Goal: Information Seeking & Learning: Learn about a topic

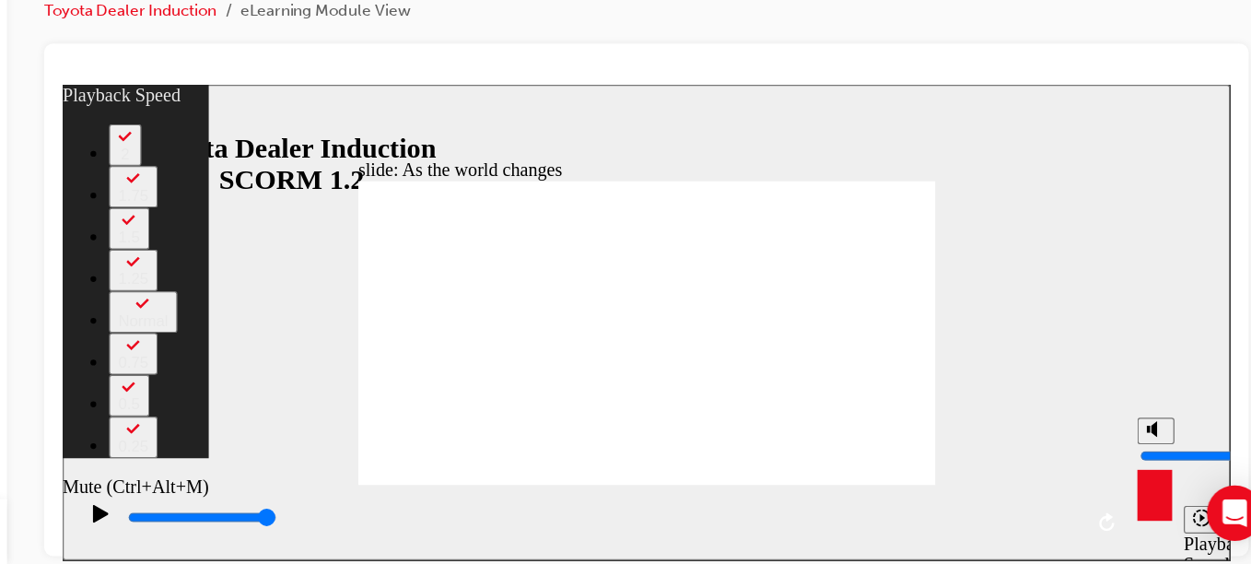
type input "22"
type input "9"
type input "22"
type input "10"
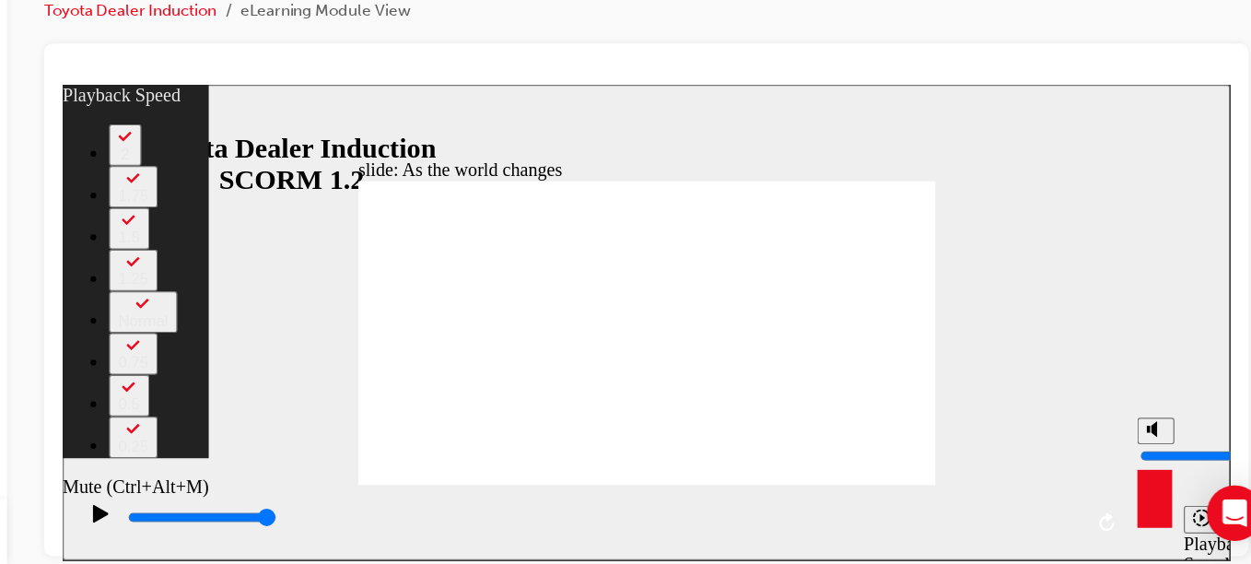
type input "10"
type input "22"
drag, startPoint x: 930, startPoint y: 362, endPoint x: 927, endPoint y: 348, distance: 14.1
type input "10"
click at [927, 371] on input "volume" at bounding box center [976, 378] width 119 height 15
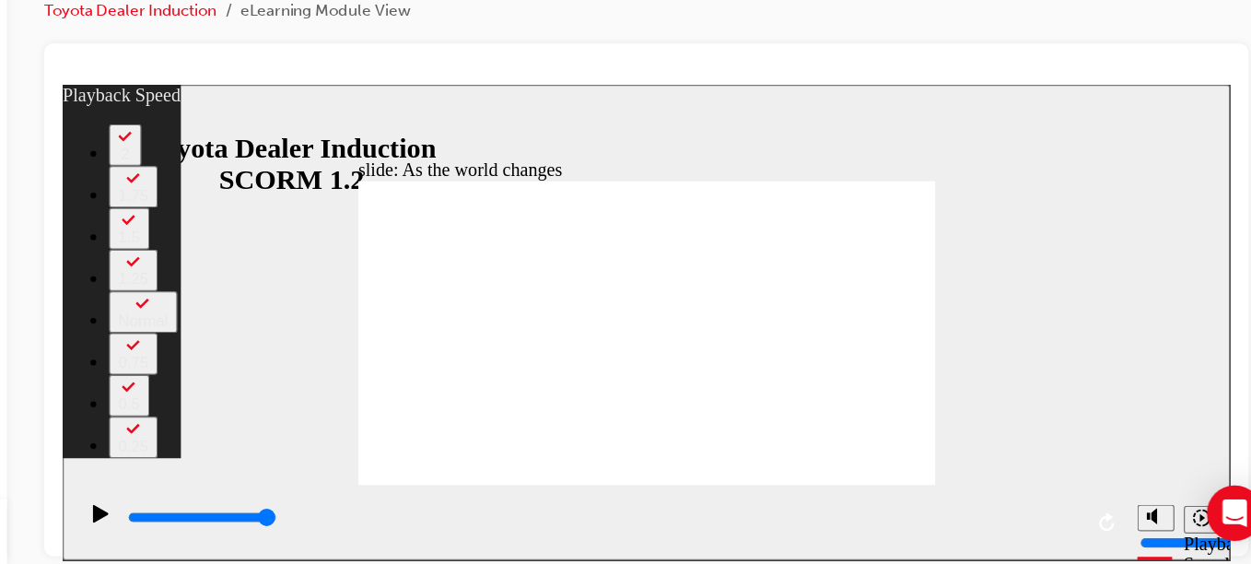
type input "128"
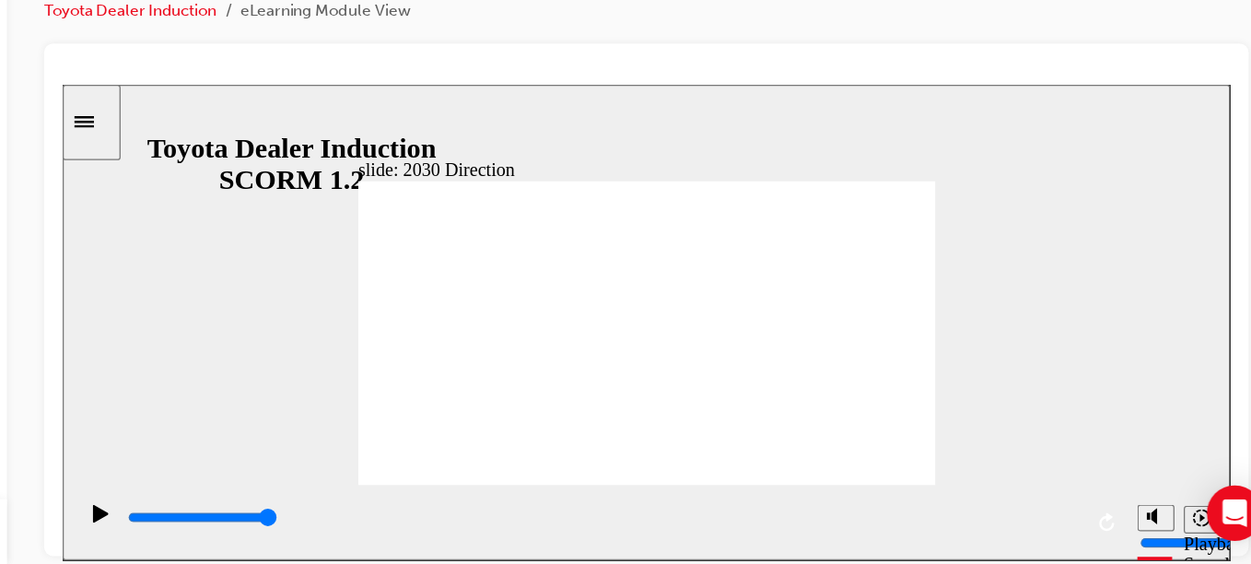
type input "5000"
type input "h"
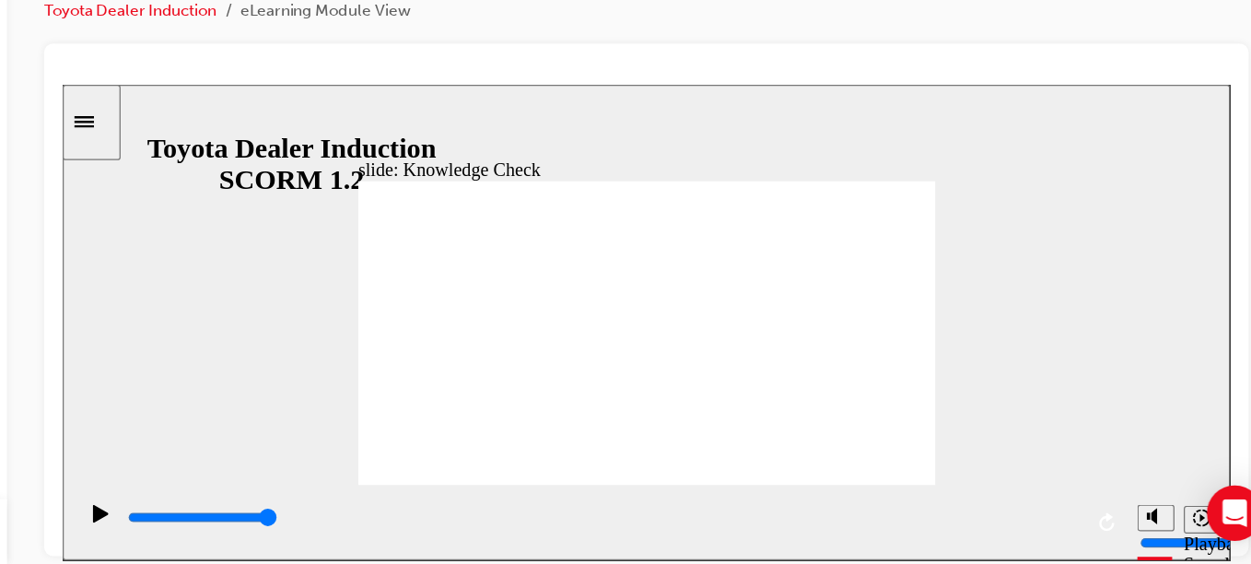
type input "ha"
type input "hap"
type input "happ"
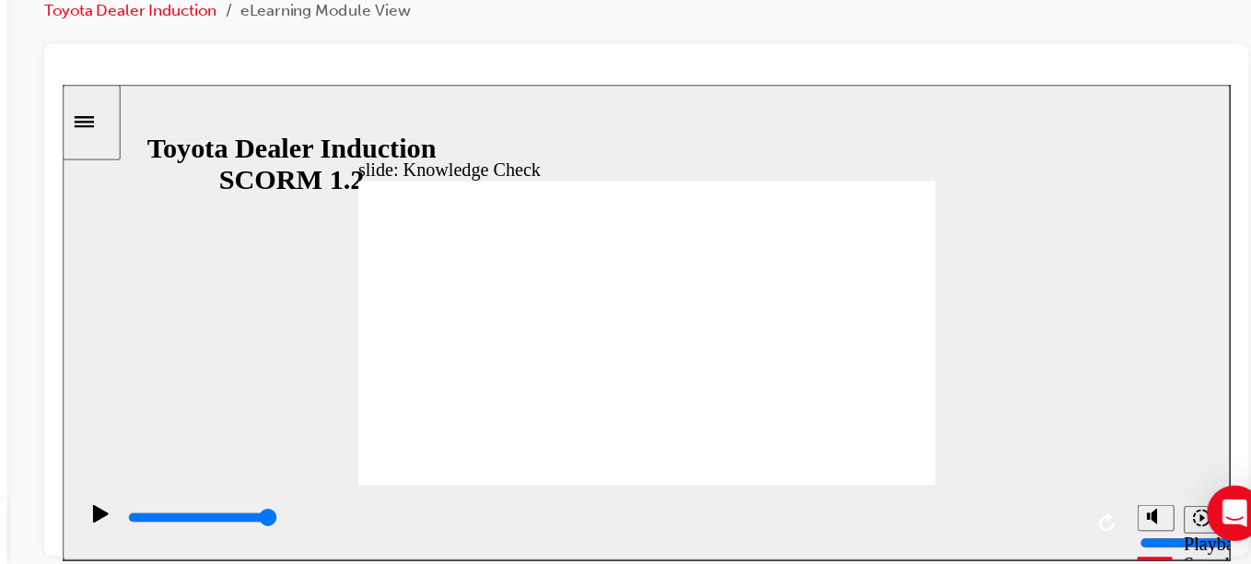
type input "happ"
type input "happi"
type input "happin"
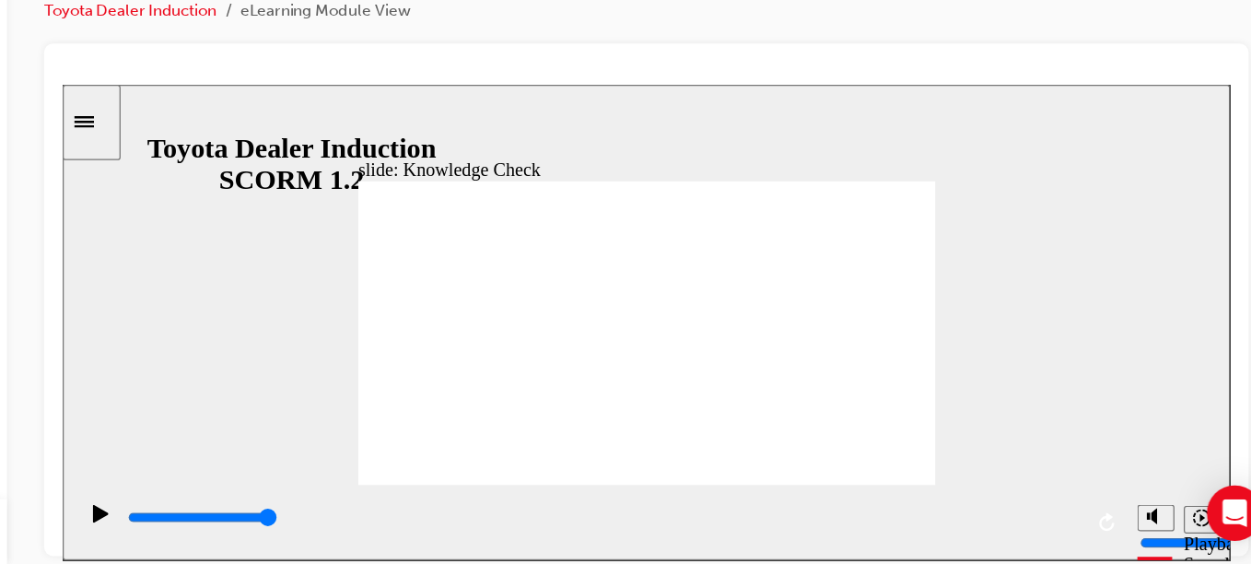
type input "happine"
type input "happines"
type input "happiness"
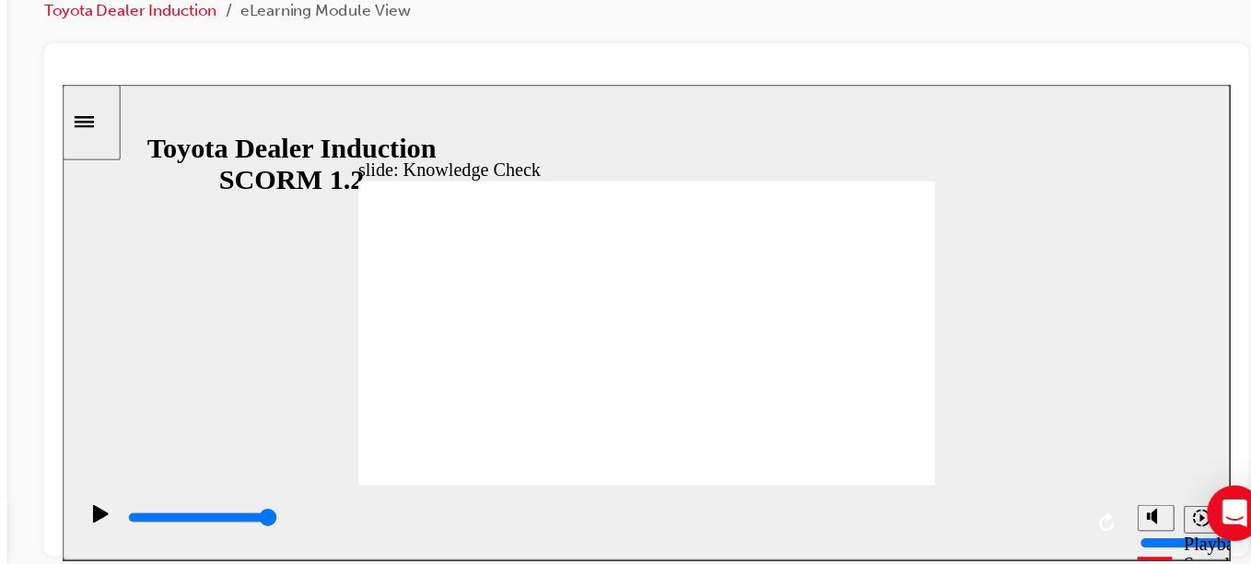
type input "happiness"
type input "5000"
type input "s"
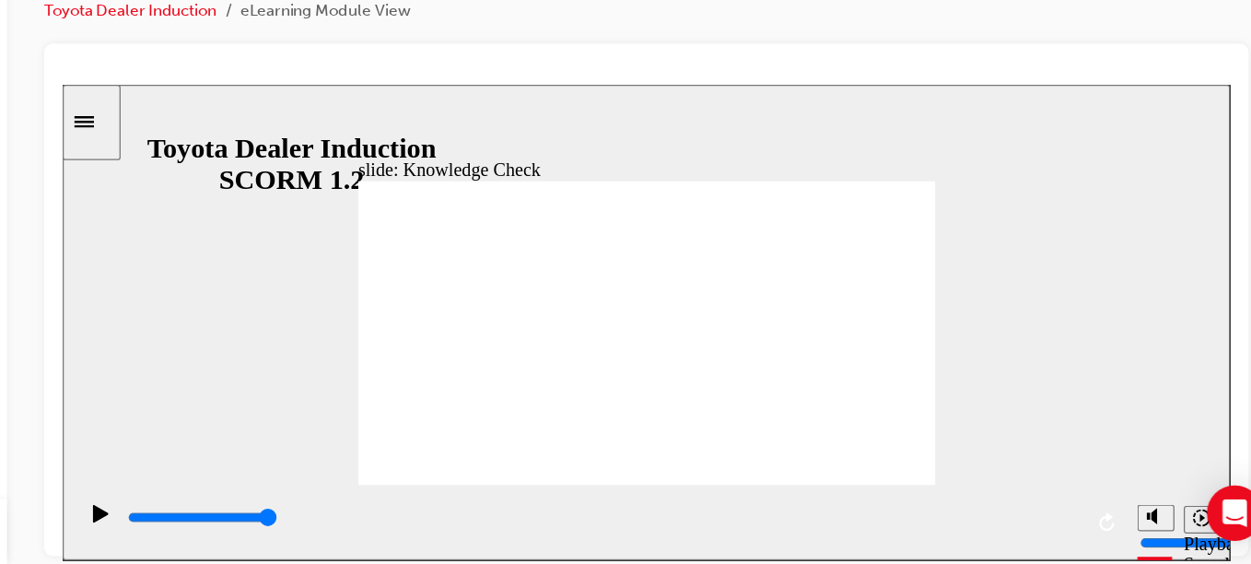
type input "s"
type input "se"
type input "see"
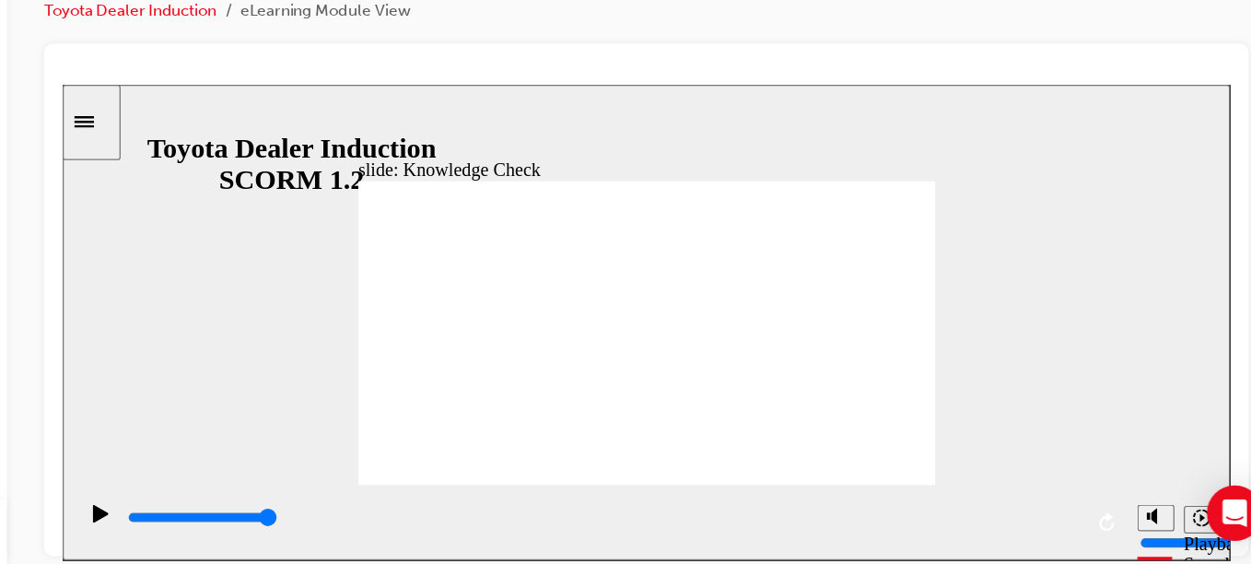
type input "seen"
type input "6500"
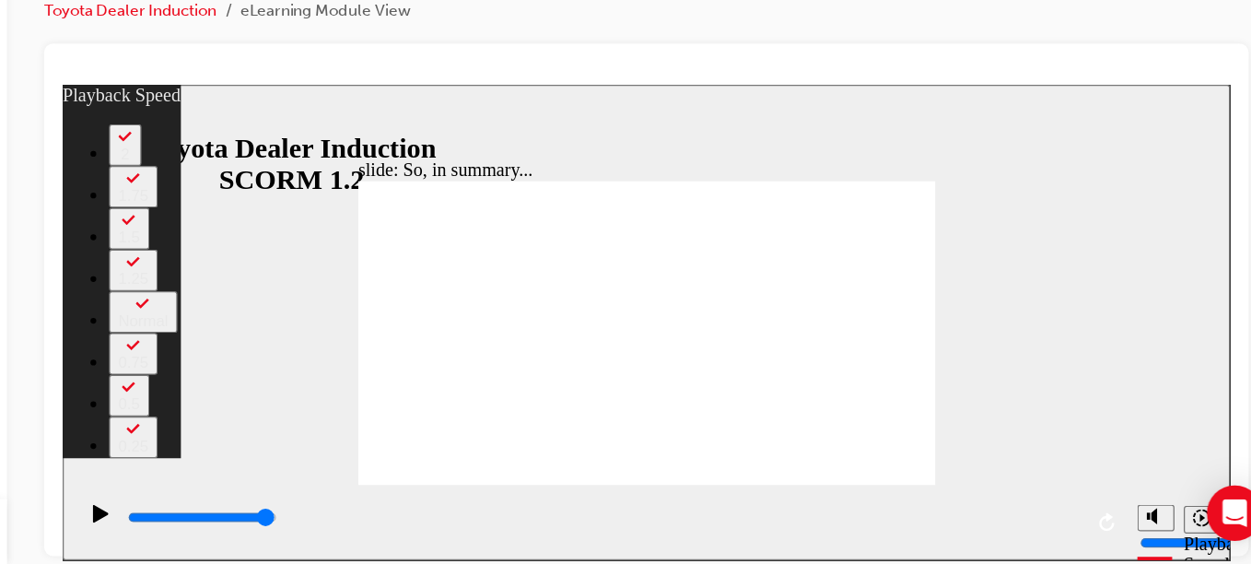
type input "1"
type input "128"
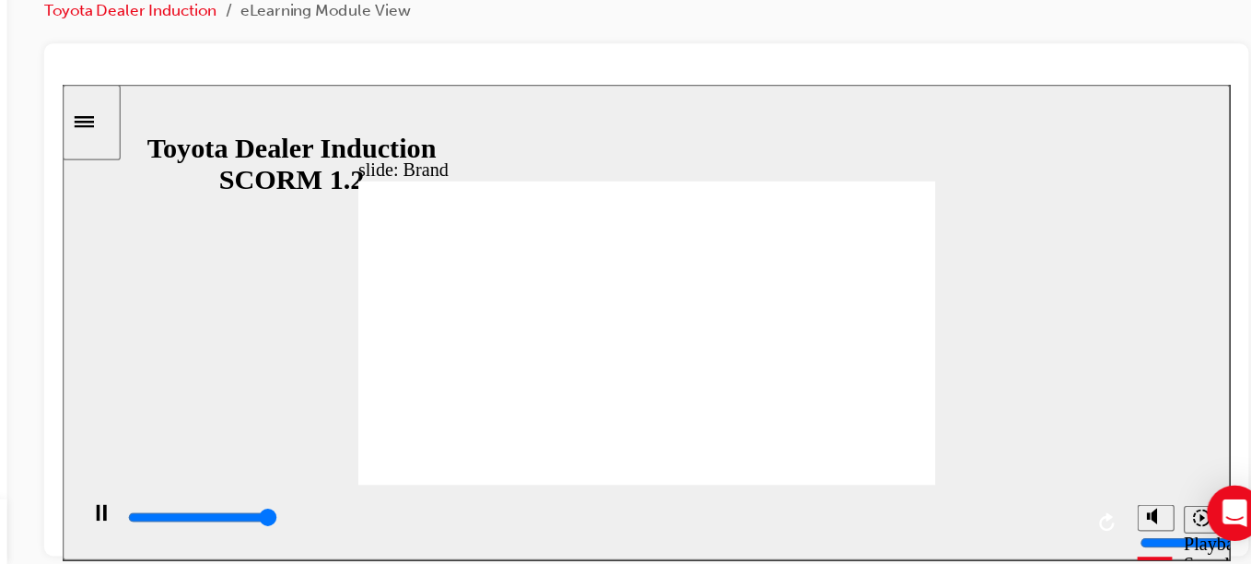
type input "8400"
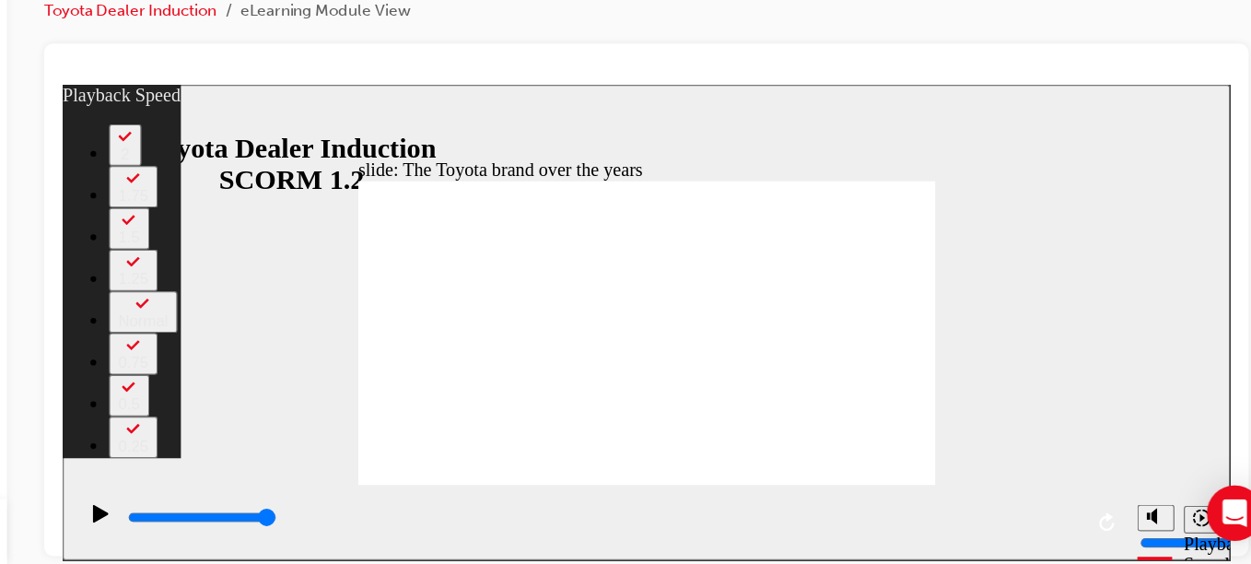
type input "95"
type input "165"
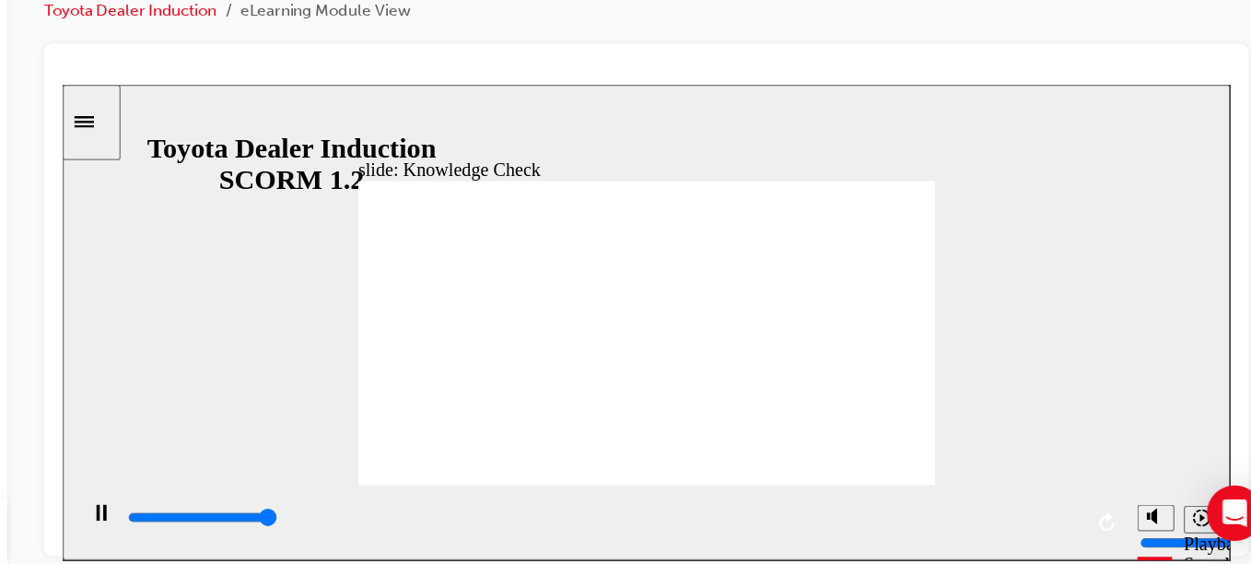
type input "5000"
radio input "true"
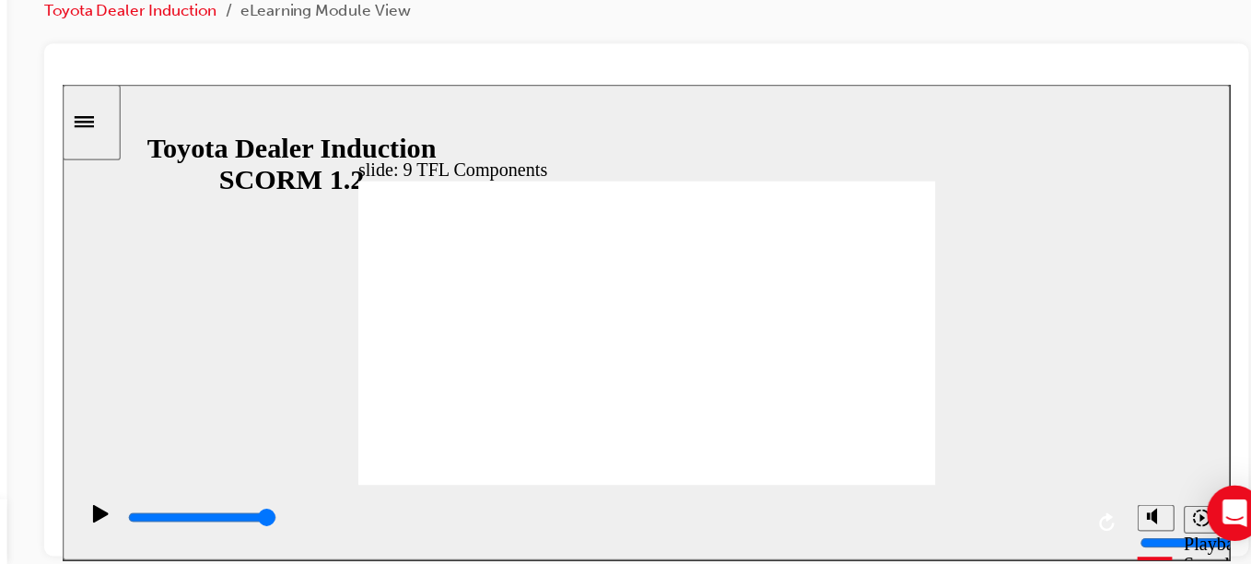
type input "48000"
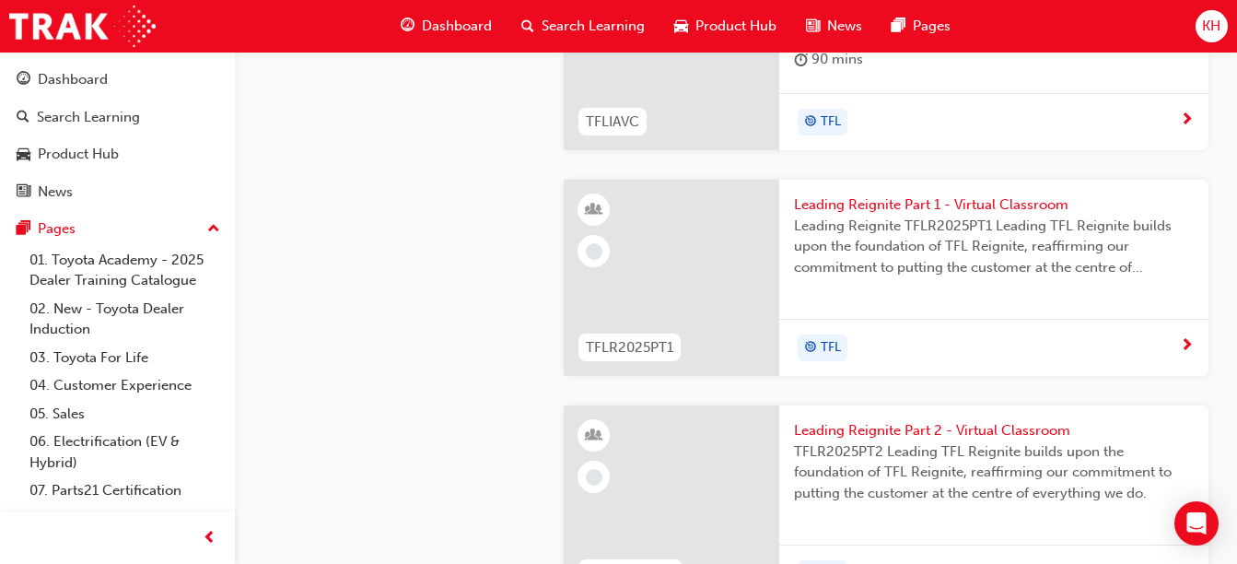
scroll to position [1306, 0]
click at [110, 355] on link "03. Toyota For Life" at bounding box center [124, 358] width 205 height 29
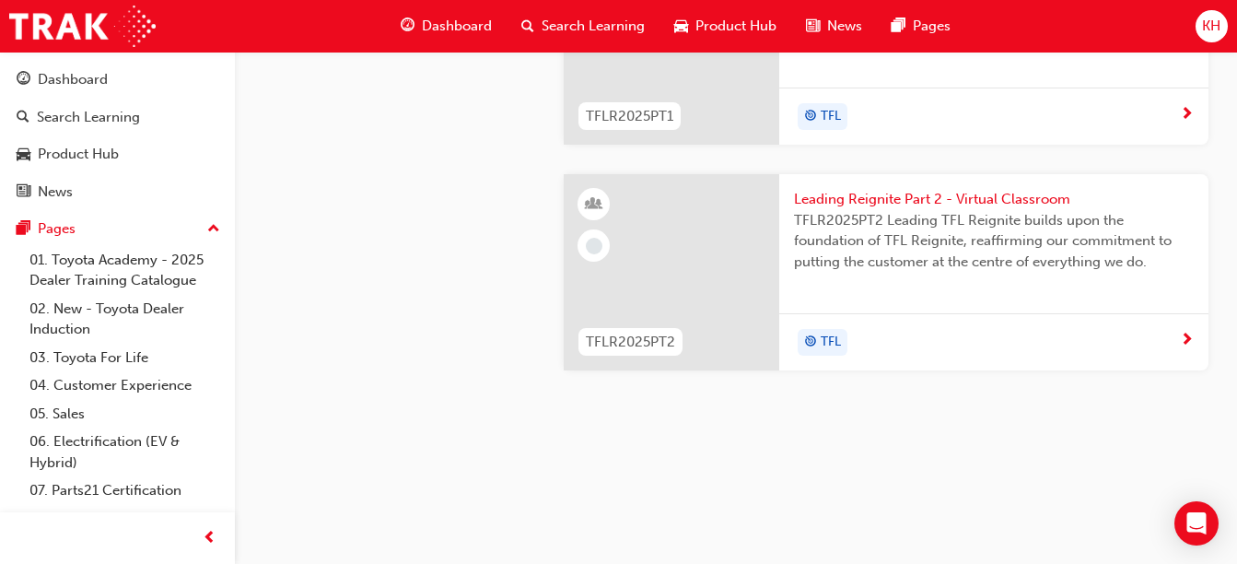
scroll to position [1948, 0]
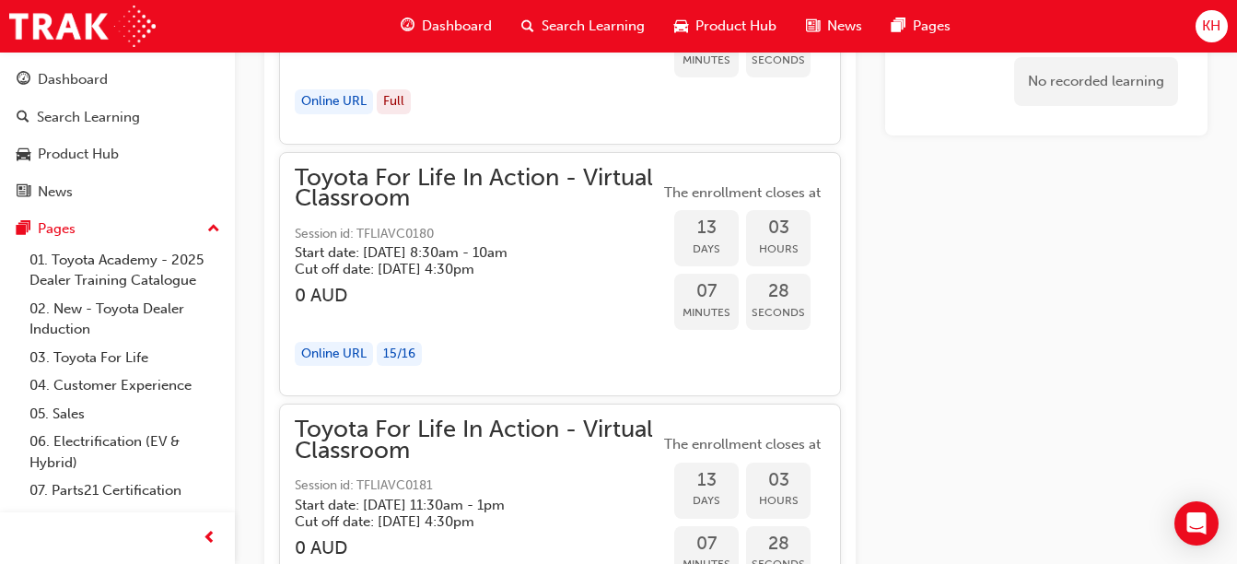
scroll to position [5910, 0]
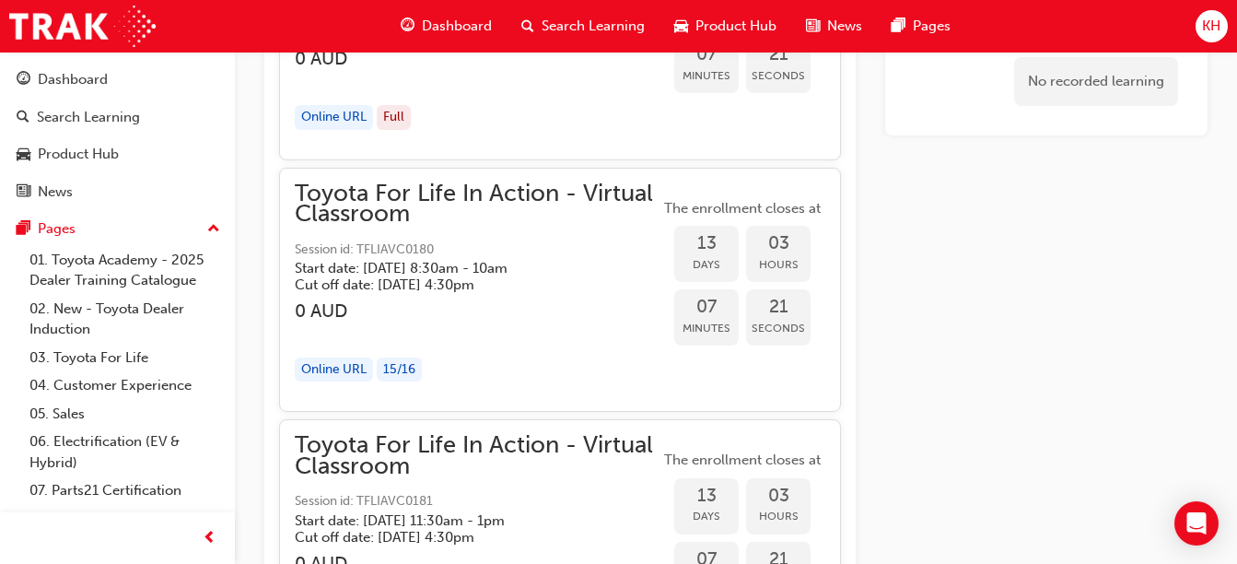
click at [446, 257] on span "Session id: TFLIAVC0180" at bounding box center [477, 249] width 365 height 21
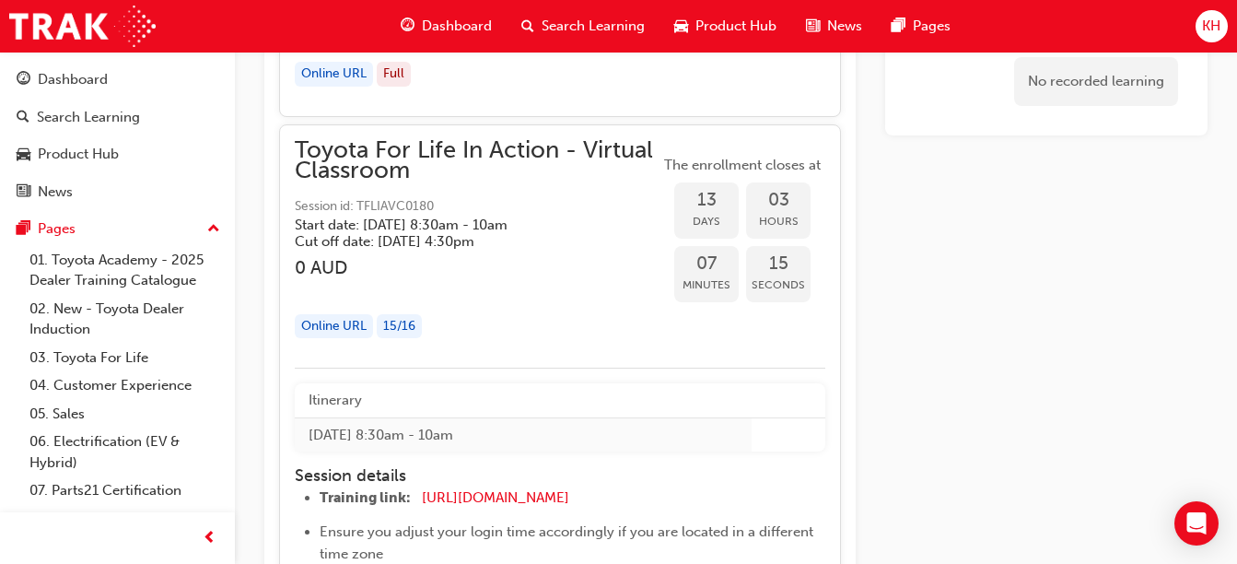
scroll to position [5953, 0]
click at [498, 144] on span "Toyota For Life In Action - Virtual Classroom" at bounding box center [477, 161] width 365 height 41
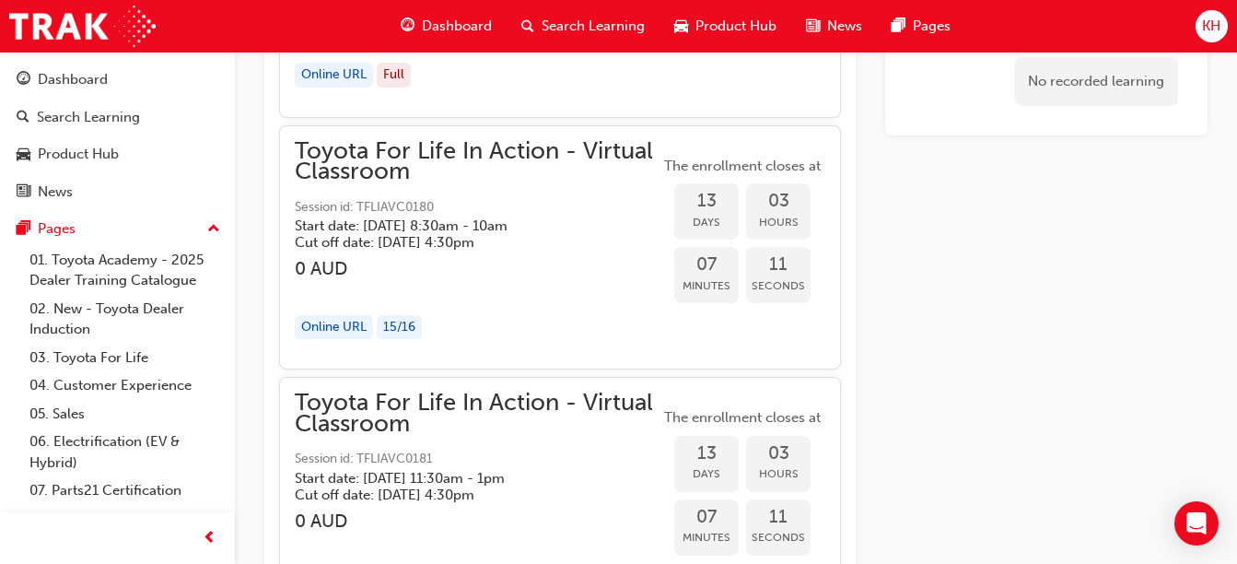
click at [498, 144] on span "Toyota For Life In Action - Virtual Classroom" at bounding box center [477, 161] width 365 height 41
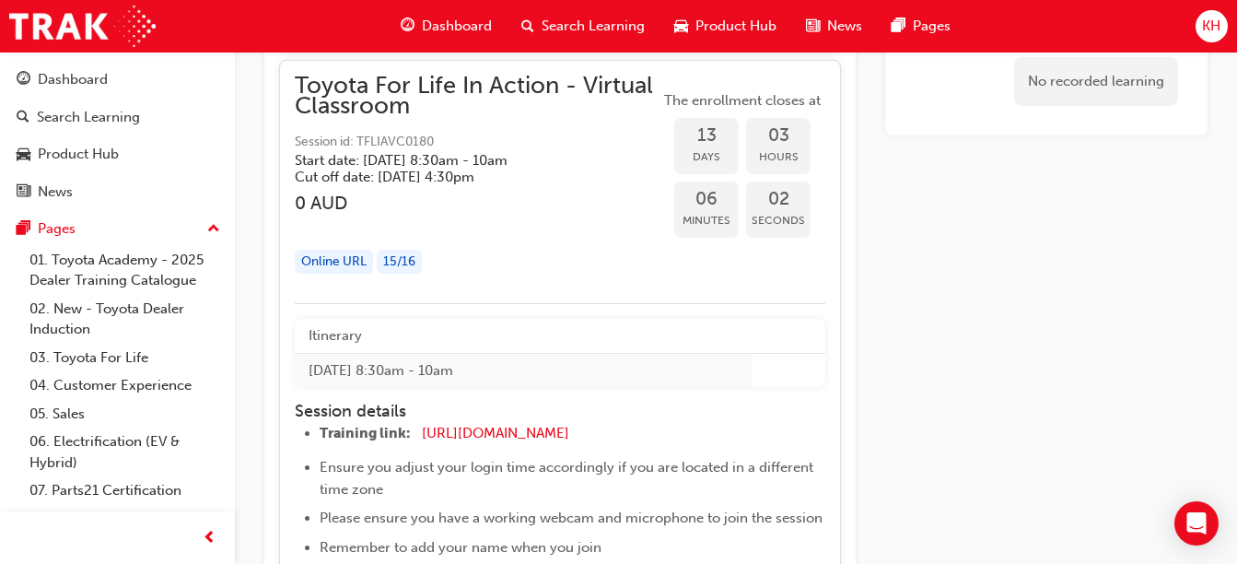
scroll to position [5893, 0]
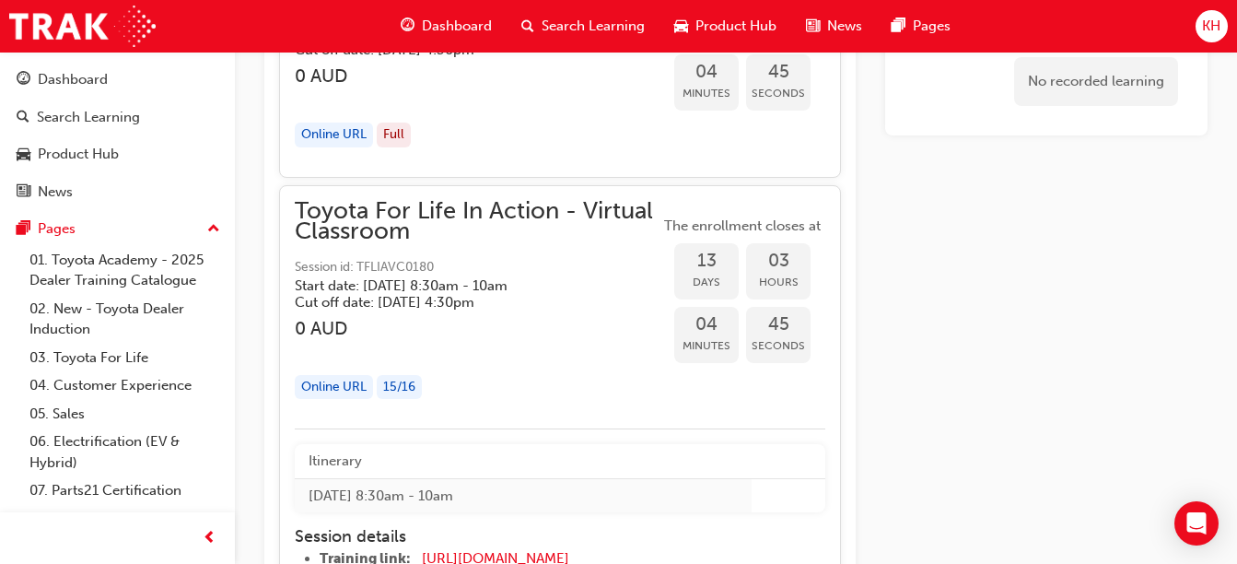
click at [569, 25] on span "Search Learning" at bounding box center [593, 26] width 103 height 21
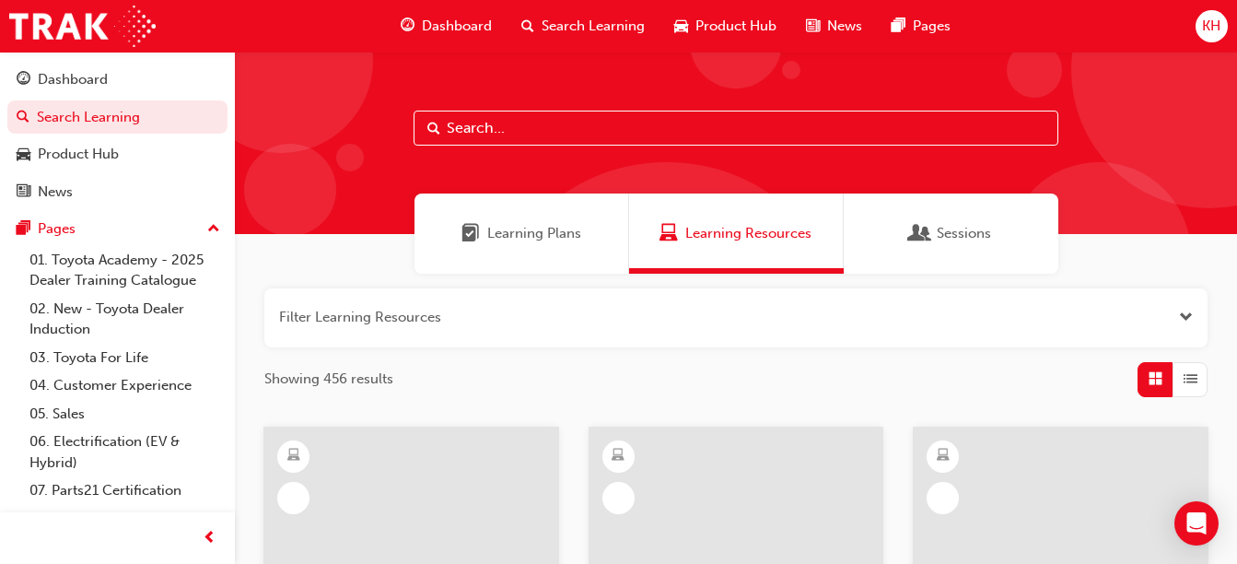
click at [497, 138] on input "text" at bounding box center [736, 128] width 645 height 35
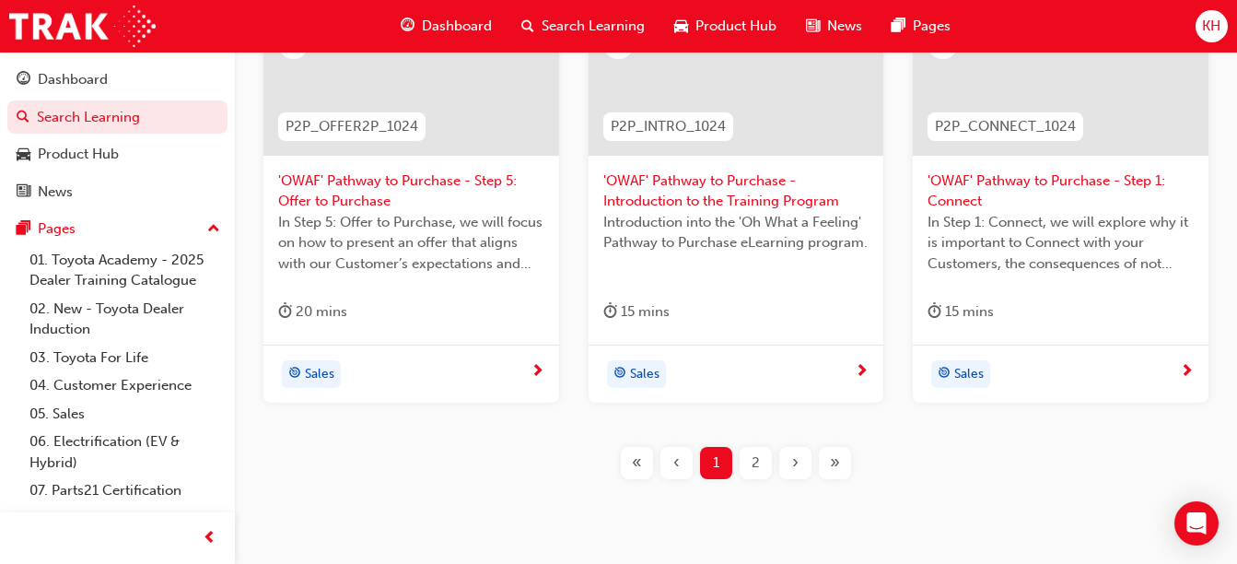
scroll to position [916, 0]
click at [572, 6] on div "Dashboard Search Learning Product Hub News Pages" at bounding box center [676, 26] width 594 height 52
click at [564, 32] on span "Search Learning" at bounding box center [593, 26] width 103 height 21
click at [559, 22] on span "Search Learning" at bounding box center [593, 26] width 103 height 21
click at [575, 27] on span "Search Learning" at bounding box center [593, 26] width 103 height 21
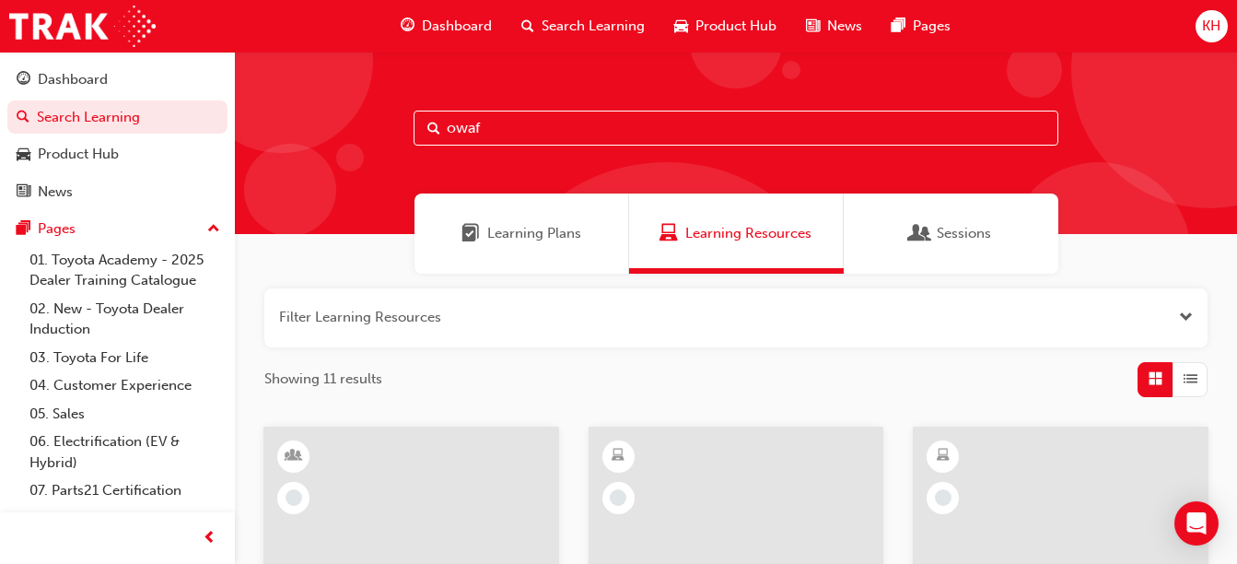
click at [482, 148] on div "owaf" at bounding box center [736, 143] width 1002 height 182
click at [491, 134] on input "owaf" at bounding box center [736, 128] width 645 height 35
type input "o"
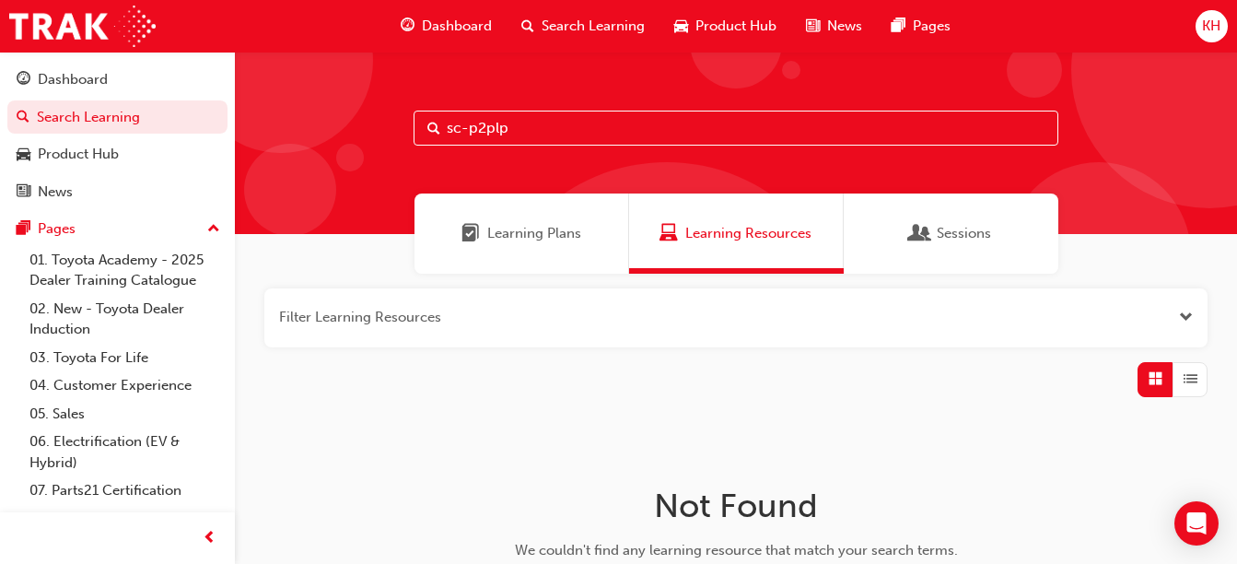
click at [460, 124] on input "sc-p2plp" at bounding box center [736, 128] width 645 height 35
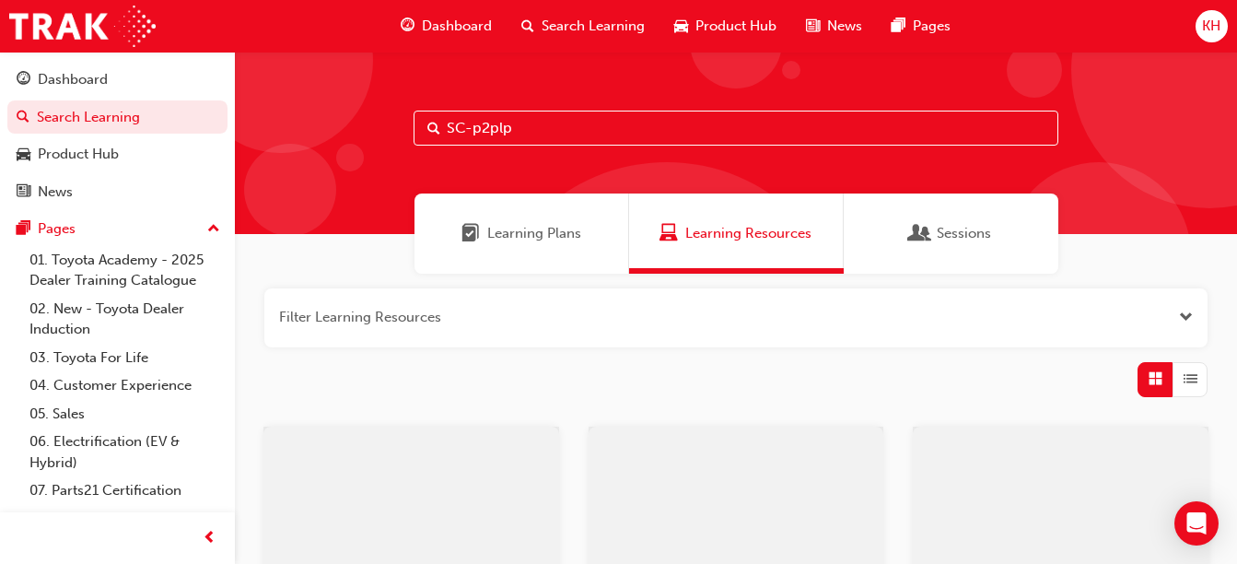
click at [473, 123] on input "SC-p2plp" at bounding box center [736, 128] width 645 height 35
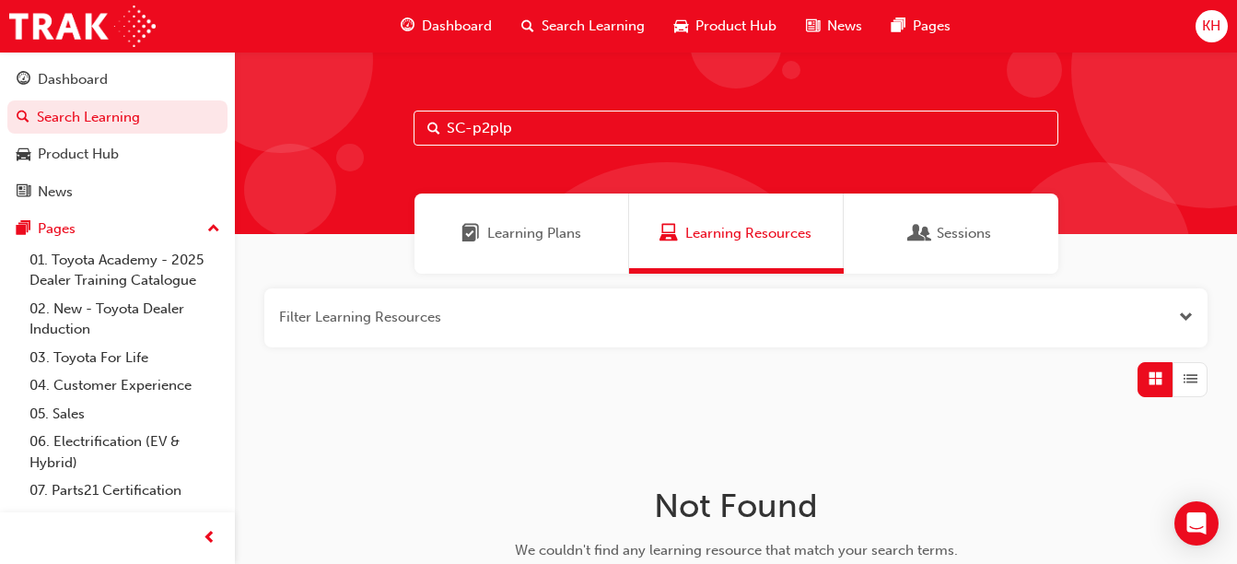
click at [476, 123] on input "SC-p2plp" at bounding box center [736, 128] width 645 height 35
type input "SC-P2PLP"
click at [445, 22] on span "Dashboard" at bounding box center [457, 26] width 70 height 21
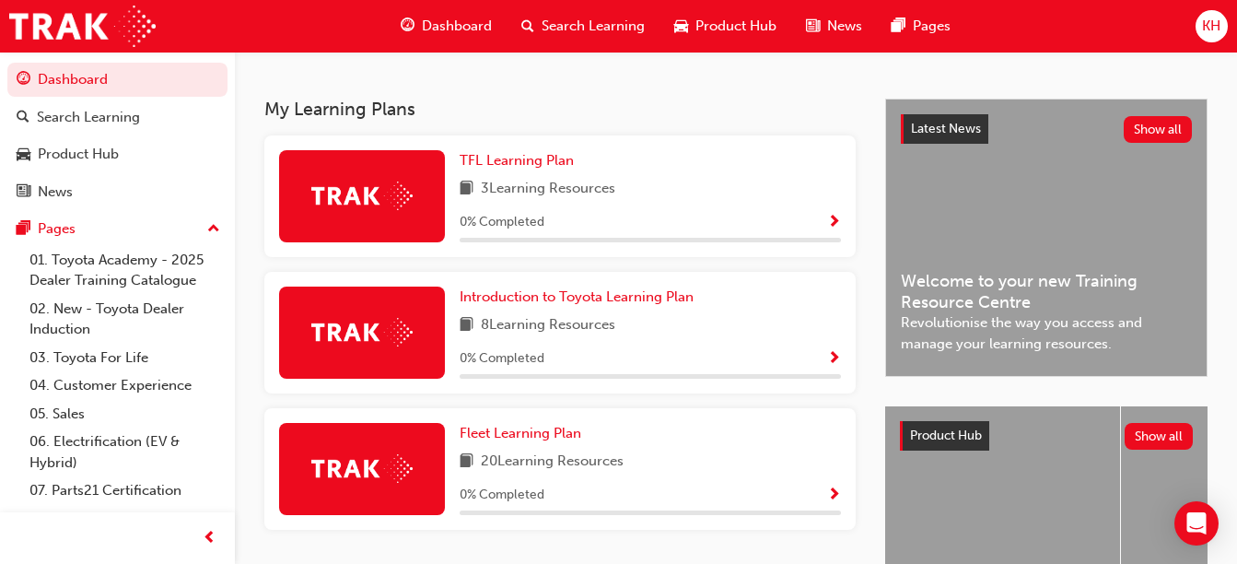
scroll to position [371, 0]
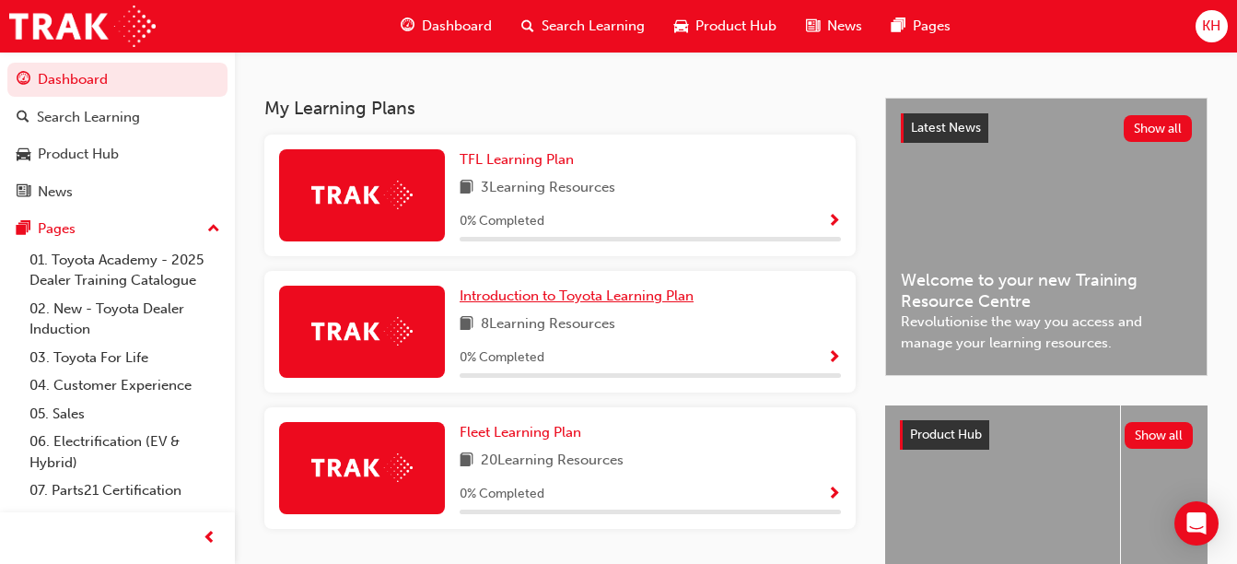
click at [635, 304] on span "Introduction to Toyota Learning Plan" at bounding box center [577, 295] width 234 height 17
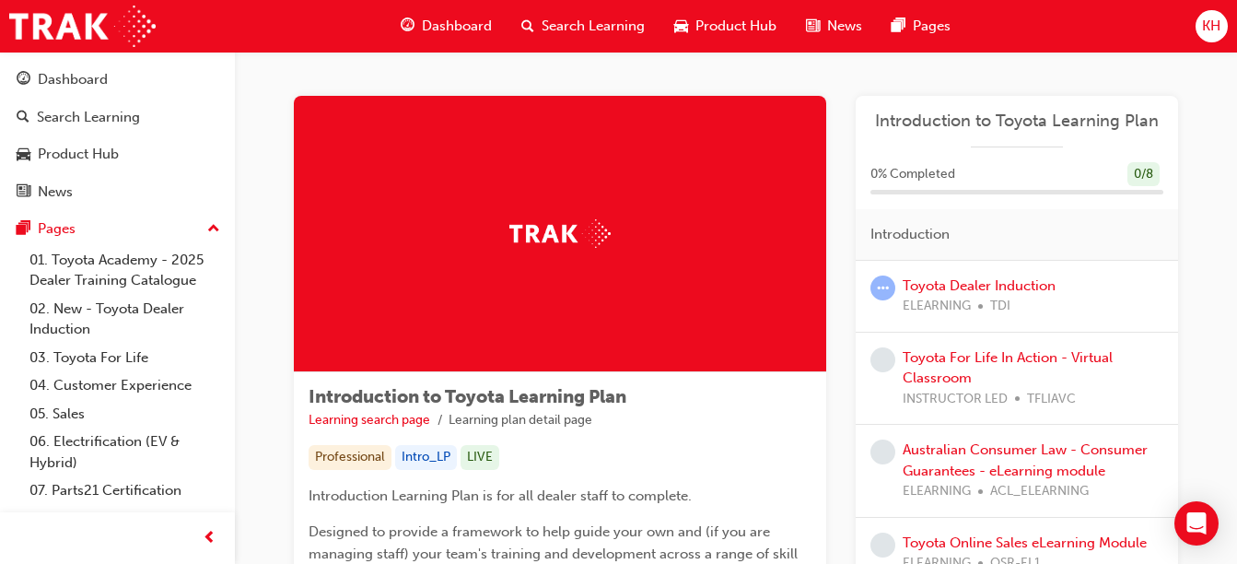
click at [577, 16] on span "Search Learning" at bounding box center [593, 26] width 103 height 21
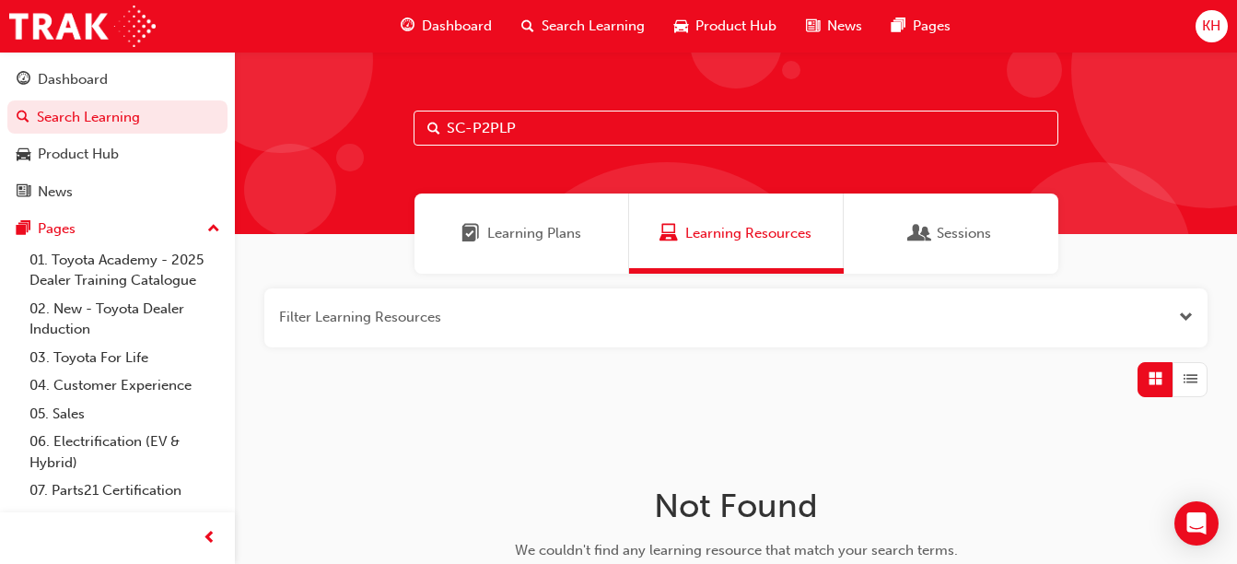
click at [547, 120] on input "SC-P2PLP" at bounding box center [736, 128] width 645 height 35
type input "S"
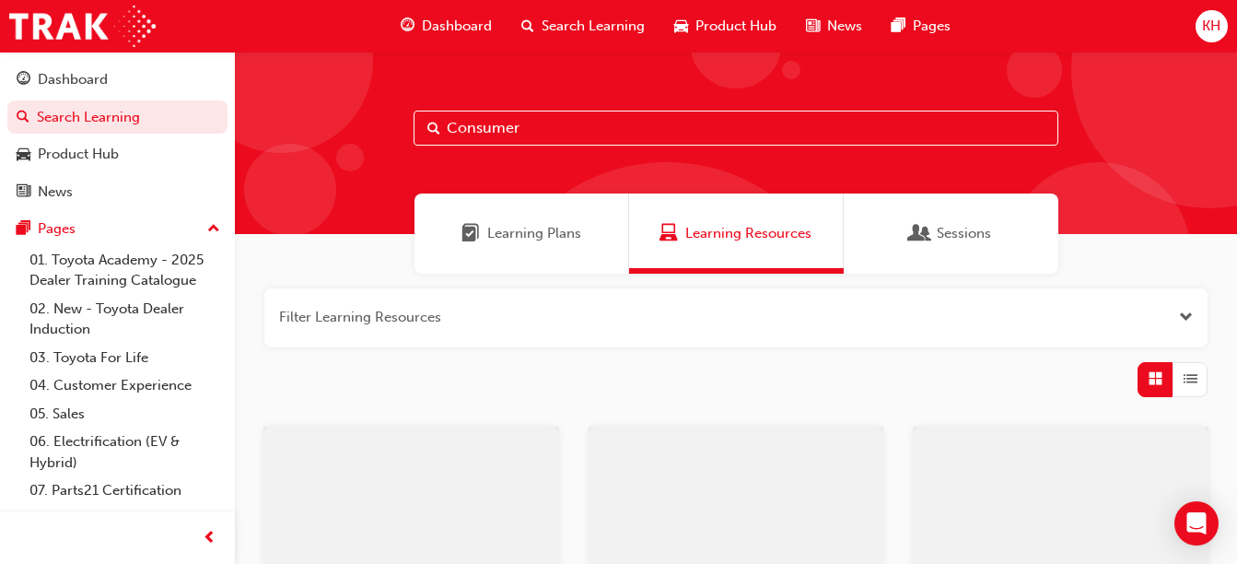
type input "Consumer"
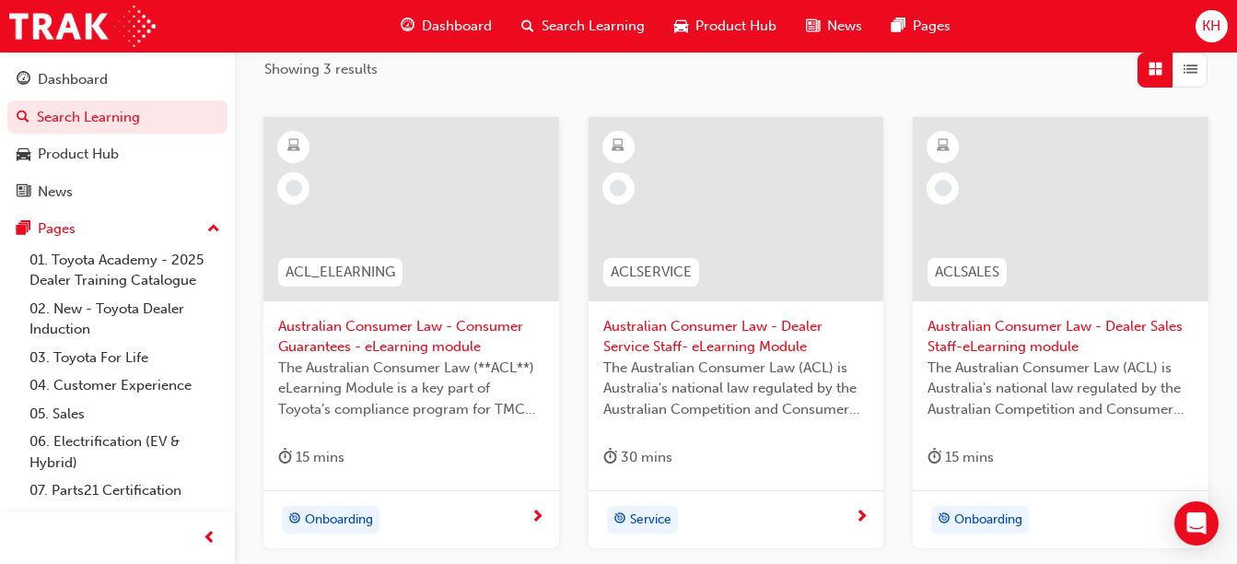
scroll to position [309, 0]
click at [383, 329] on span "Australian Consumer Law - Consumer Guarantees - eLearning module" at bounding box center [411, 337] width 266 height 41
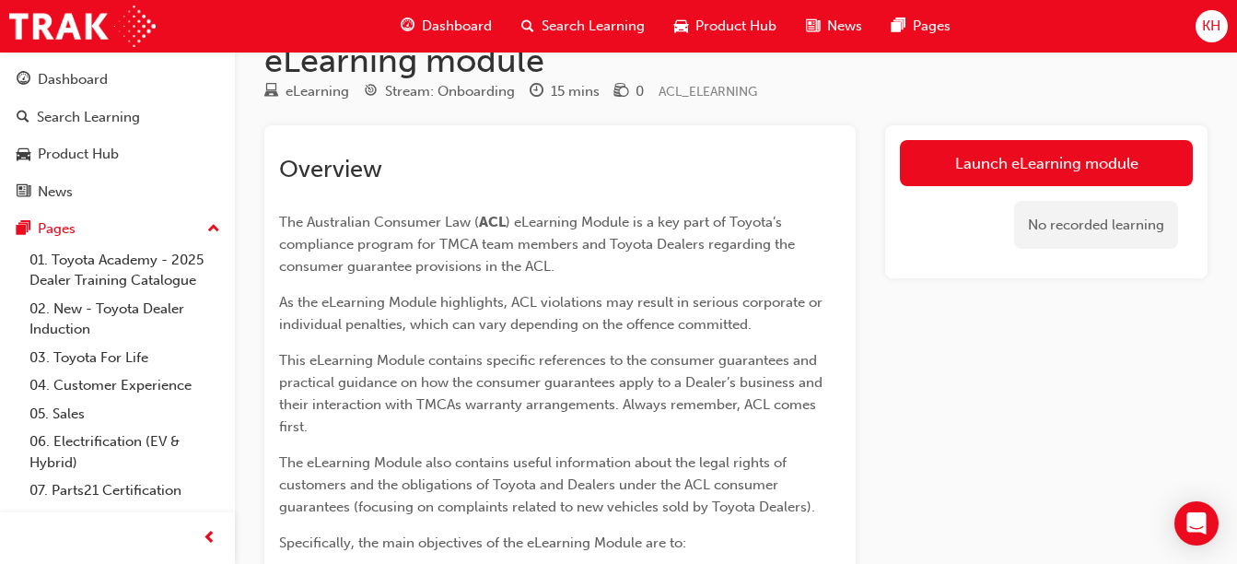
scroll to position [80, 0]
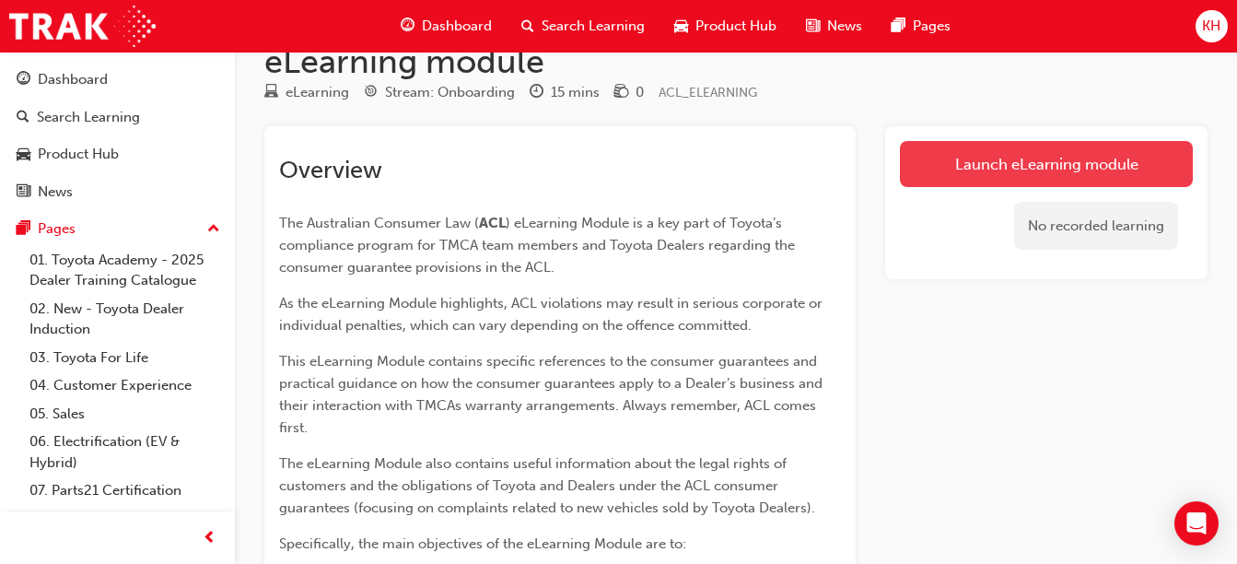
click at [985, 162] on link "Launch eLearning module" at bounding box center [1046, 164] width 293 height 46
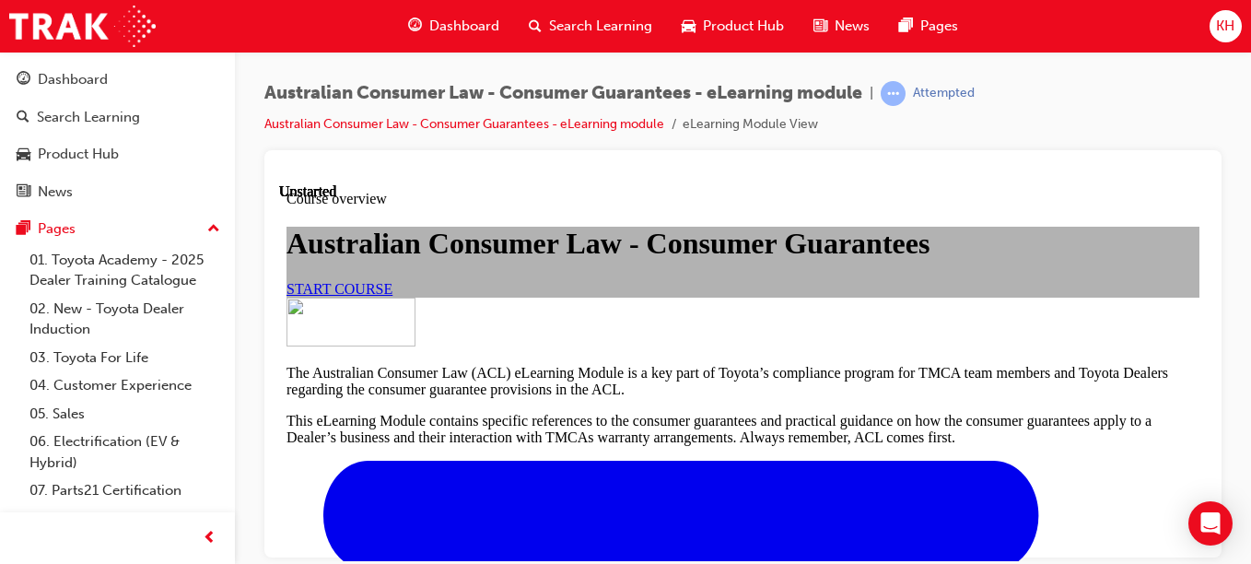
scroll to position [83, 0]
click at [392, 296] on span "START COURSE" at bounding box center [339, 288] width 106 height 16
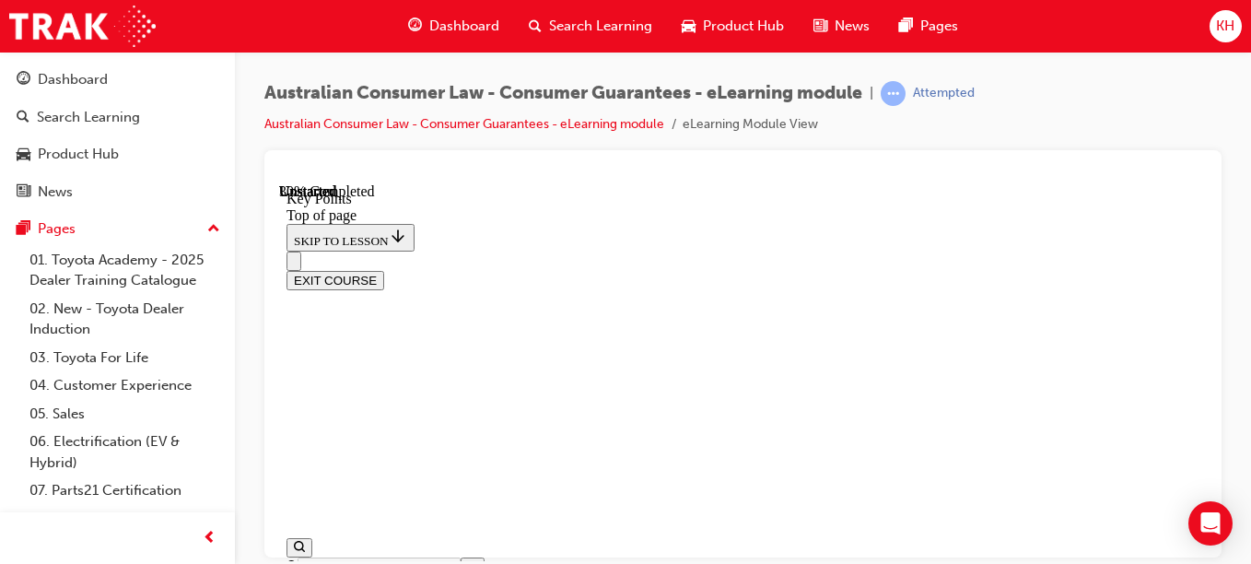
scroll to position [1012, 0]
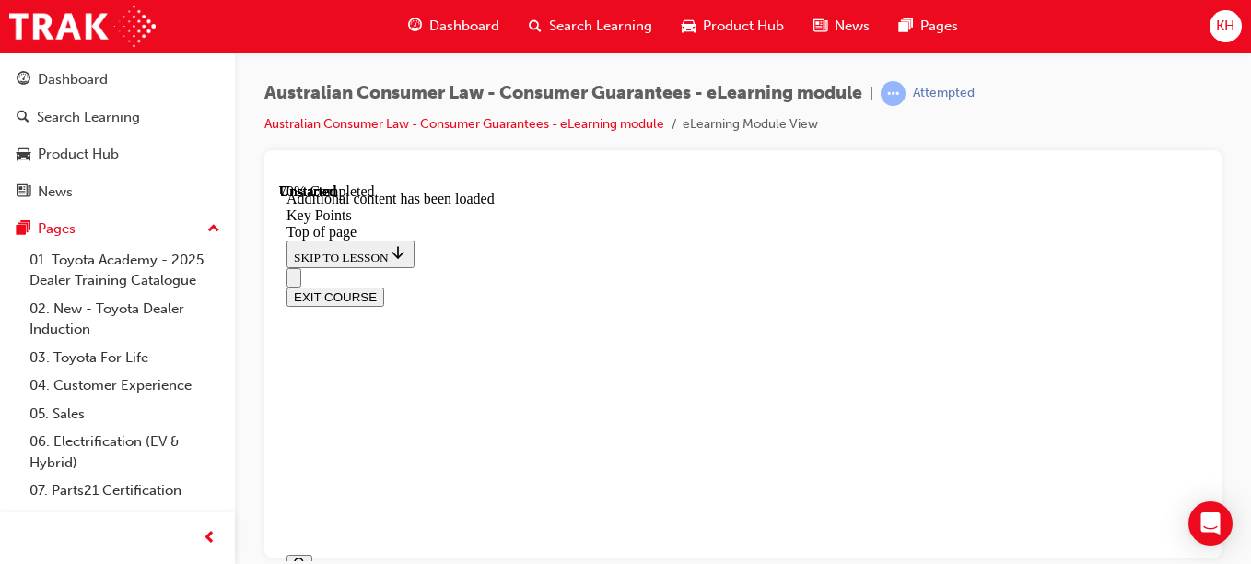
scroll to position [2986, 0]
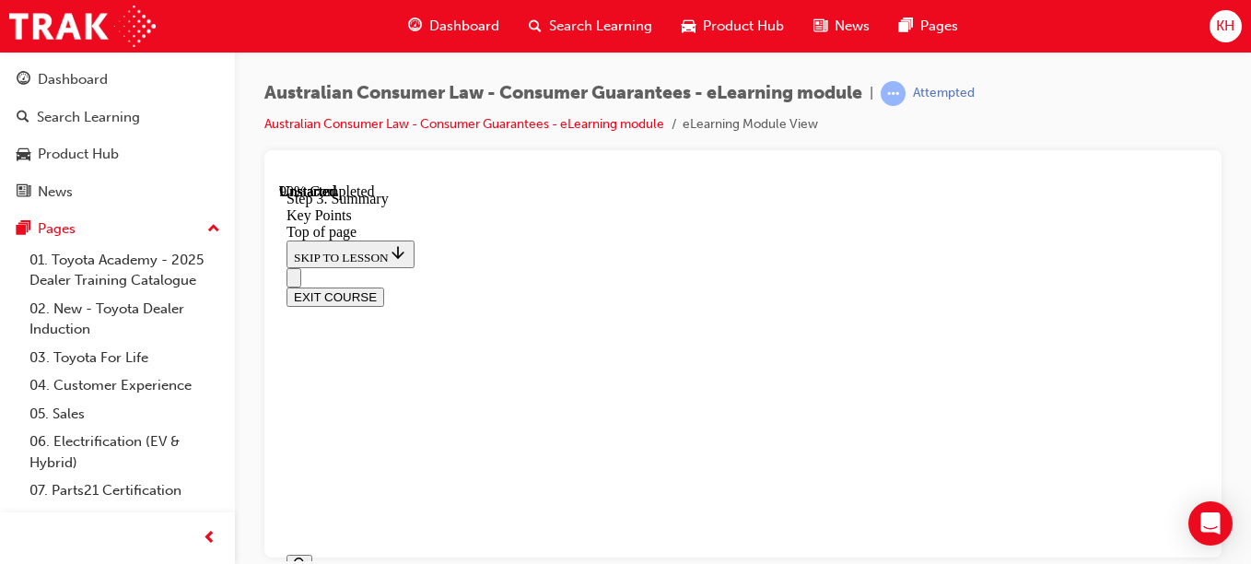
scroll to position [93, 0]
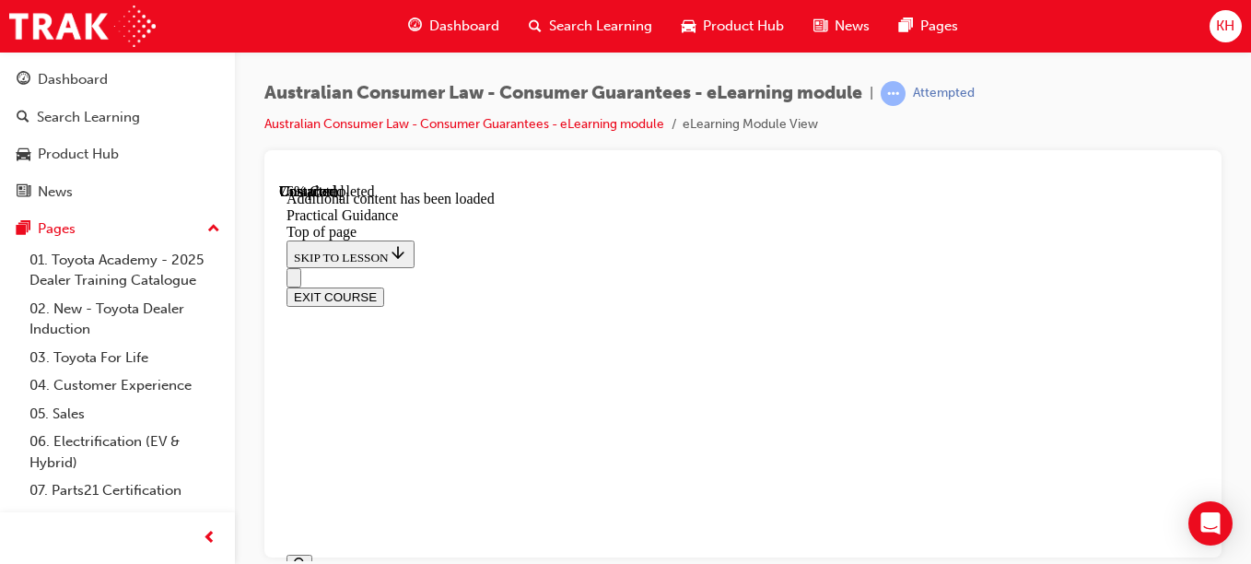
scroll to position [4112, 0]
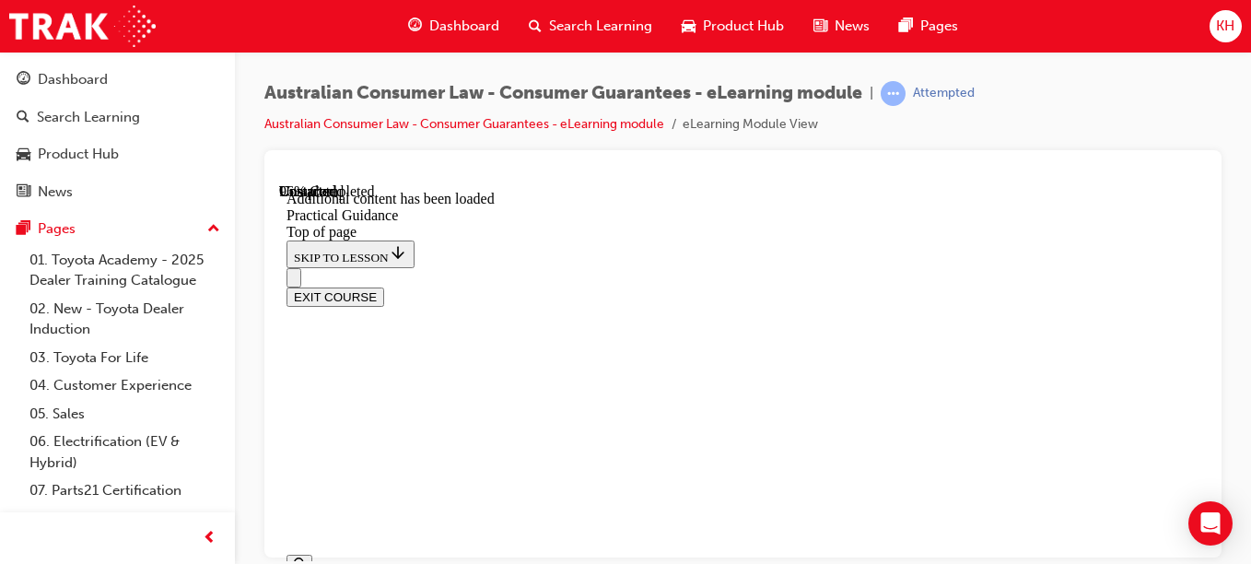
drag, startPoint x: 856, startPoint y: 420, endPoint x: 833, endPoint y: 419, distance: 23.0
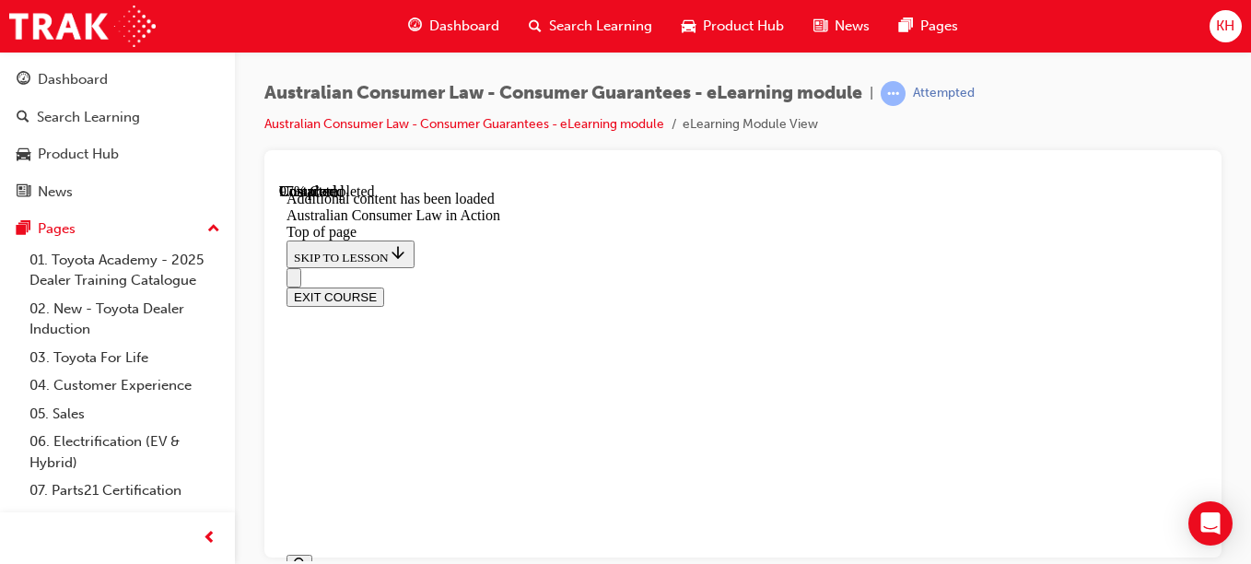
scroll to position [4205, 0]
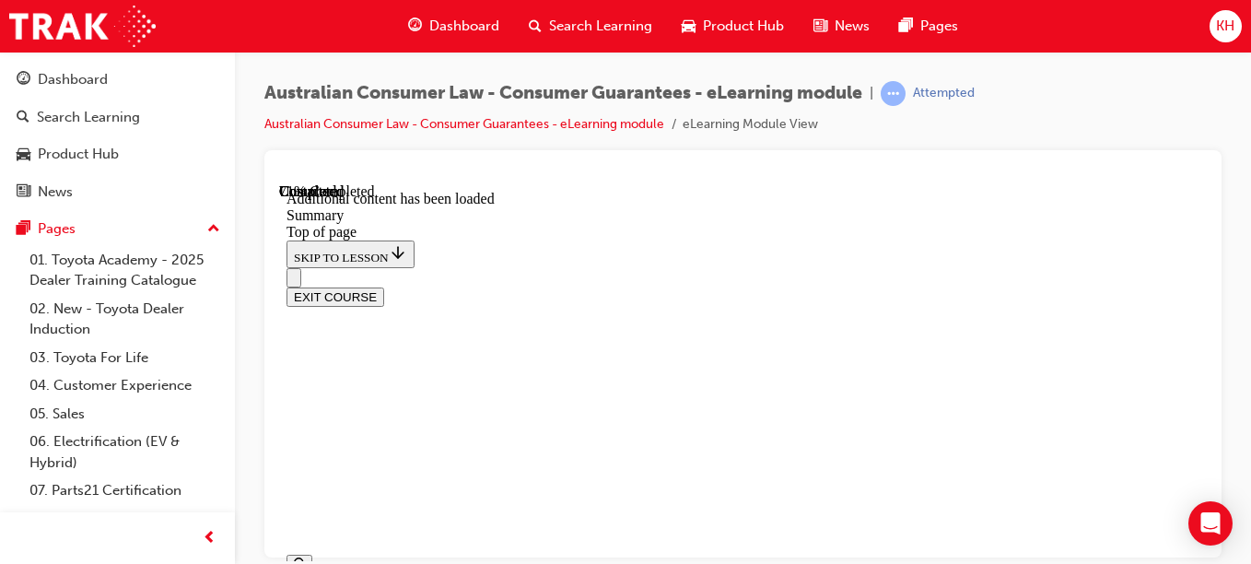
scroll to position [2070, 0]
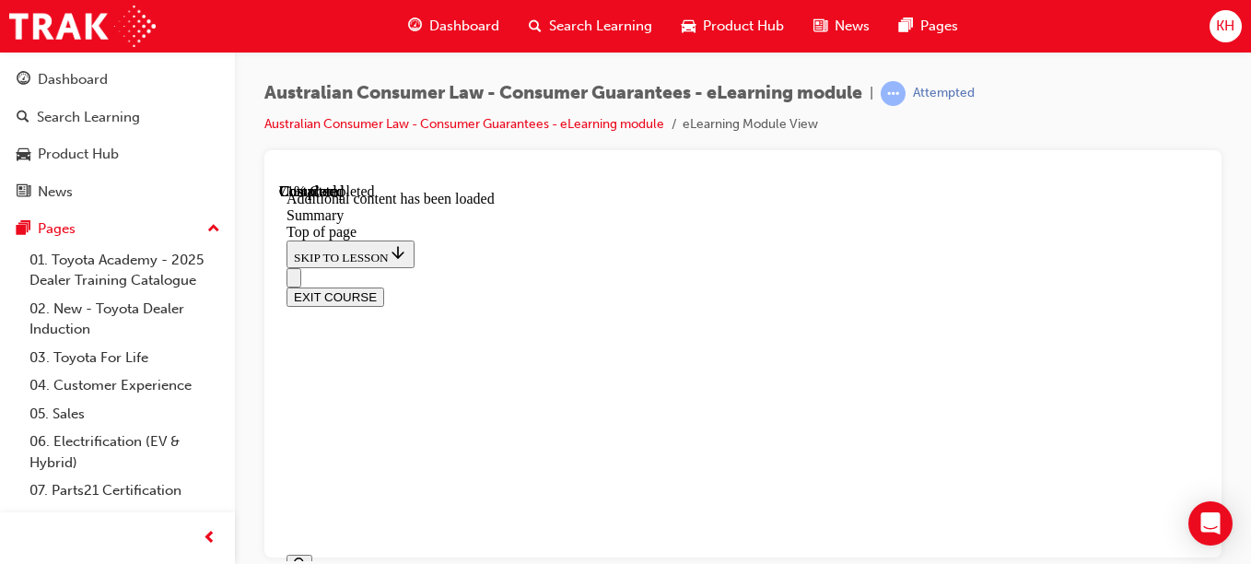
drag, startPoint x: 1004, startPoint y: 433, endPoint x: 913, endPoint y: 431, distance: 91.2
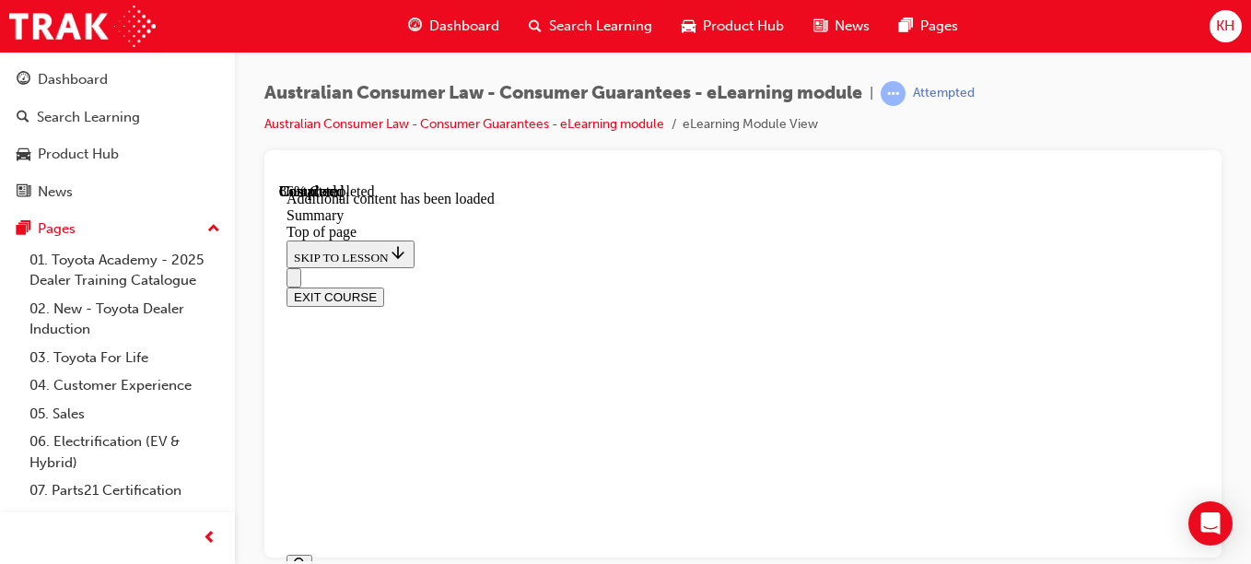
scroll to position [2715, 0]
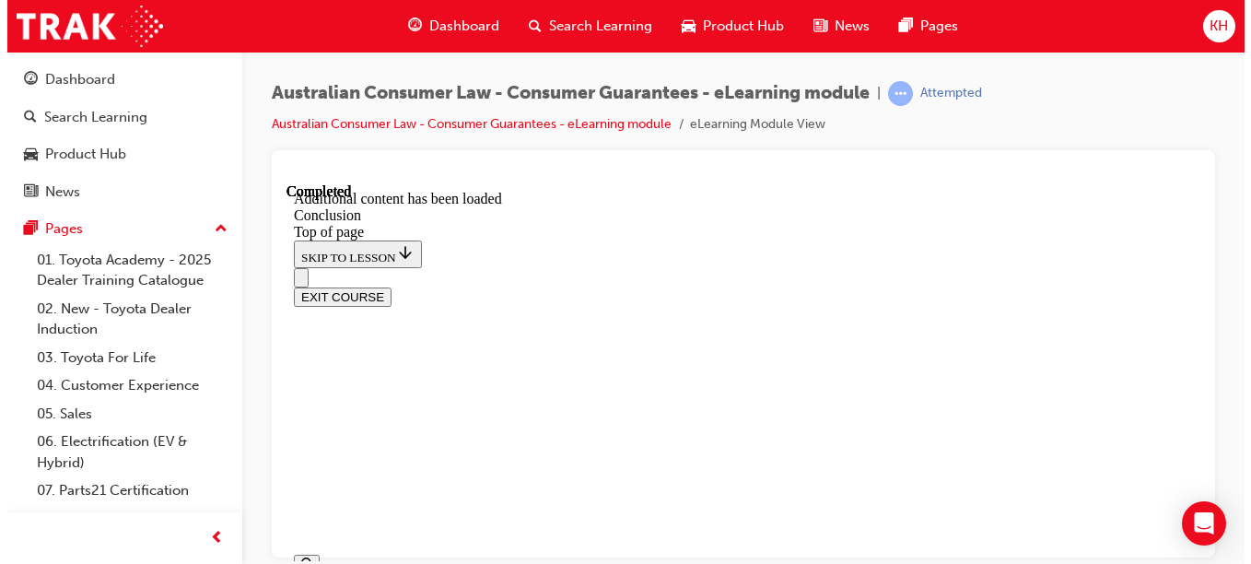
scroll to position [418, 0]
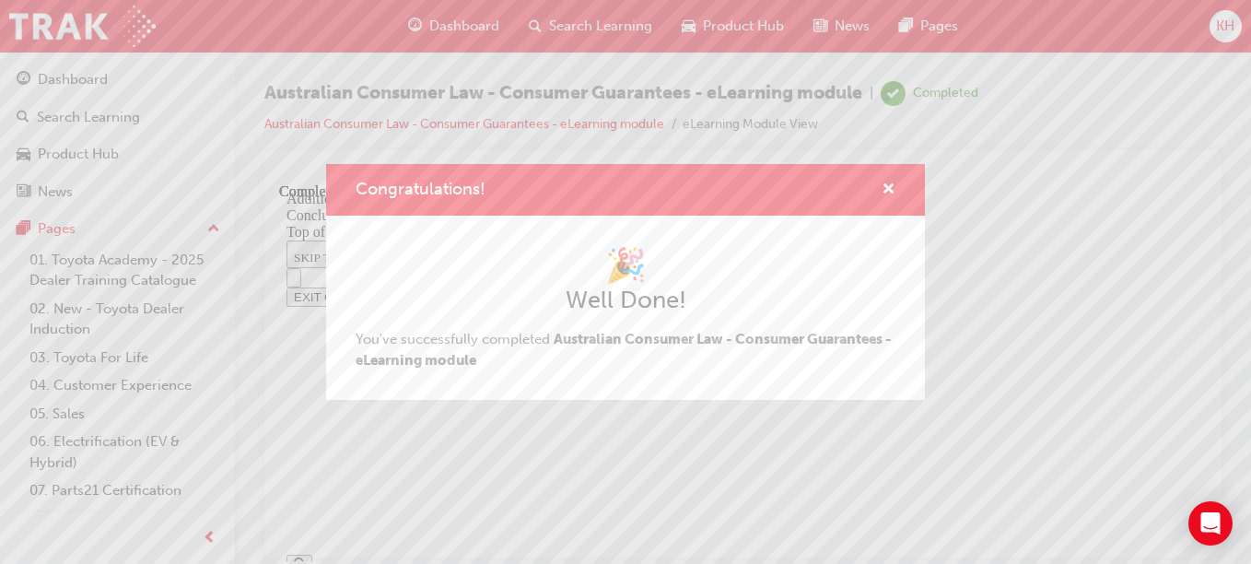
click at [880, 191] on div "Congratulations!" at bounding box center [881, 190] width 29 height 23
click at [890, 188] on span "cross-icon" at bounding box center [888, 190] width 14 height 17
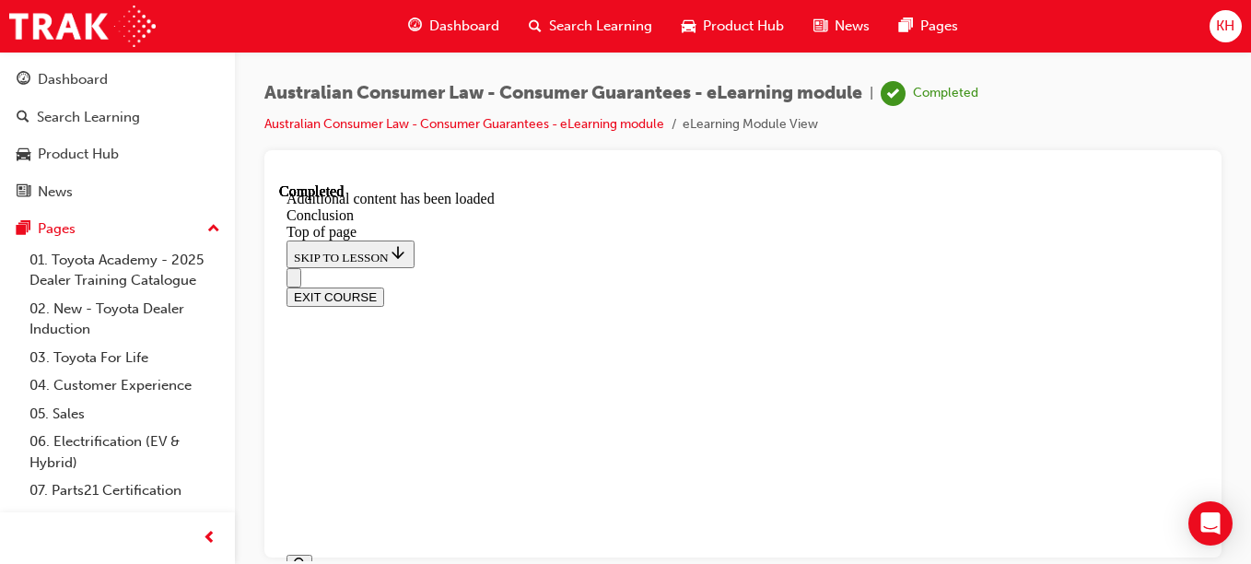
click at [384, 286] on button "EXIT COURSE" at bounding box center [335, 295] width 98 height 19
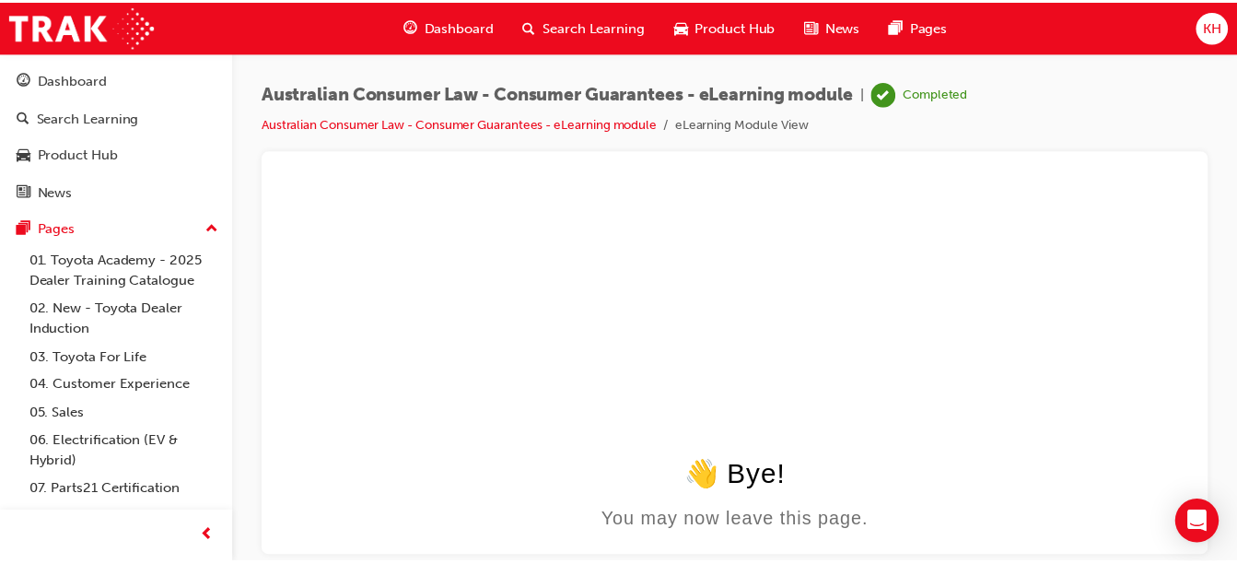
scroll to position [0, 0]
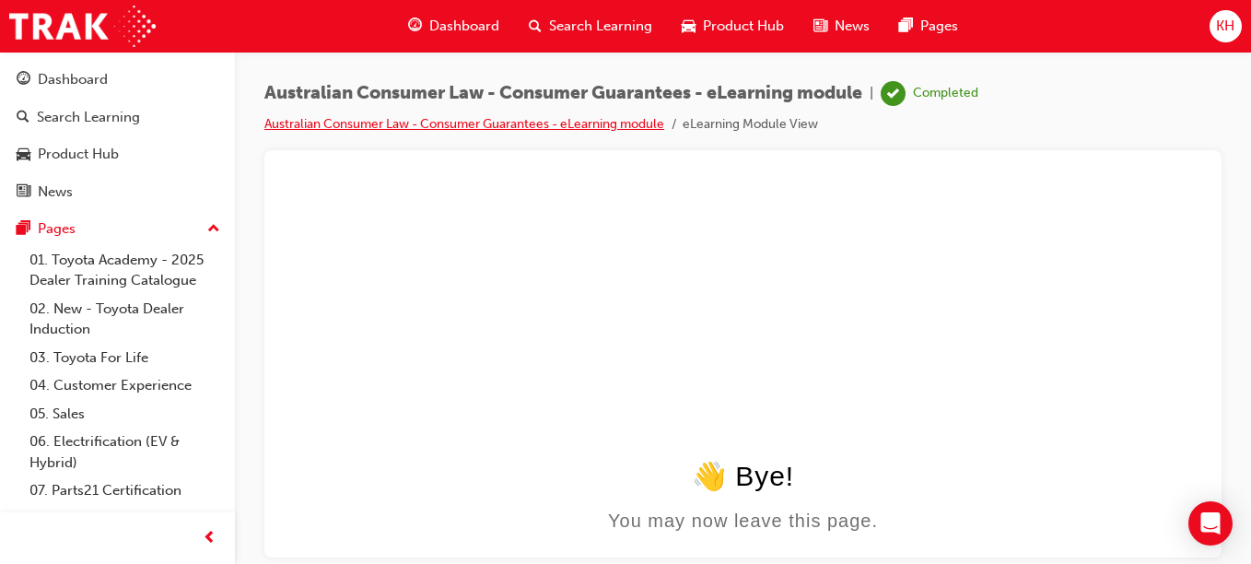
click at [481, 122] on link "Australian Consumer Law - Consumer Guarantees - eLearning module" at bounding box center [464, 124] width 400 height 16
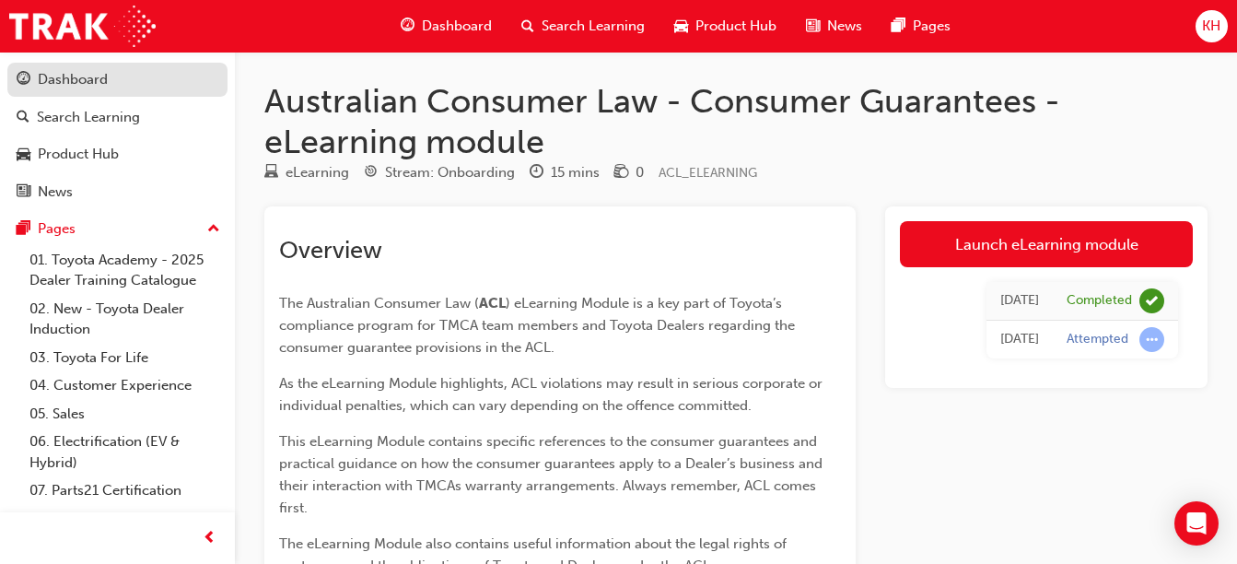
click at [96, 76] on div "Dashboard" at bounding box center [73, 79] width 70 height 21
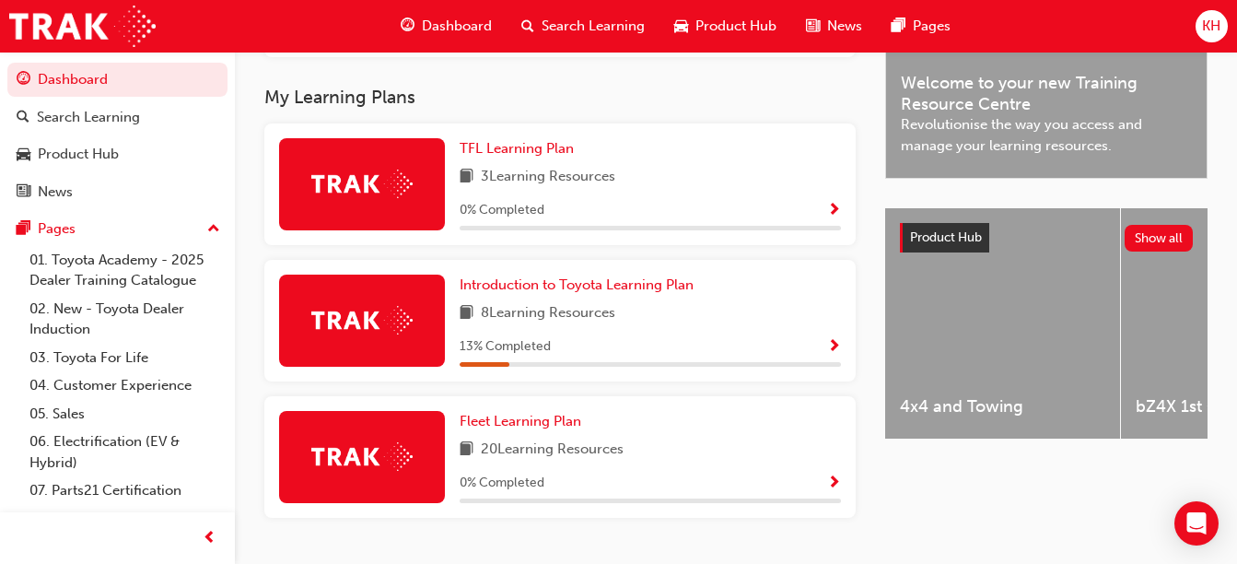
scroll to position [617, 0]
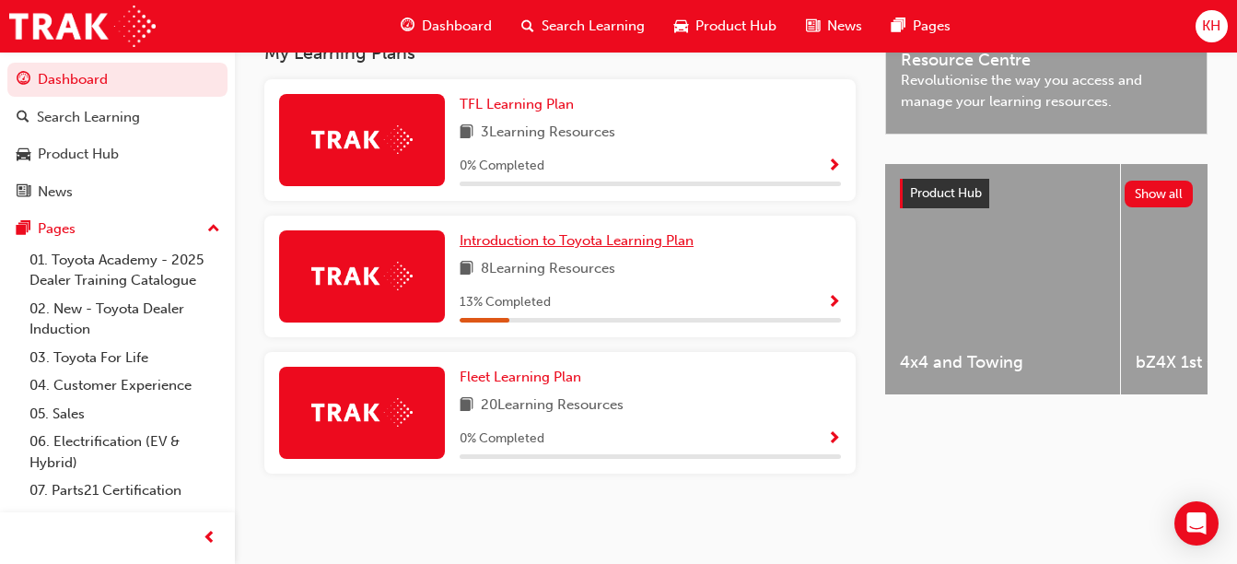
click at [642, 247] on span "Introduction to Toyota Learning Plan" at bounding box center [577, 240] width 234 height 17
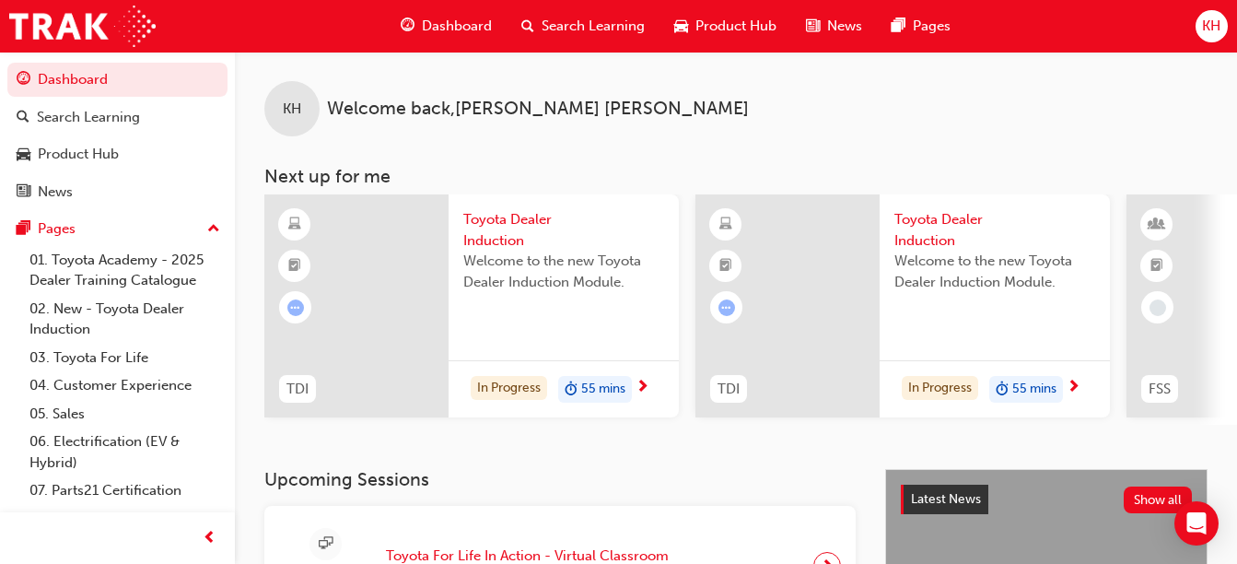
click at [599, 27] on span "Search Learning" at bounding box center [593, 26] width 103 height 21
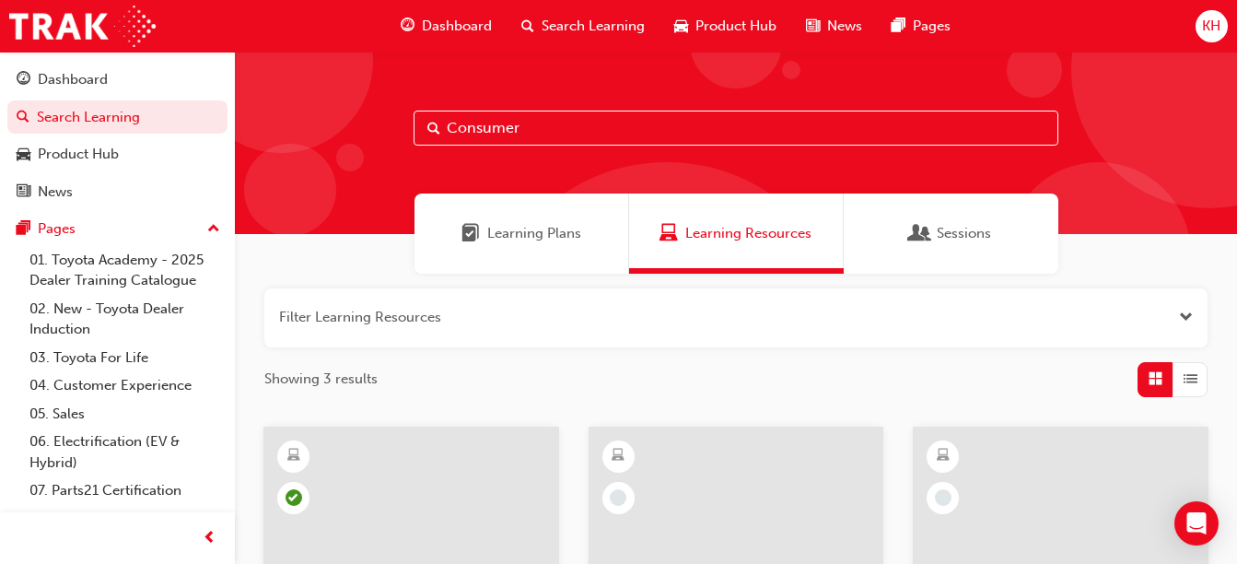
click at [511, 144] on input "Consumer" at bounding box center [736, 128] width 645 height 35
click at [542, 139] on input "Consumer" at bounding box center [736, 128] width 645 height 35
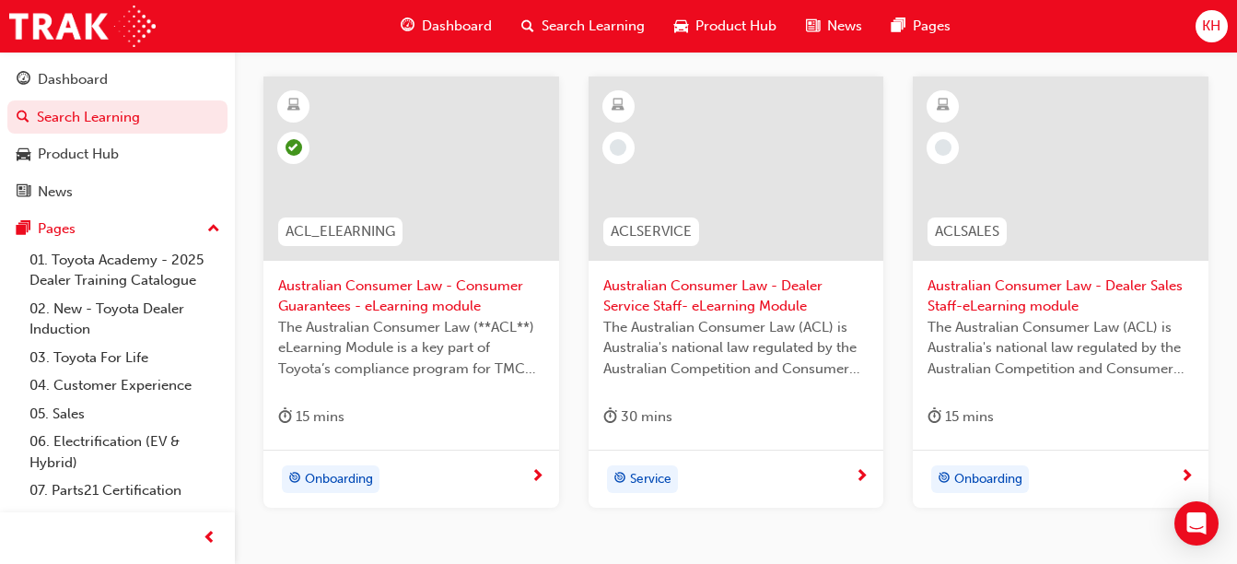
scroll to position [351, 0]
click at [694, 287] on span "Australian Consumer Law - Dealer Service Staff- eLearning Module" at bounding box center [736, 294] width 266 height 41
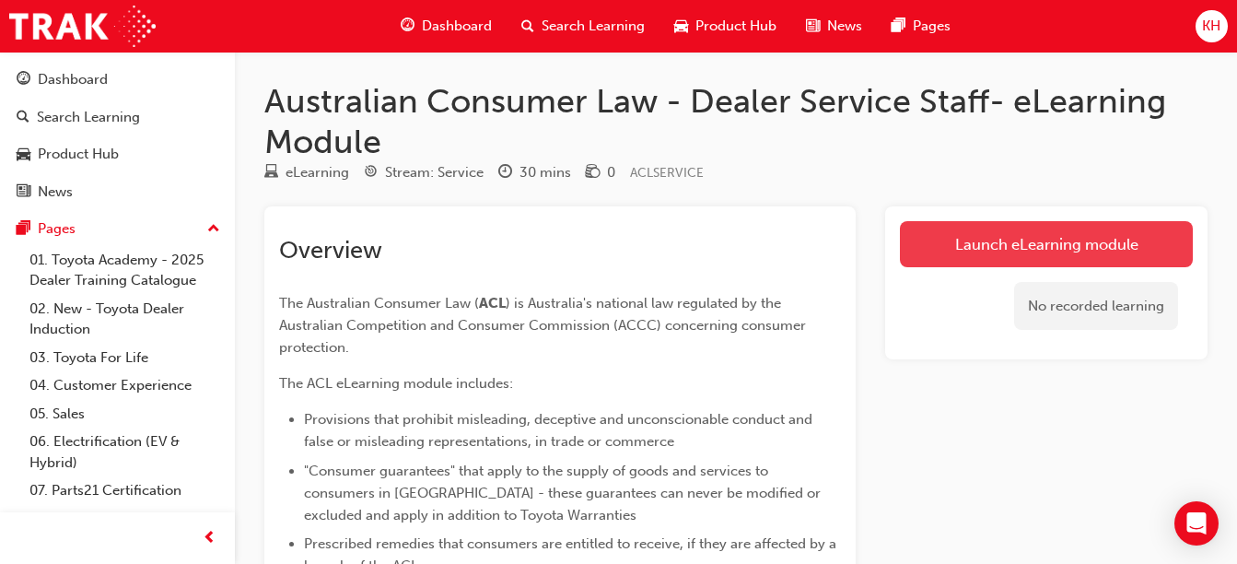
click at [985, 237] on link "Launch eLearning module" at bounding box center [1046, 244] width 293 height 46
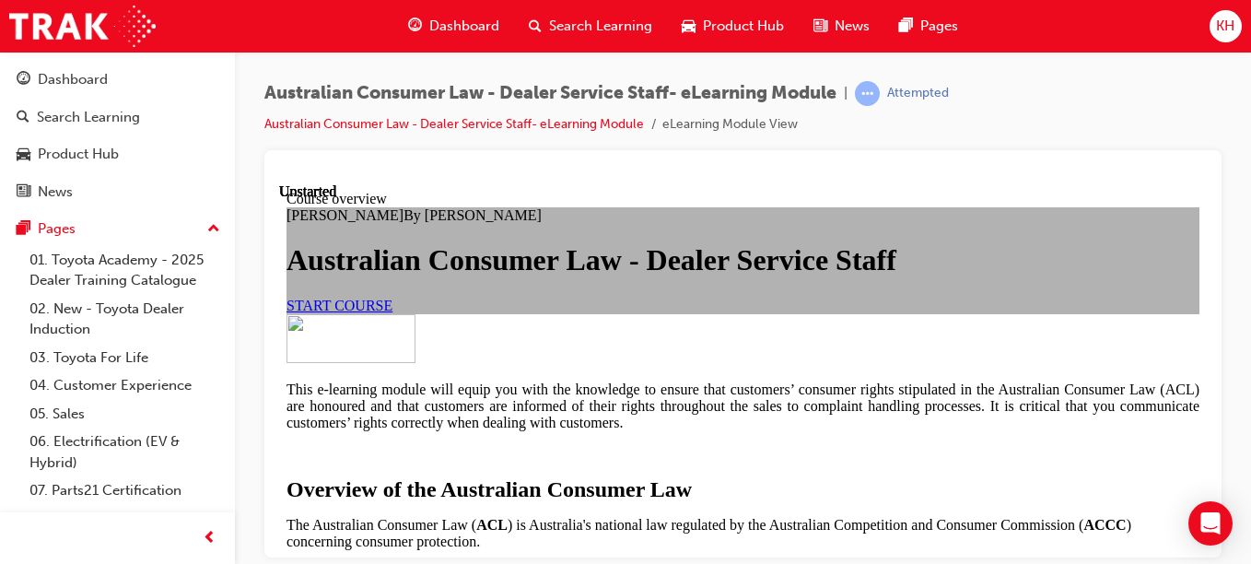
scroll to position [42, 0]
click at [526, 313] on div "[PERSON_NAME] By [PERSON_NAME] Australian Consumer Law - Dealer Service Staff S…" at bounding box center [742, 259] width 913 height 107
click at [392, 312] on span "START COURSE" at bounding box center [339, 305] width 106 height 16
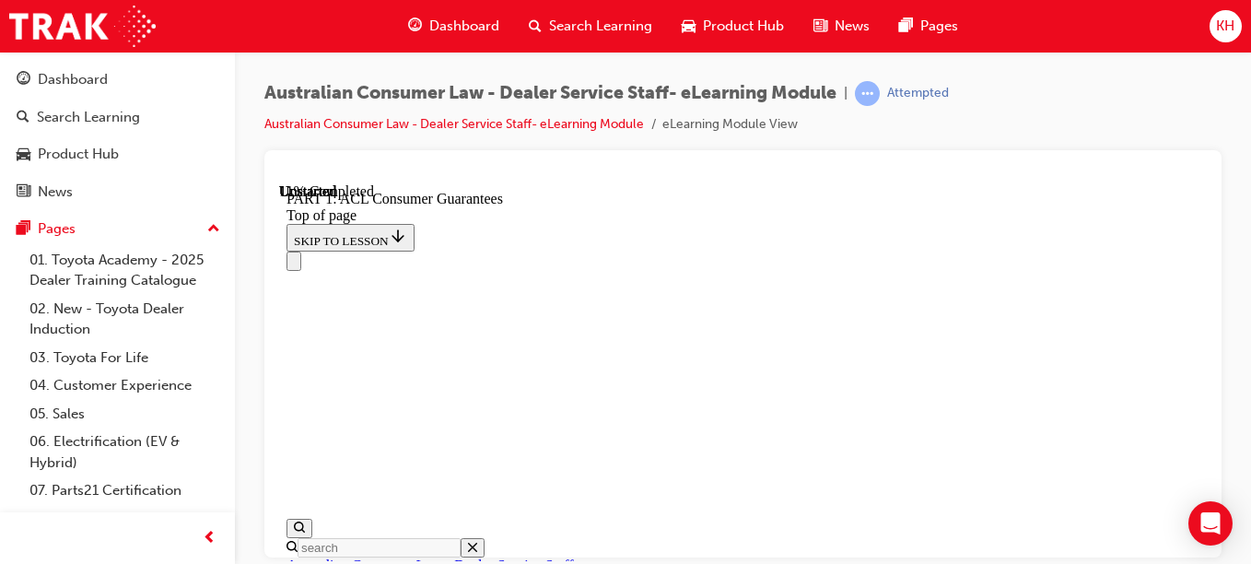
scroll to position [3043, 0]
click button "CONTINUE"
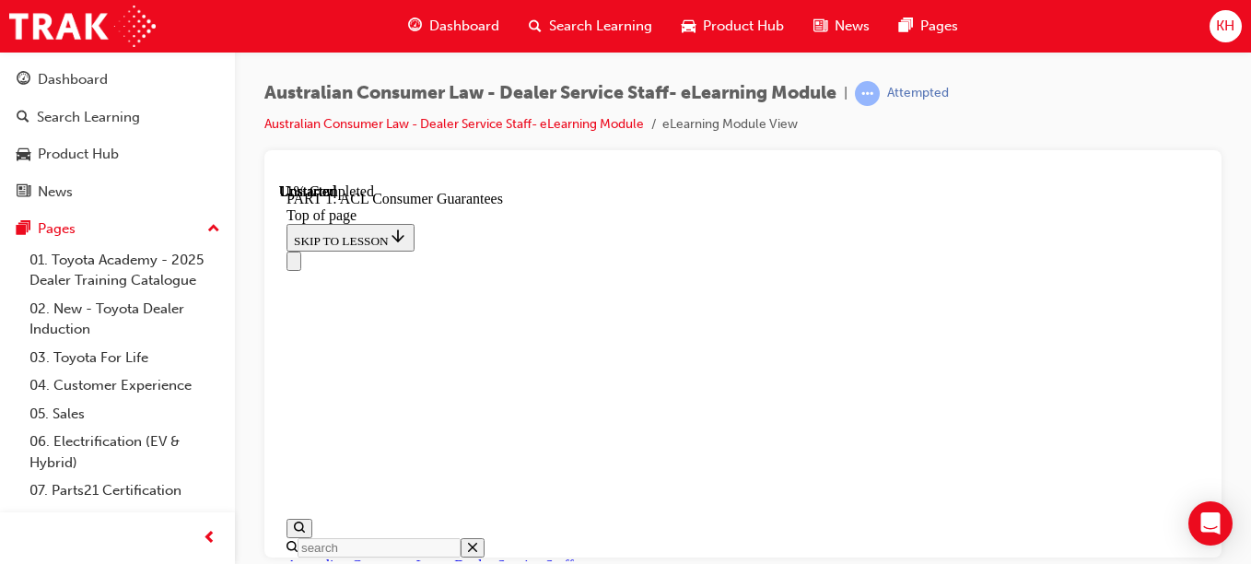
scroll to position [3373, 0]
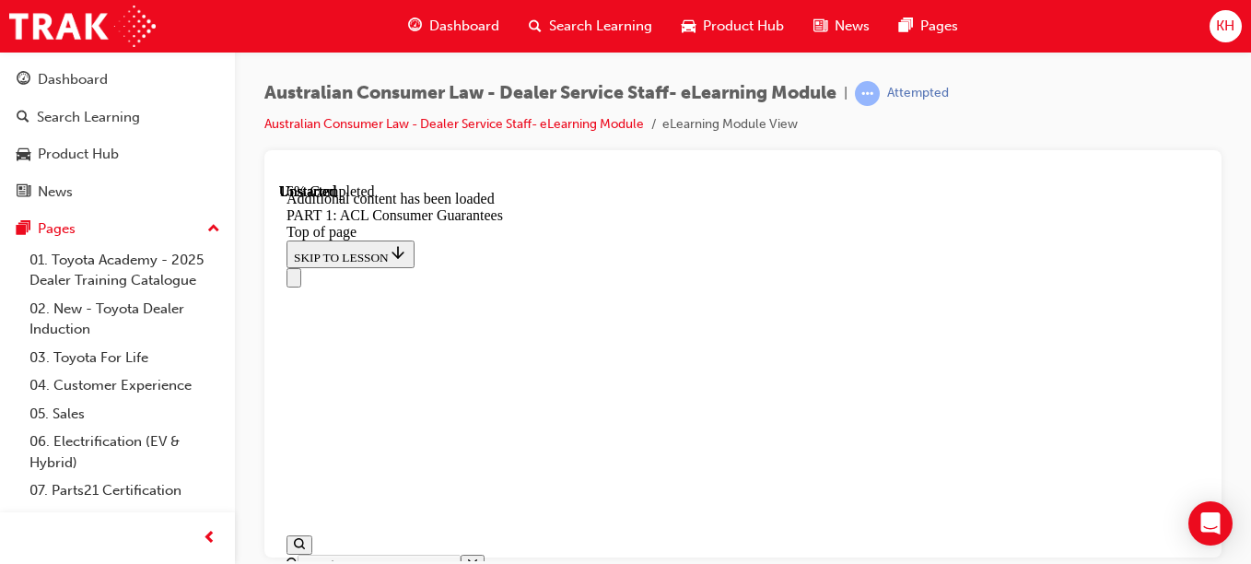
scroll to position [3697, 0]
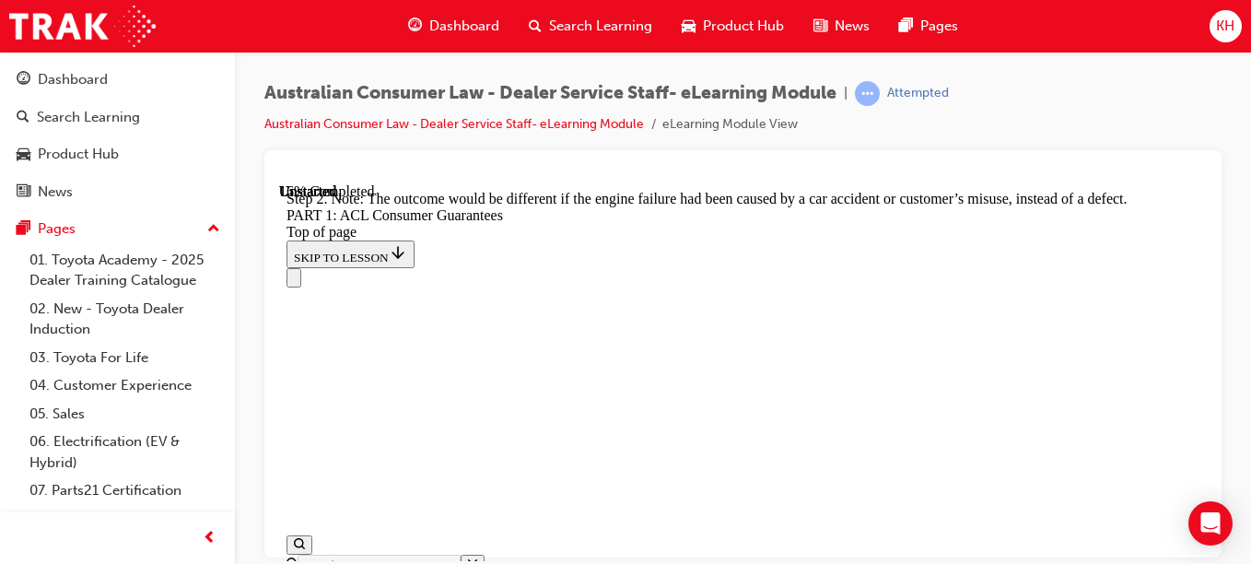
scroll to position [3578, 0]
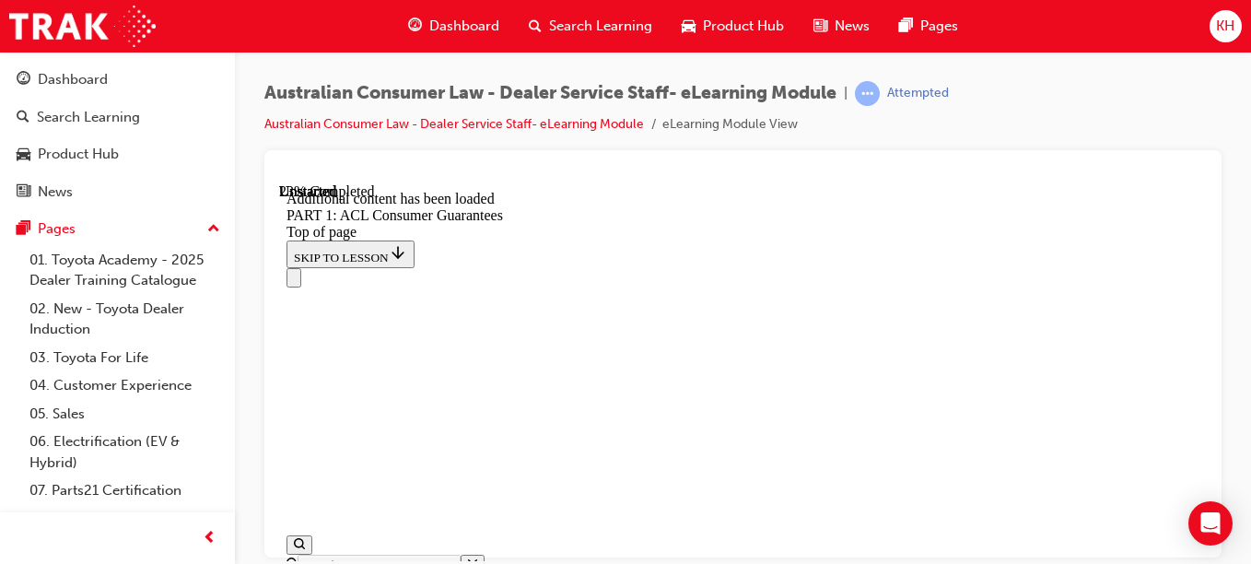
scroll to position [4941, 0]
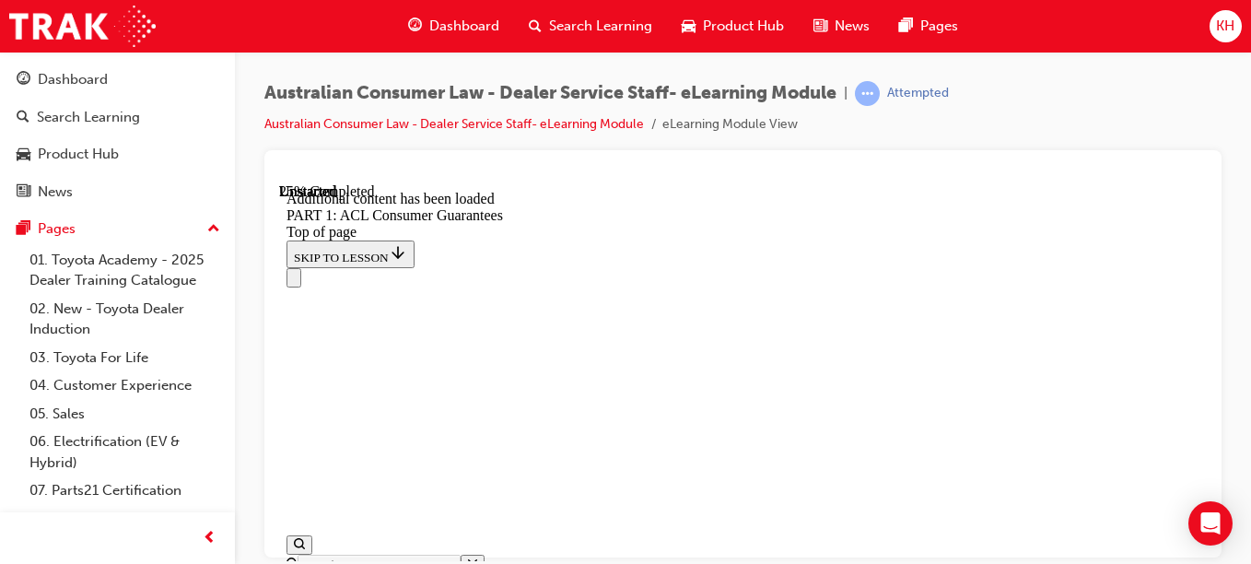
scroll to position [5248, 0]
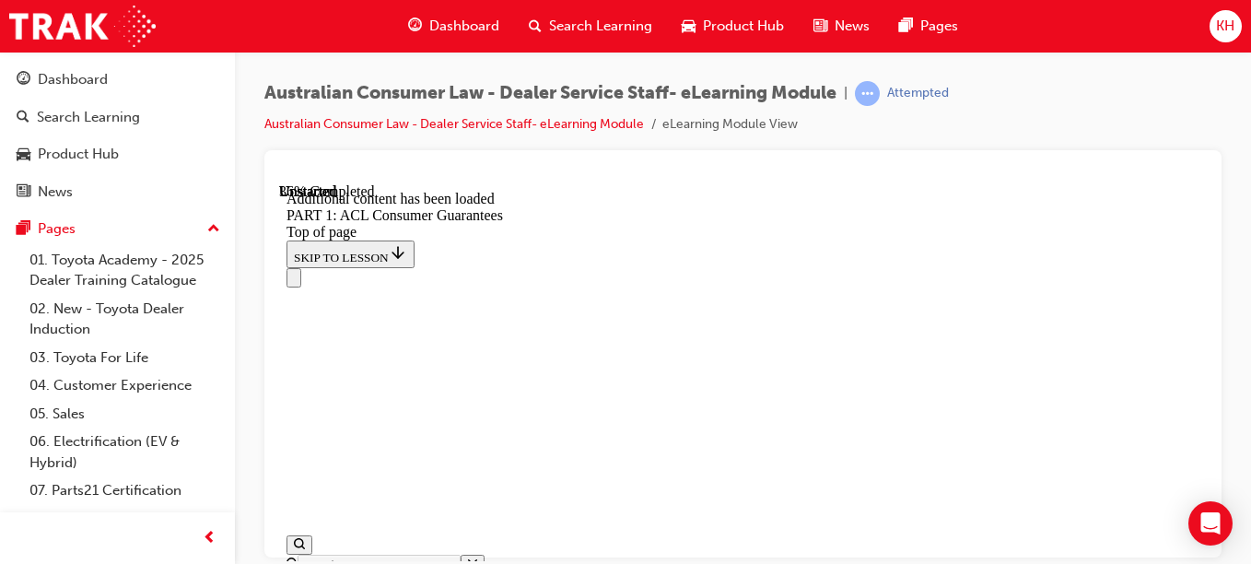
scroll to position [6189, 0]
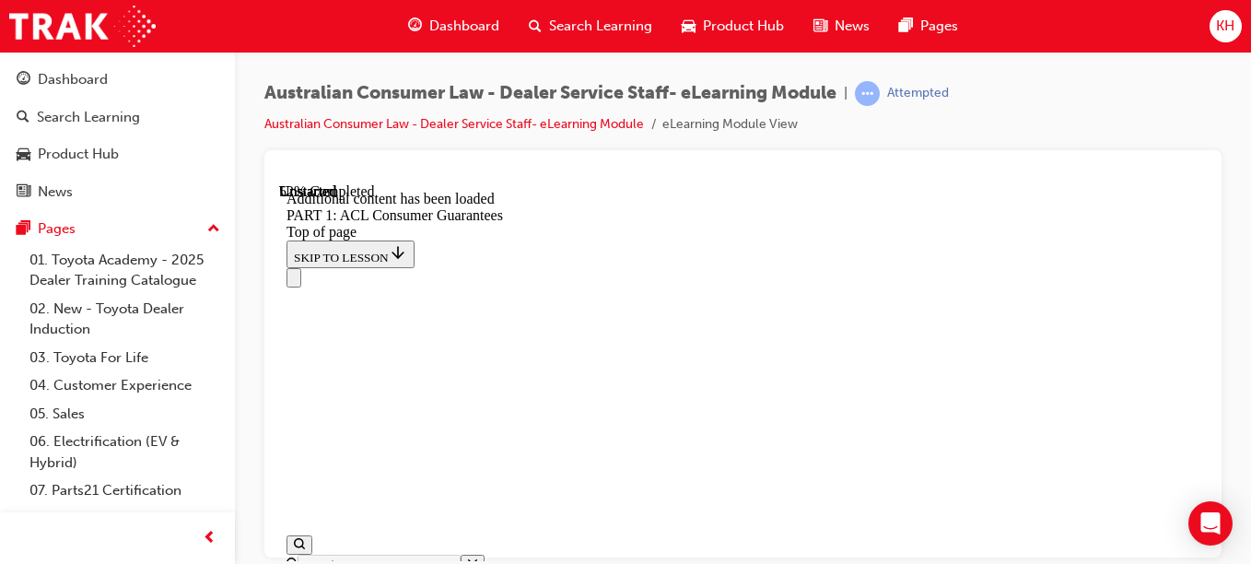
scroll to position [8869, 0]
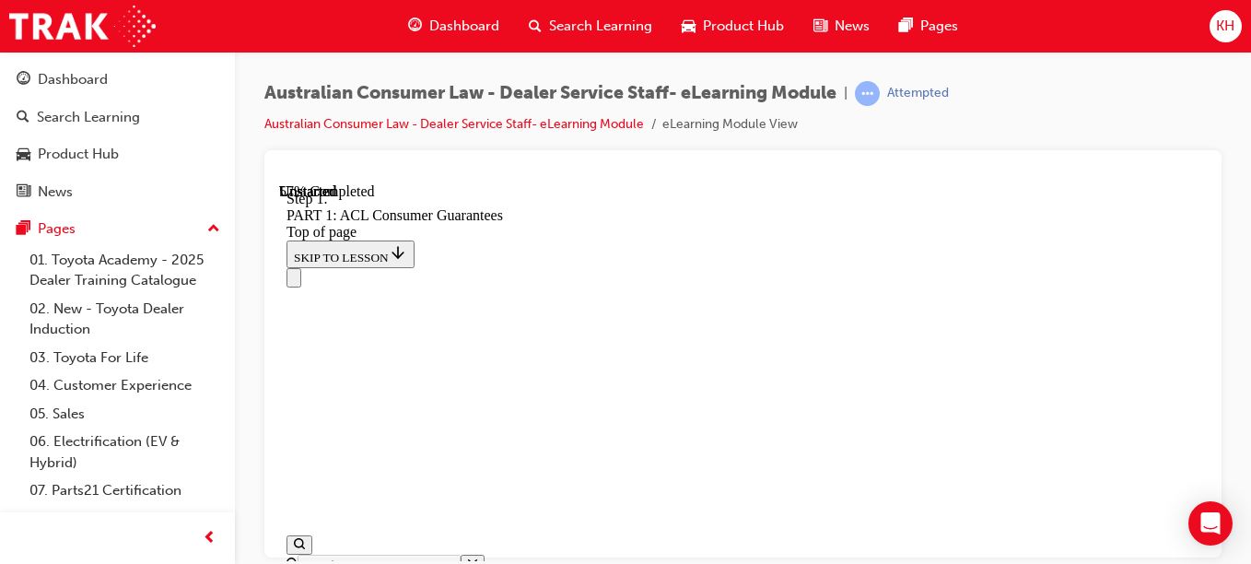
scroll to position [9814, 0]
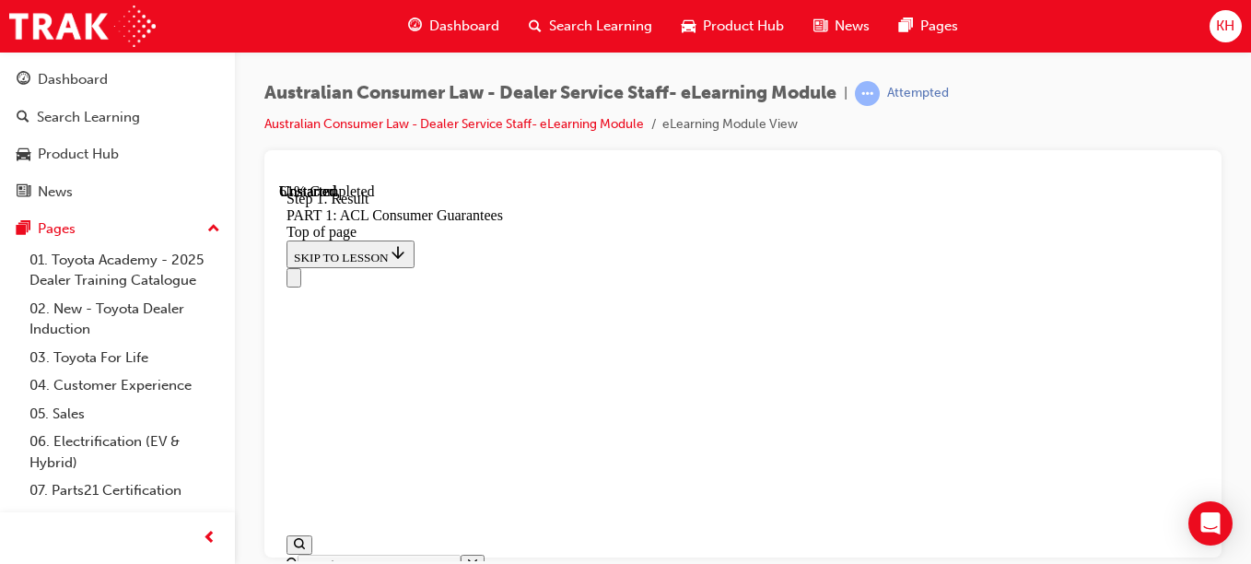
scroll to position [11308, 0]
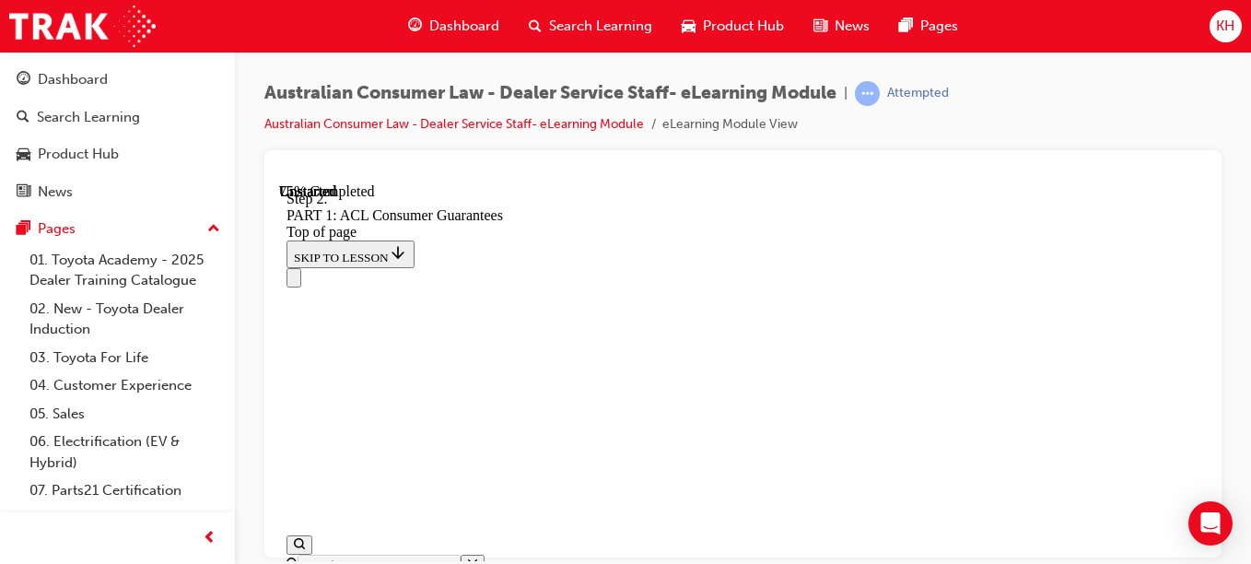
scroll to position [15122, 0]
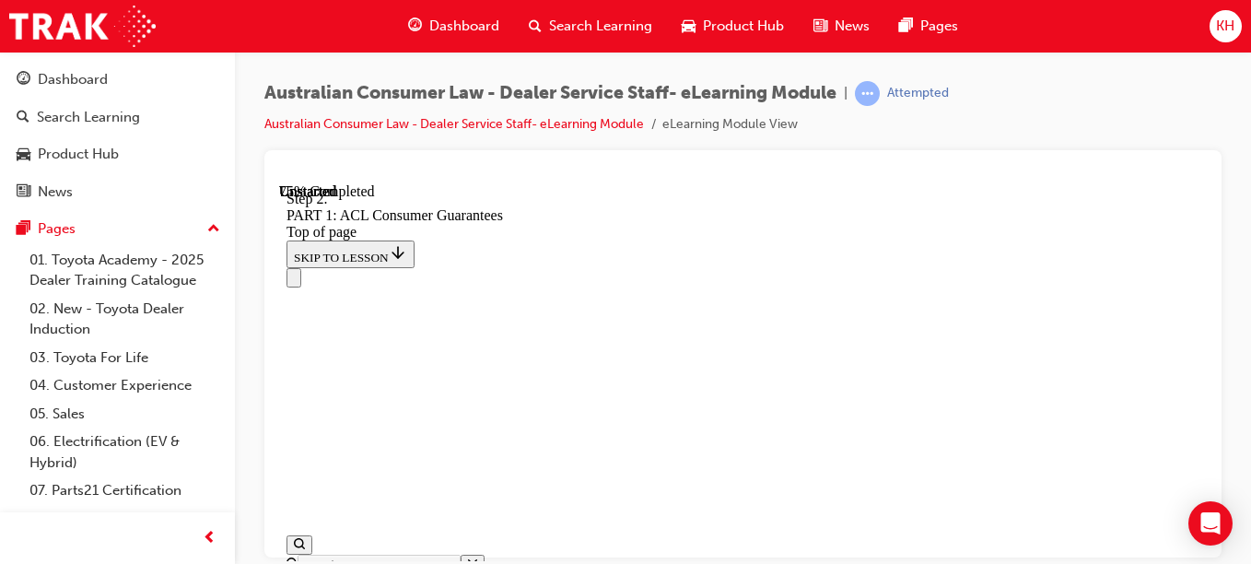
scroll to position [14927, 0]
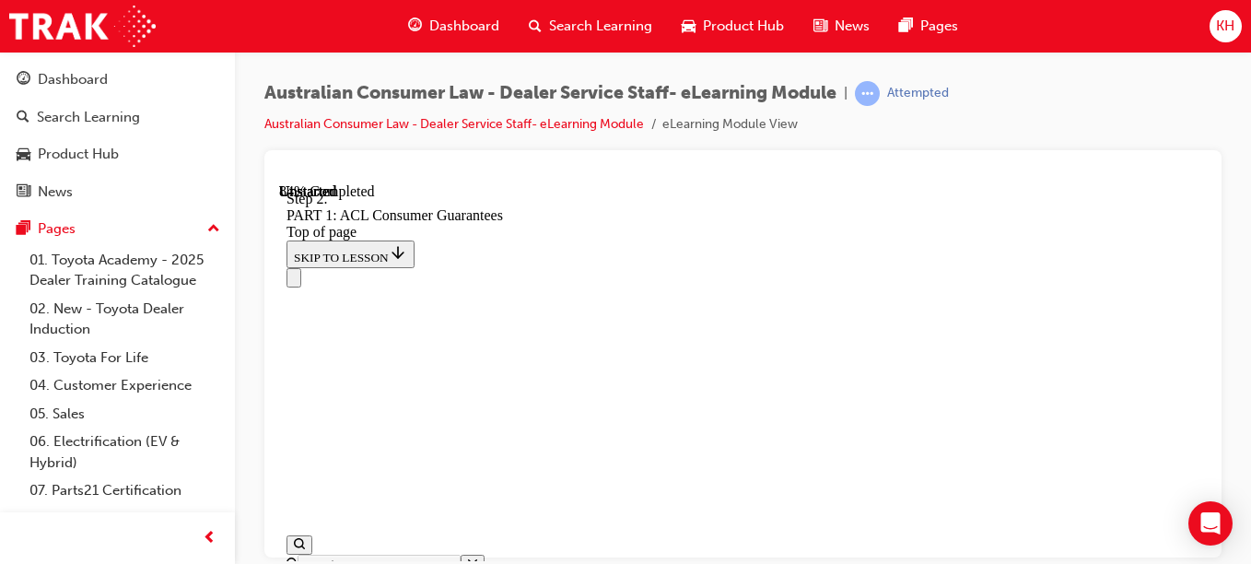
scroll to position [17201, 0]
click button "CONTINUE"
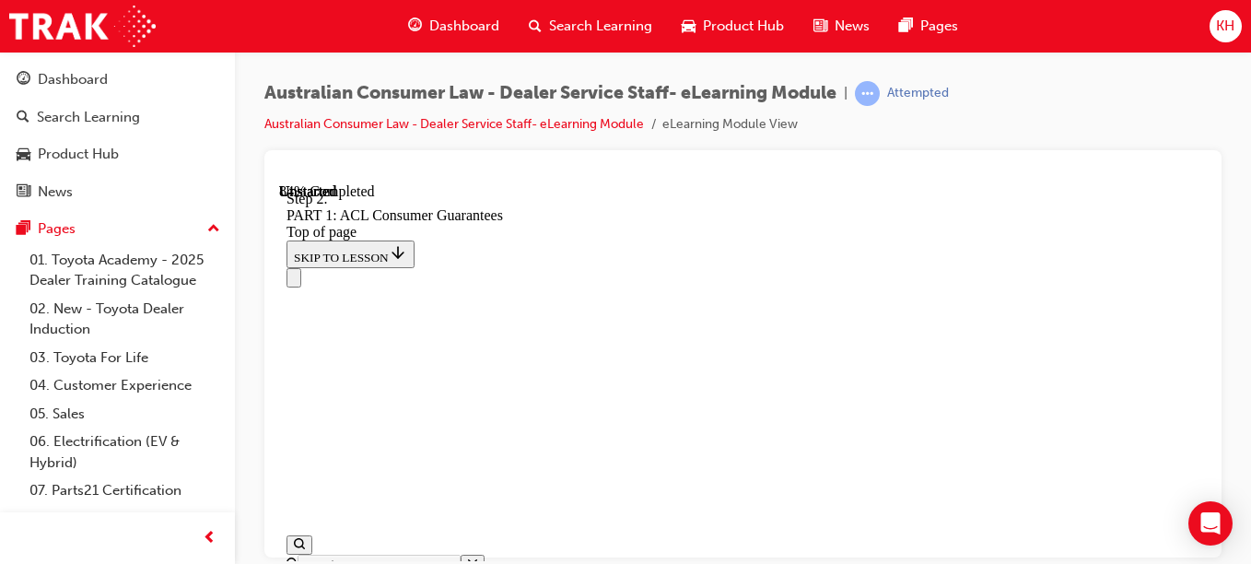
scroll to position [17349, 0]
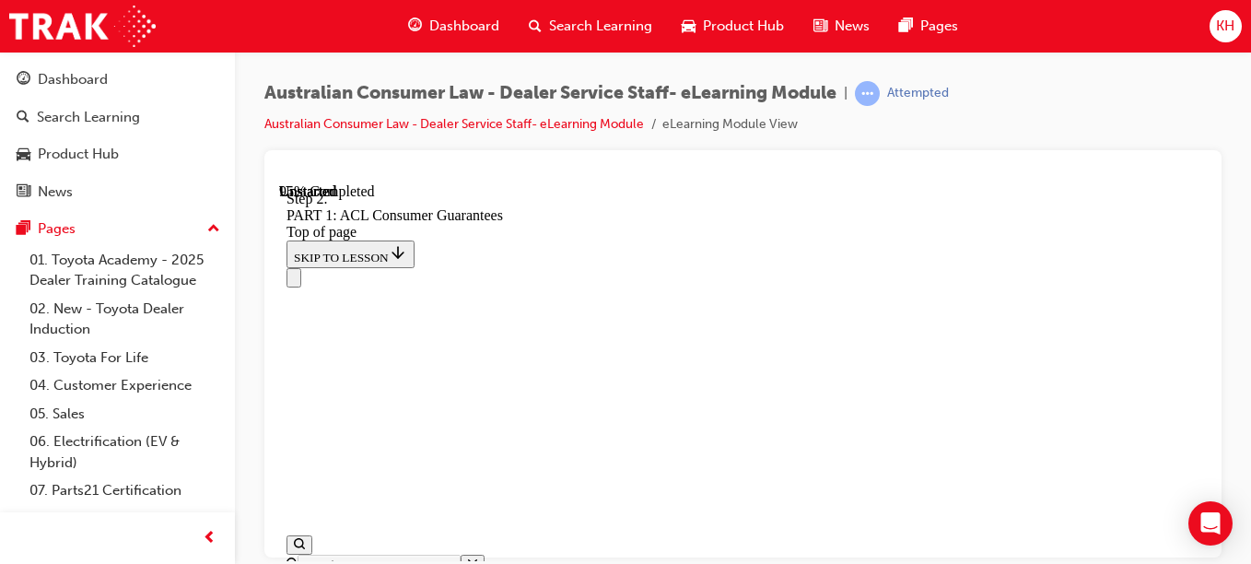
scroll to position [20936, 0]
drag, startPoint x: 791, startPoint y: 375, endPoint x: 1000, endPoint y: 401, distance: 210.7
drag, startPoint x: 797, startPoint y: 387, endPoint x: 850, endPoint y: 251, distance: 145.5
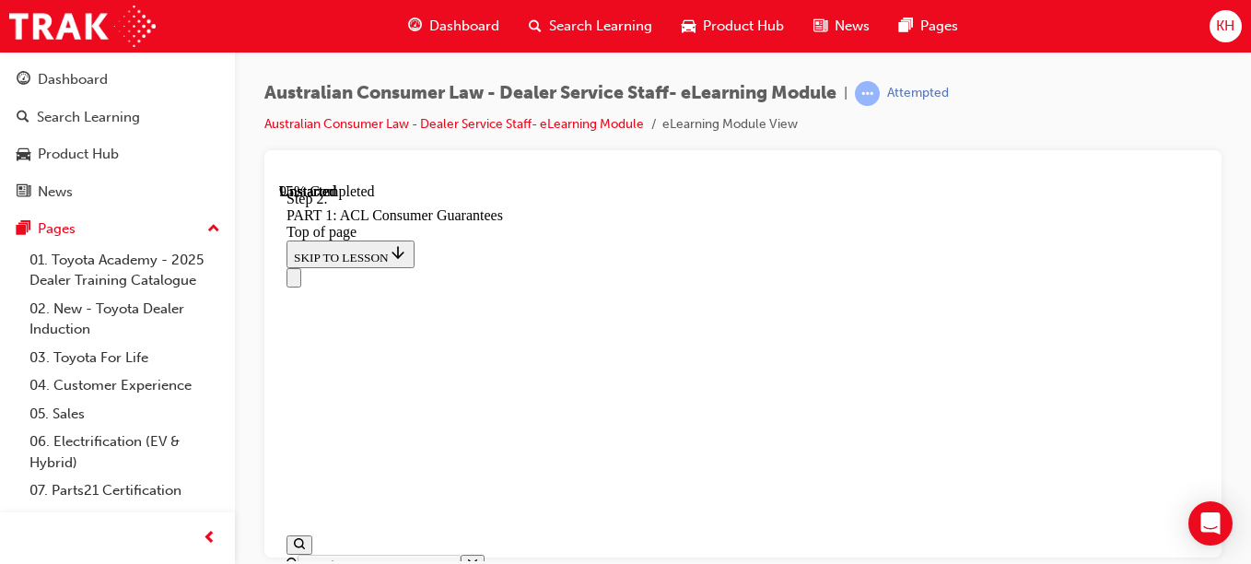
drag, startPoint x: 801, startPoint y: 473, endPoint x: 847, endPoint y: 400, distance: 86.9
drag, startPoint x: 817, startPoint y: 319, endPoint x: 877, endPoint y: 377, distance: 83.4
drag, startPoint x: 796, startPoint y: 349, endPoint x: 901, endPoint y: 341, distance: 105.3
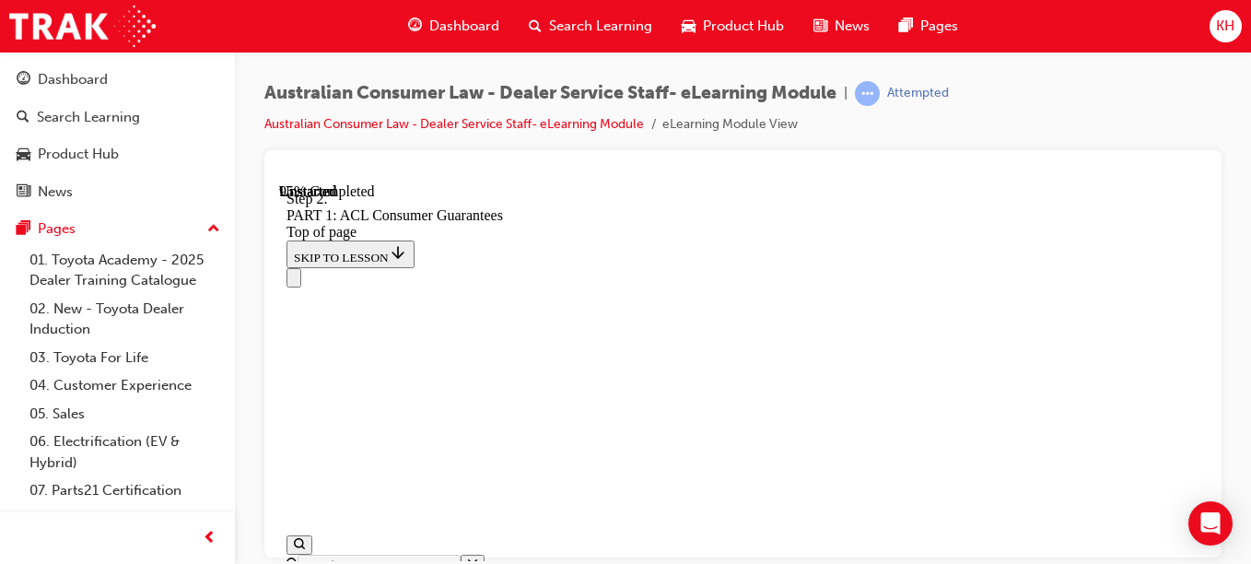
drag, startPoint x: 815, startPoint y: 524, endPoint x: 889, endPoint y: 575, distance: 89.4
drag, startPoint x: 769, startPoint y: 521, endPoint x: 861, endPoint y: 515, distance: 92.3
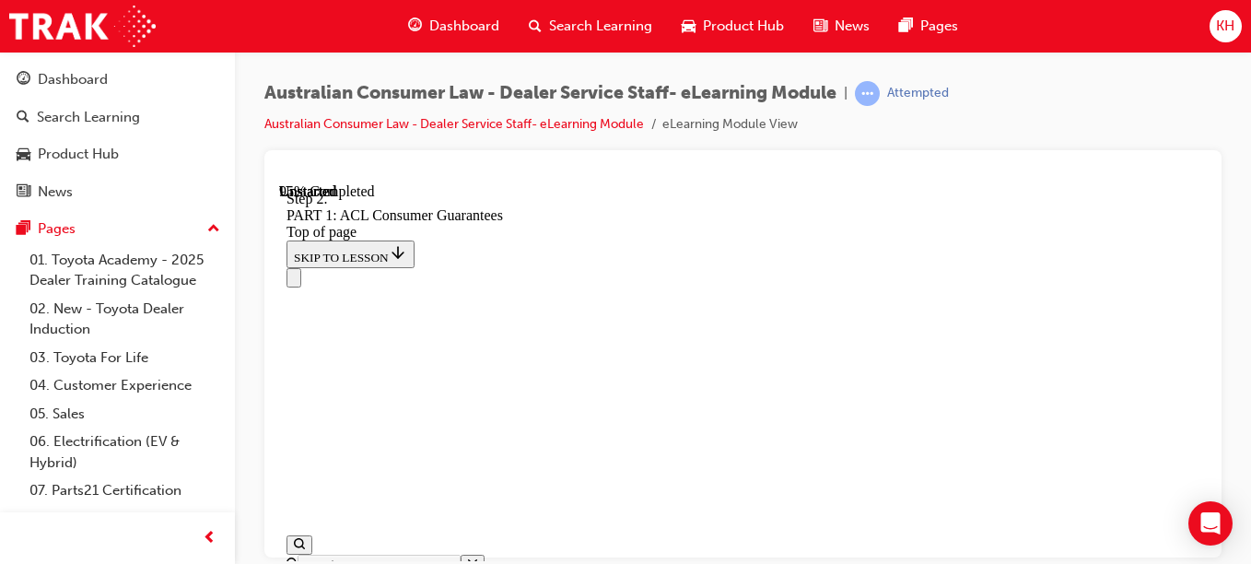
drag, startPoint x: 806, startPoint y: 489, endPoint x: 849, endPoint y: 474, distance: 45.7
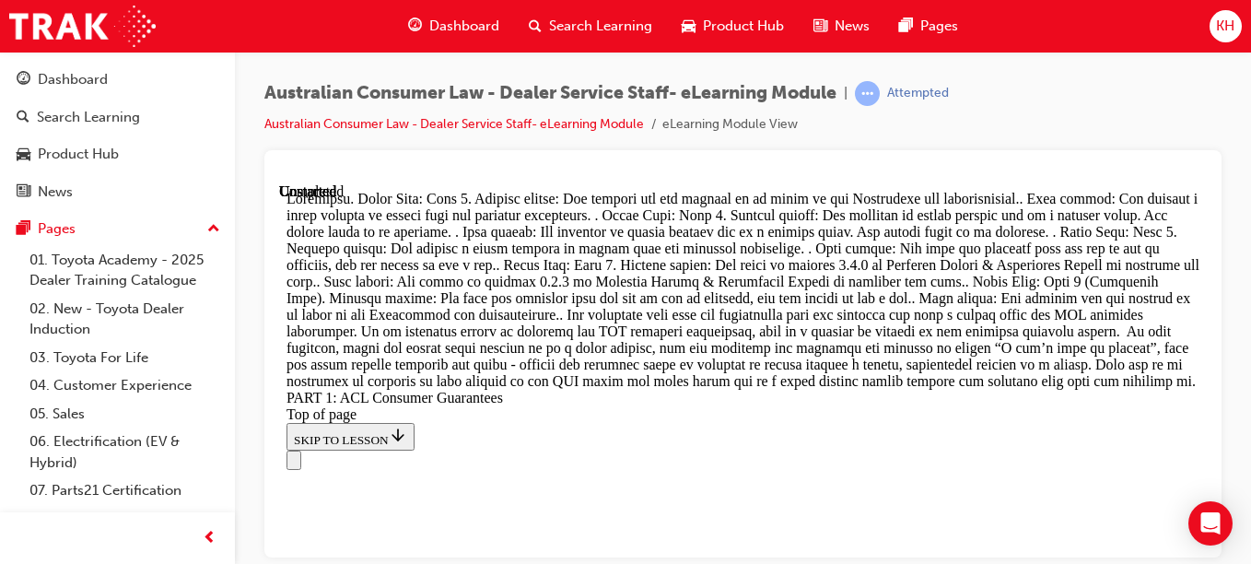
scroll to position [23790, 0]
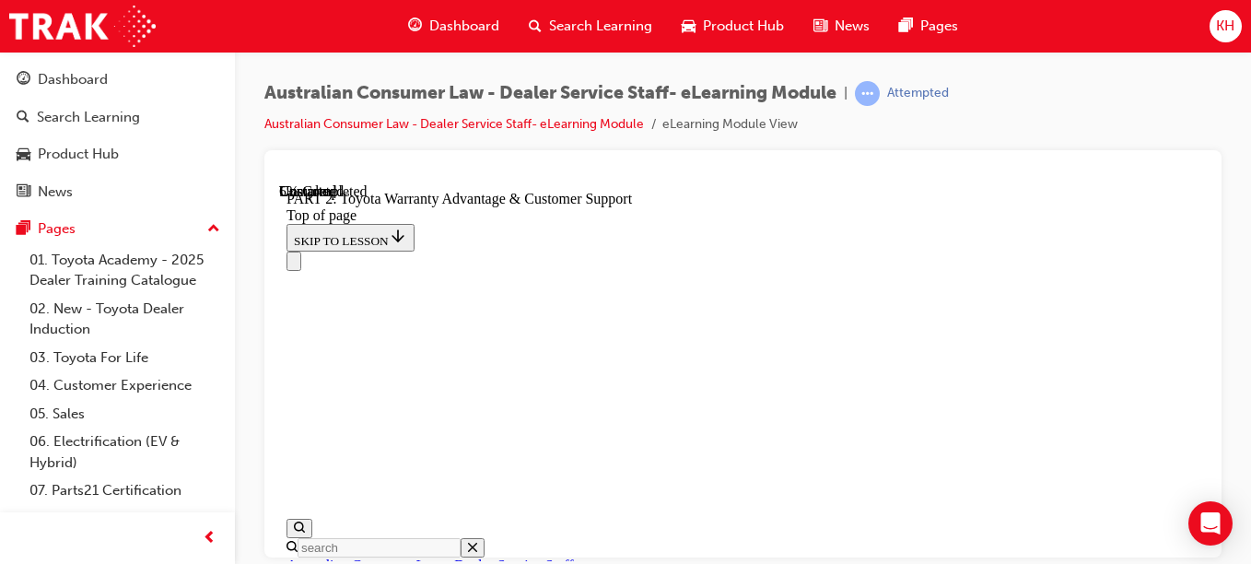
scroll to position [1614, 0]
click button "CONTINUE"
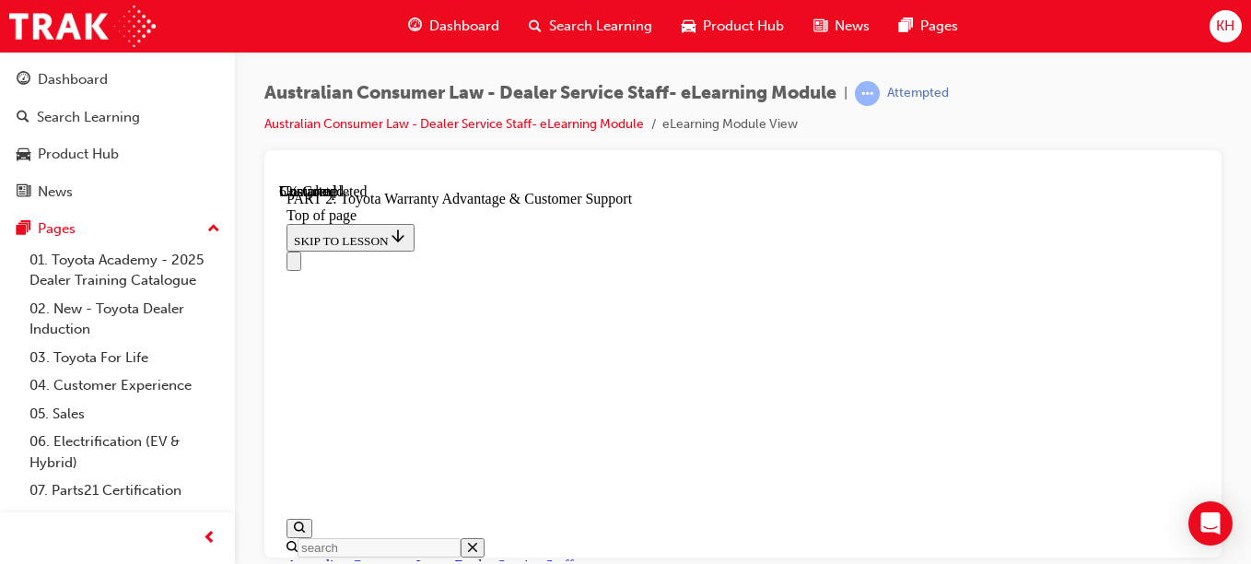
scroll to position [1767, 0]
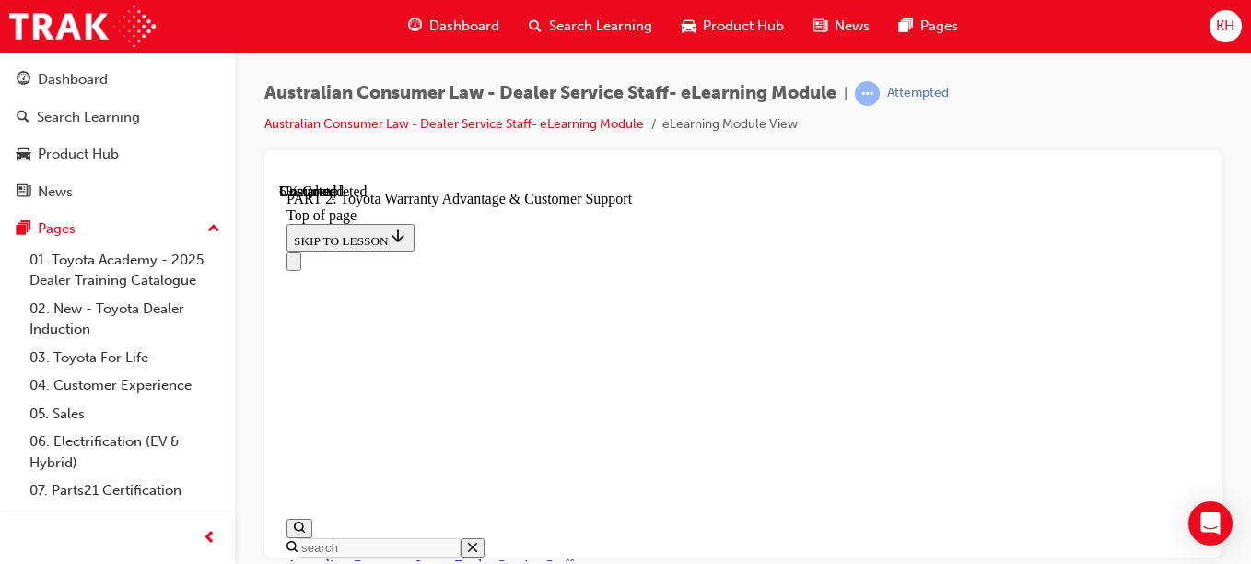
click button "CONTINUE"
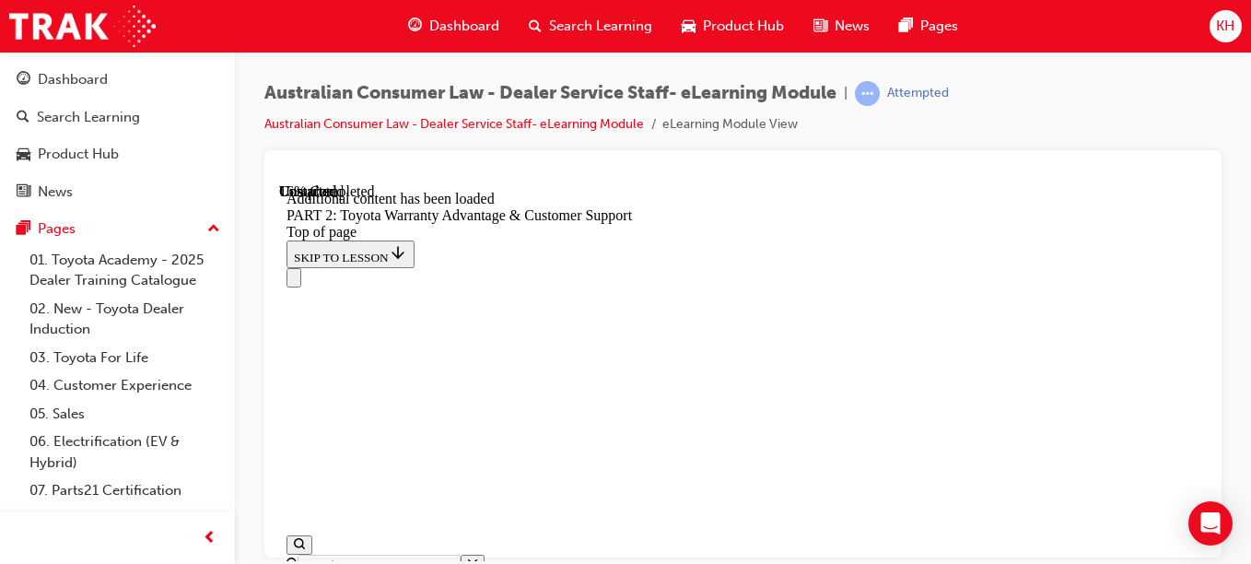
scroll to position [2278, 0]
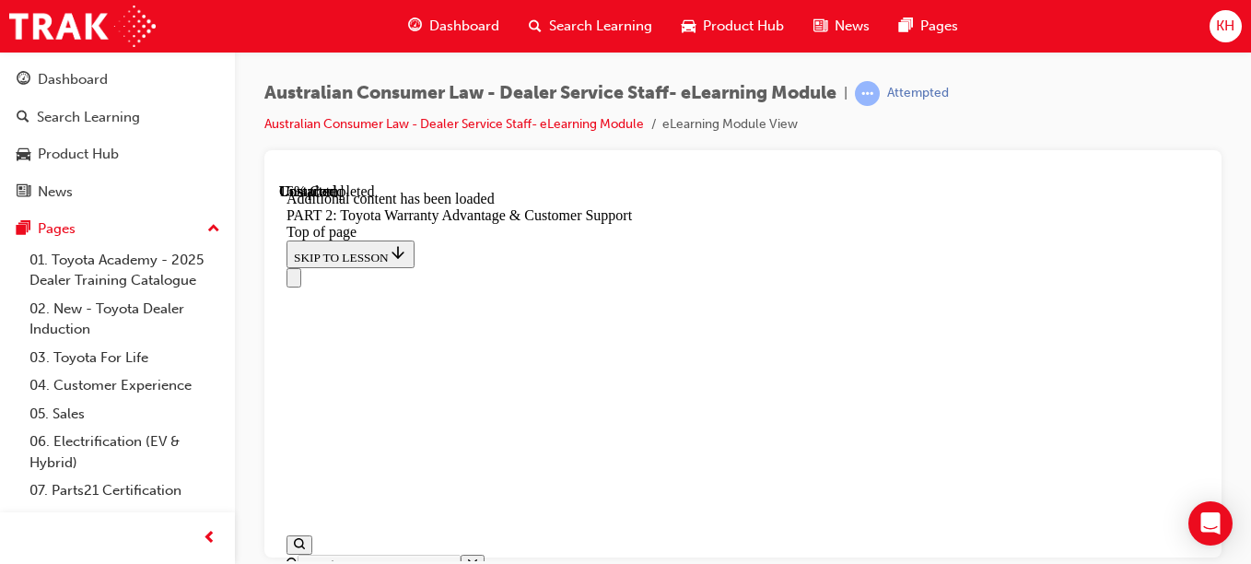
click button "CONTINUE"
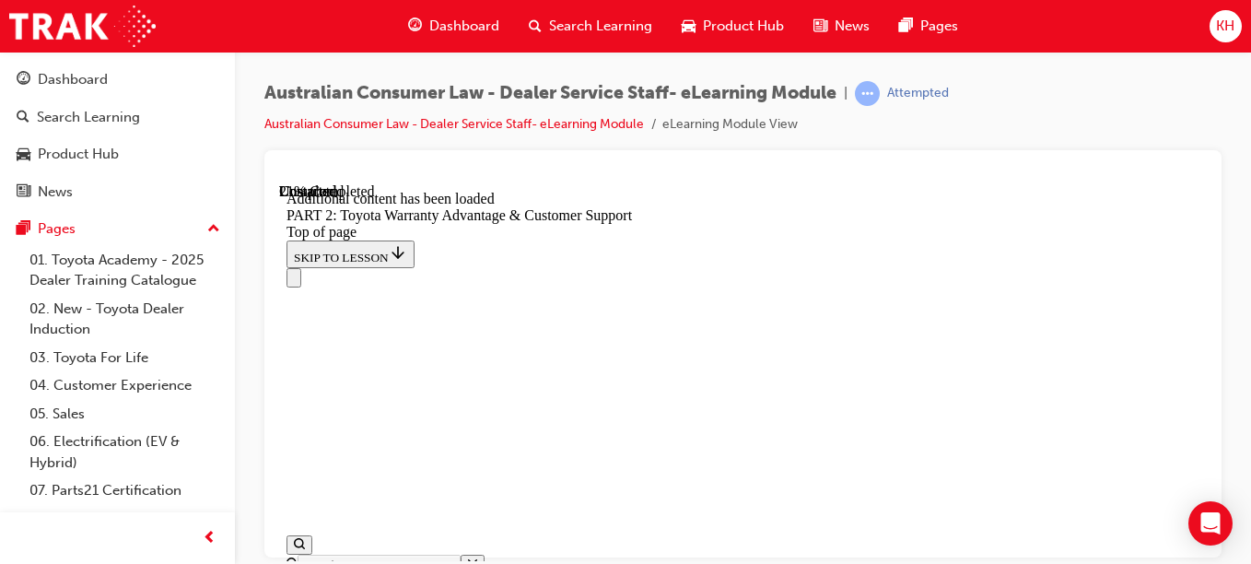
scroll to position [2572, 0]
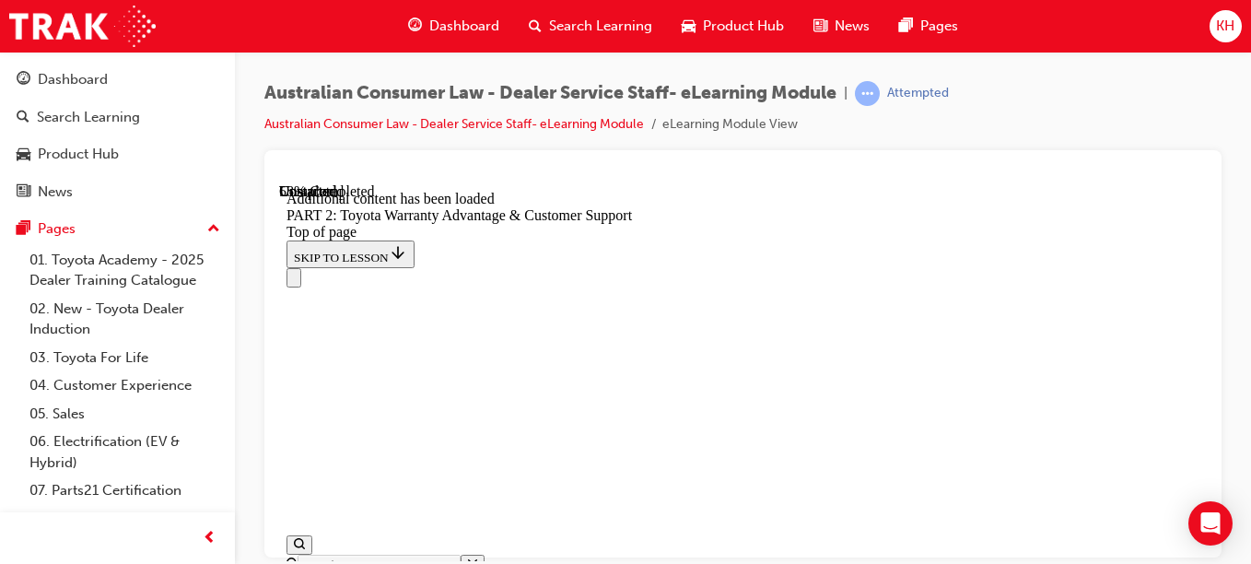
click button "CONTINUE"
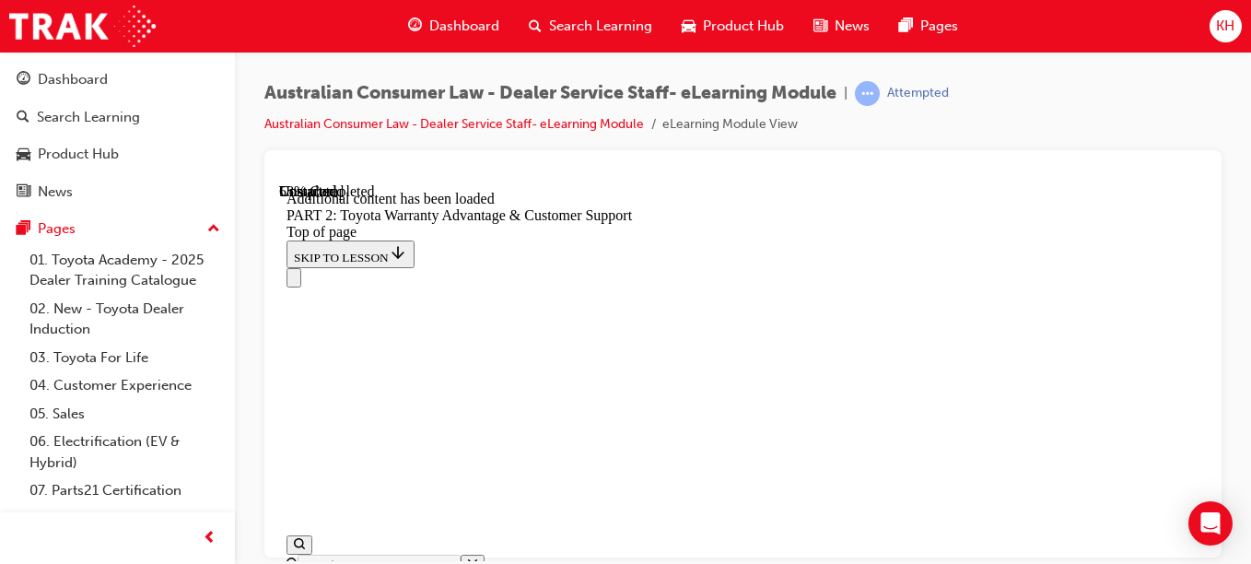
scroll to position [4773, 0]
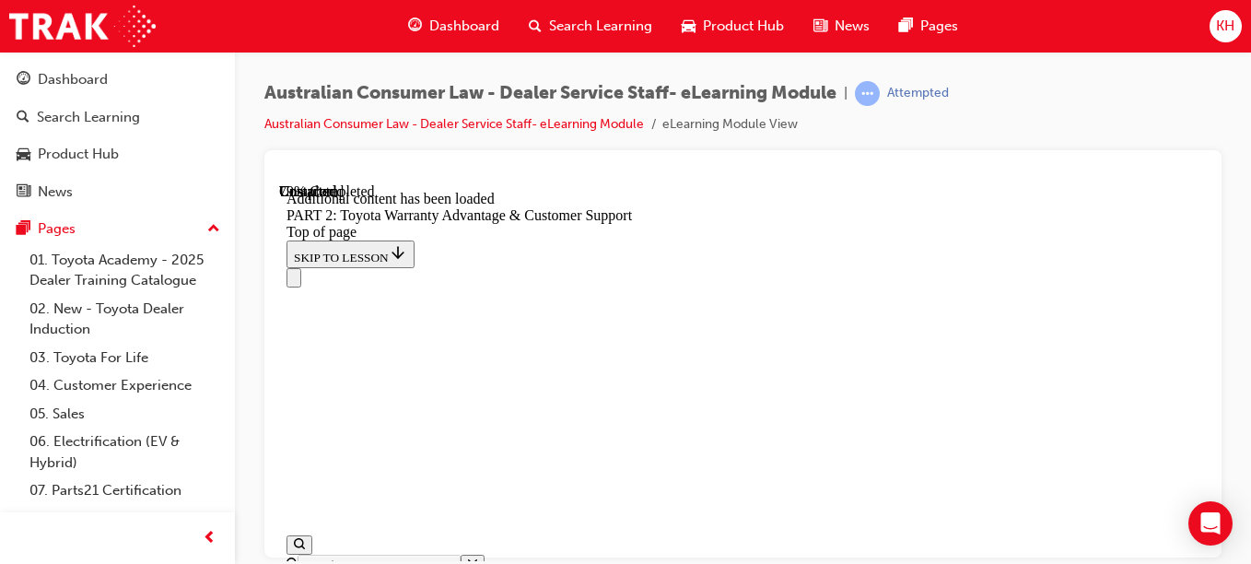
scroll to position [6014, 0]
drag, startPoint x: 814, startPoint y: 412, endPoint x: 799, endPoint y: 407, distance: 16.3
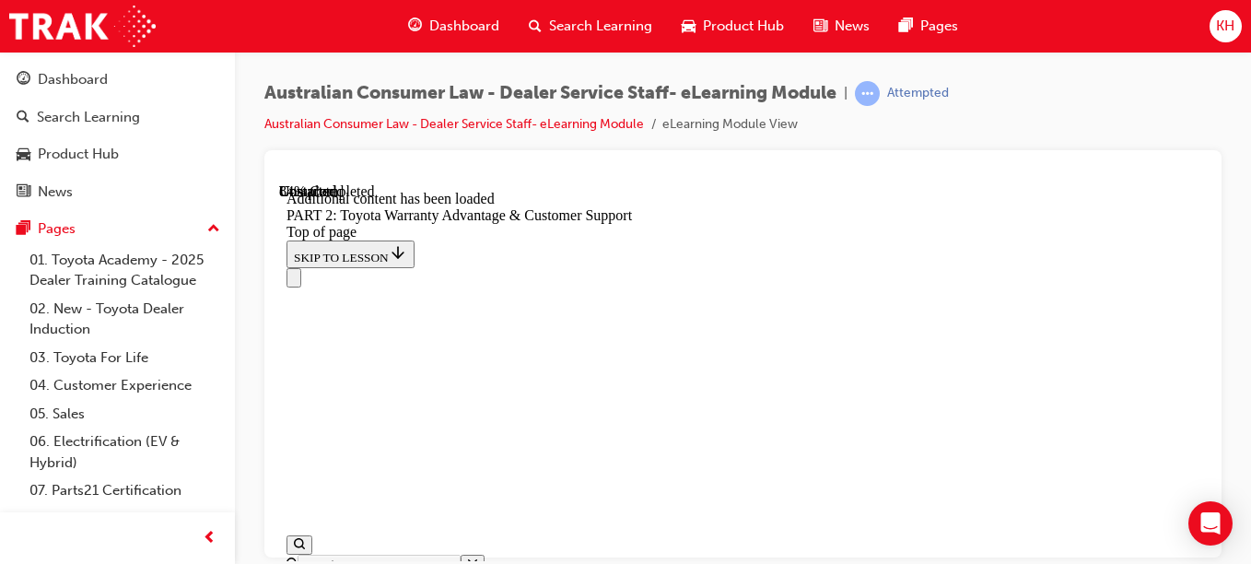
scroll to position [7367, 0]
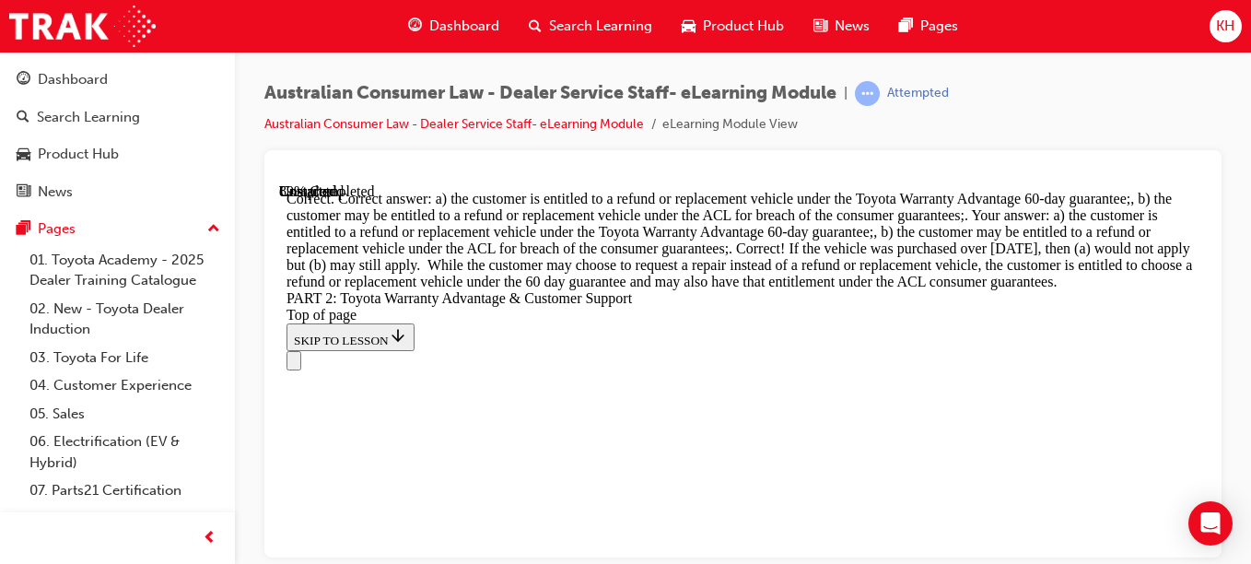
scroll to position [8214, 0]
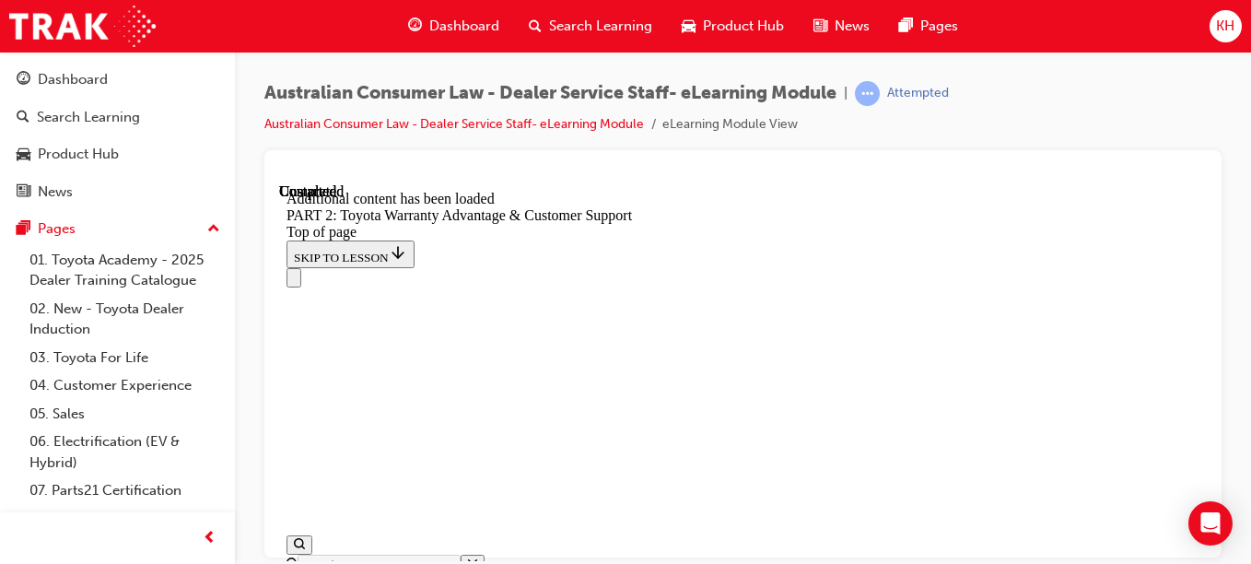
scroll to position [8643, 0]
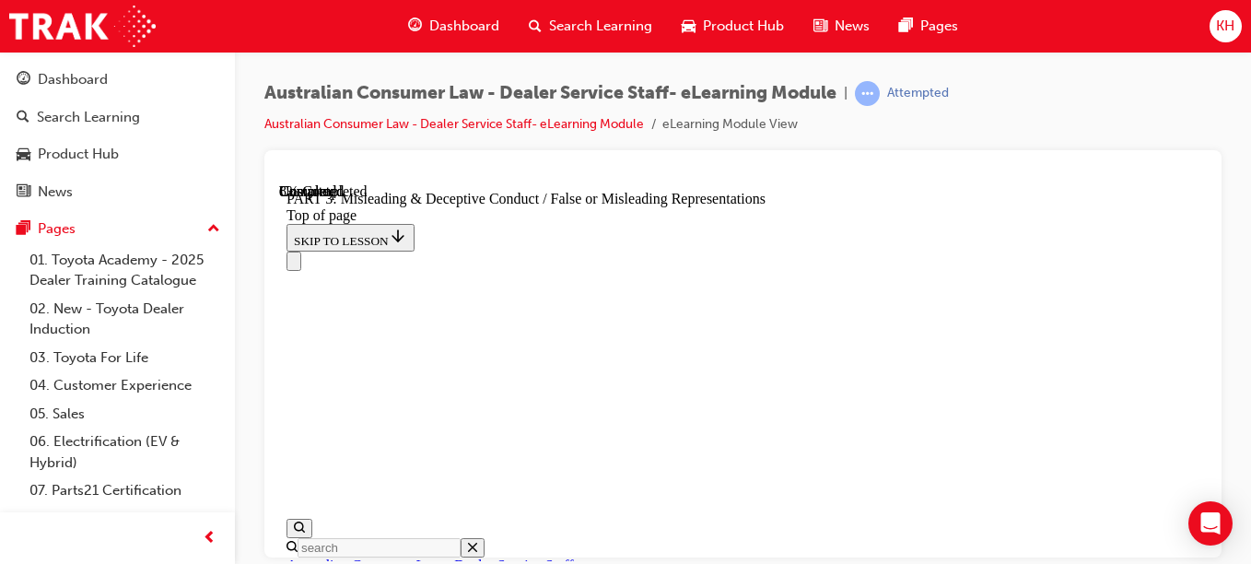
scroll to position [1428, 0]
click button "CONTINUE"
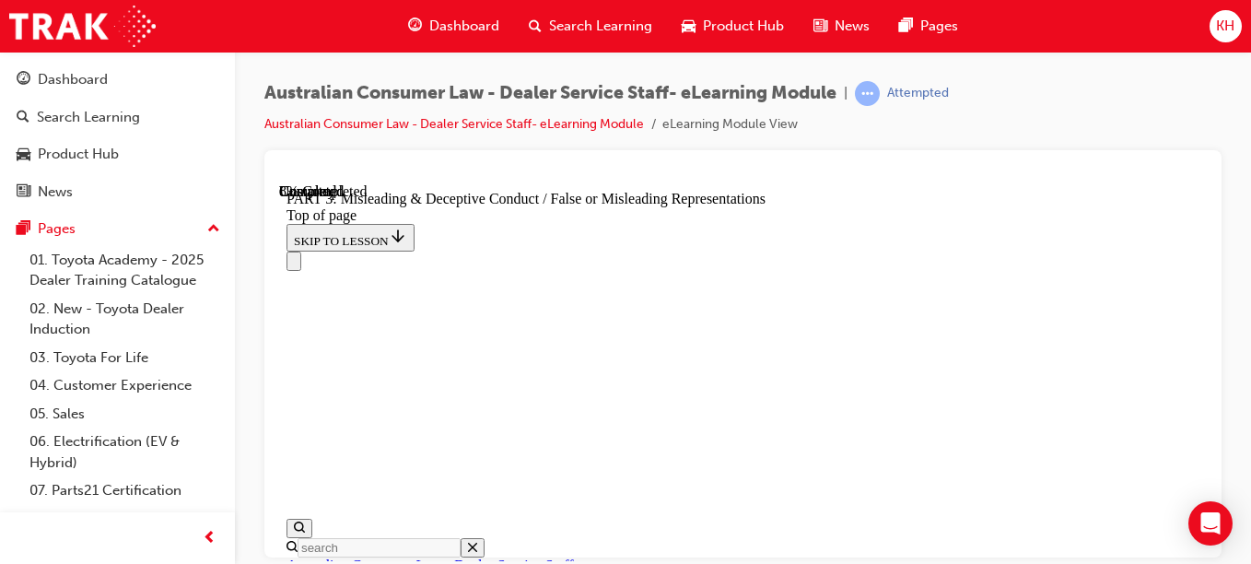
click button "CONTINUE"
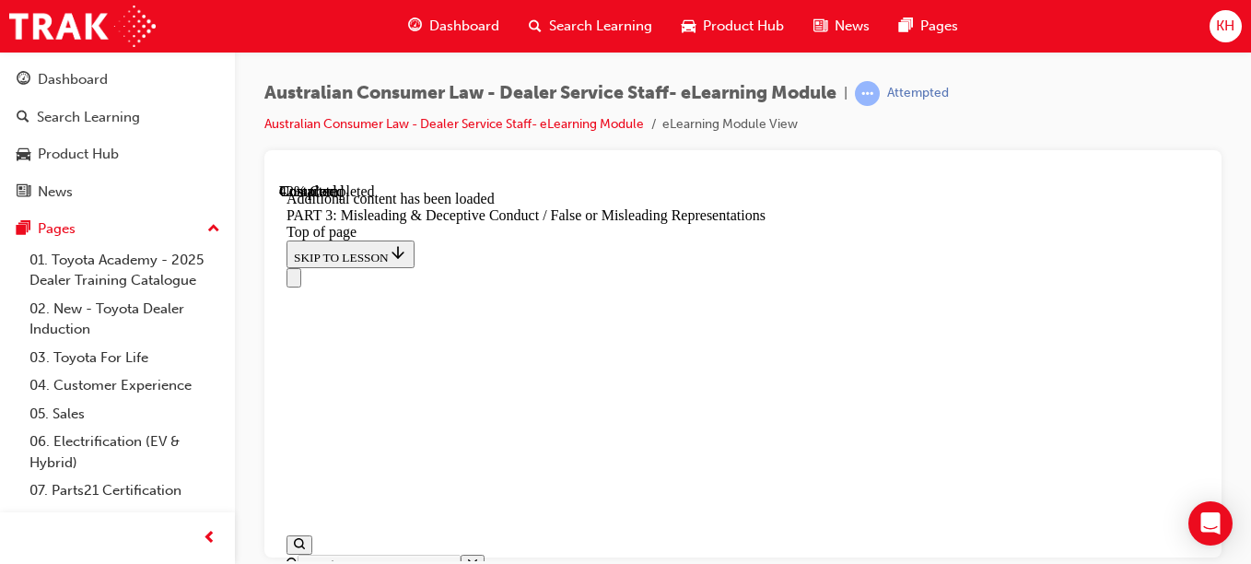
scroll to position [4863, 0]
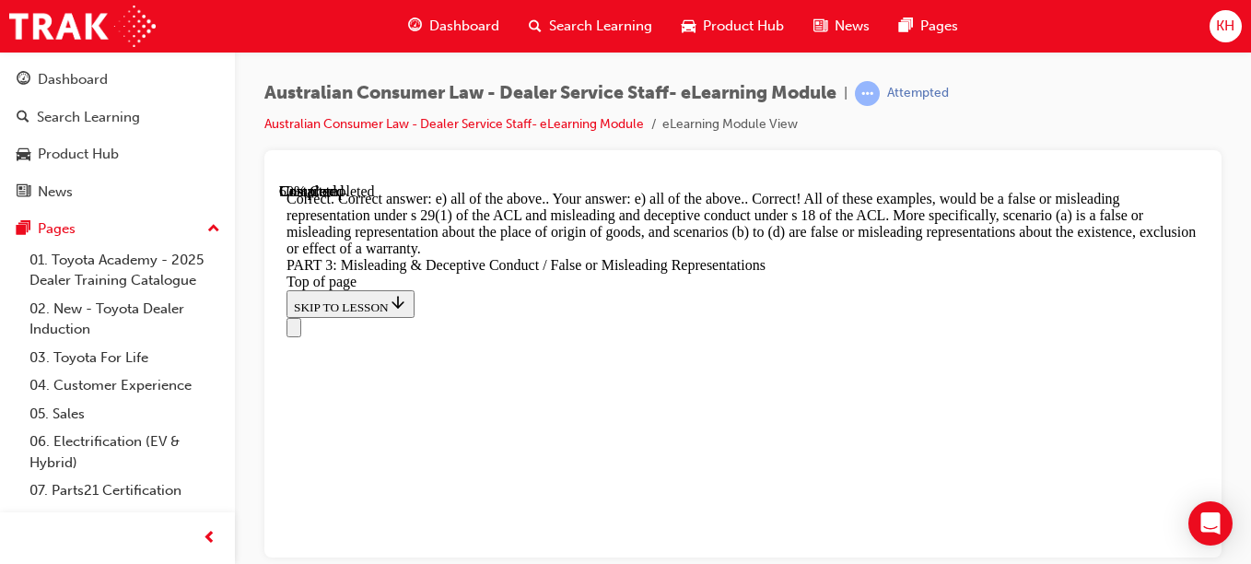
scroll to position [5915, 0]
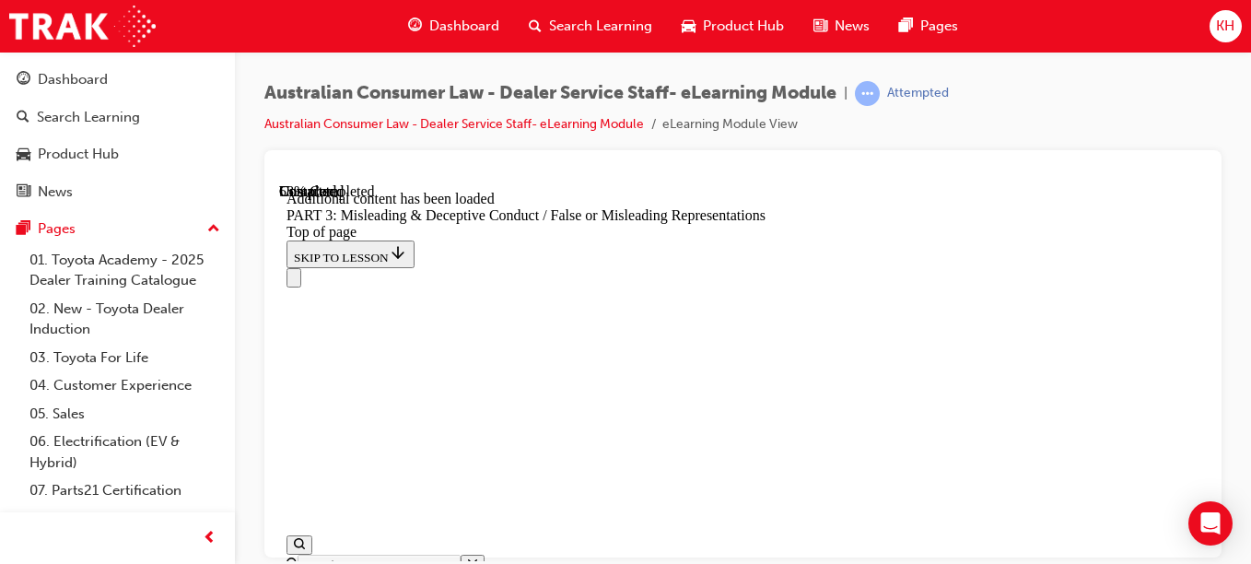
scroll to position [6410, 0]
drag, startPoint x: 984, startPoint y: 379, endPoint x: 1004, endPoint y: 386, distance: 21.6
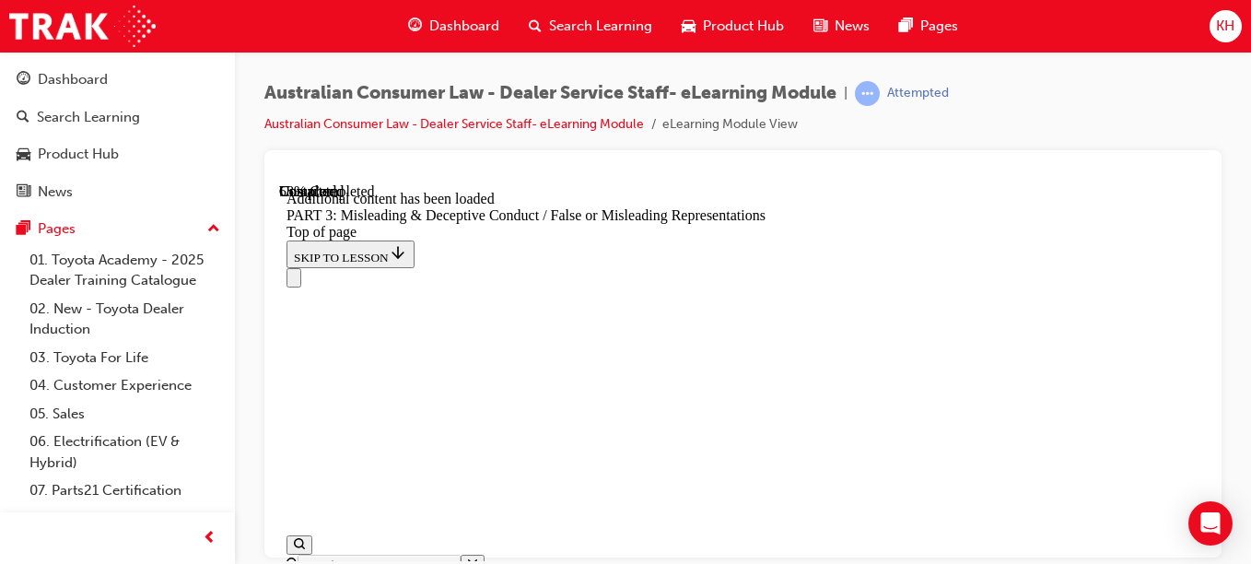
scroll to position [6432, 0]
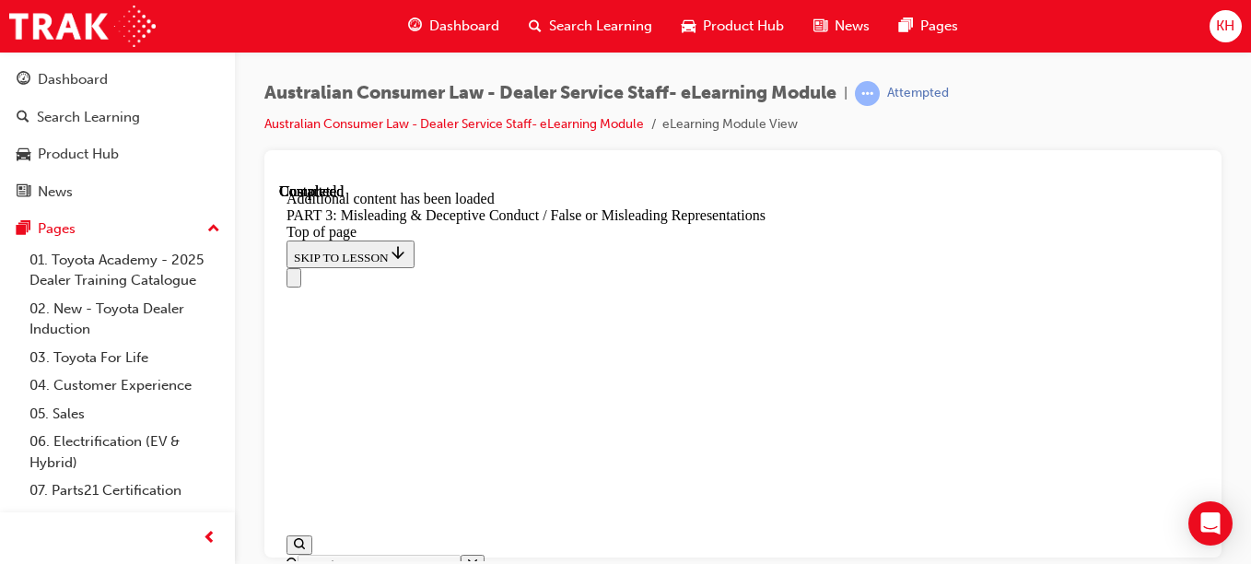
scroll to position [9161, 0]
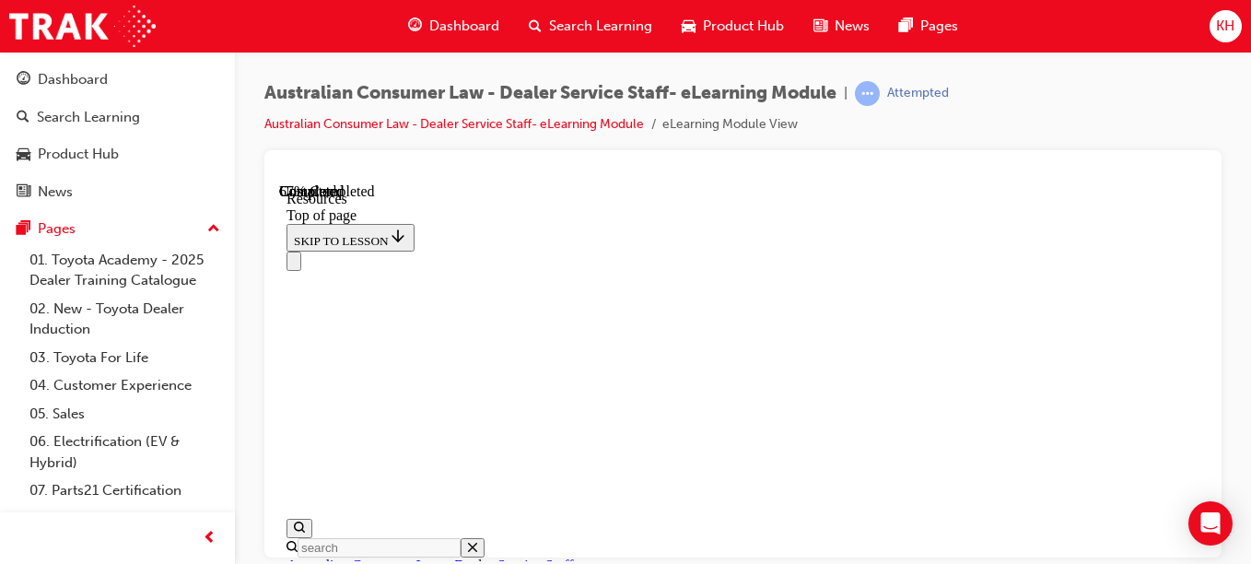
scroll to position [1252, 0]
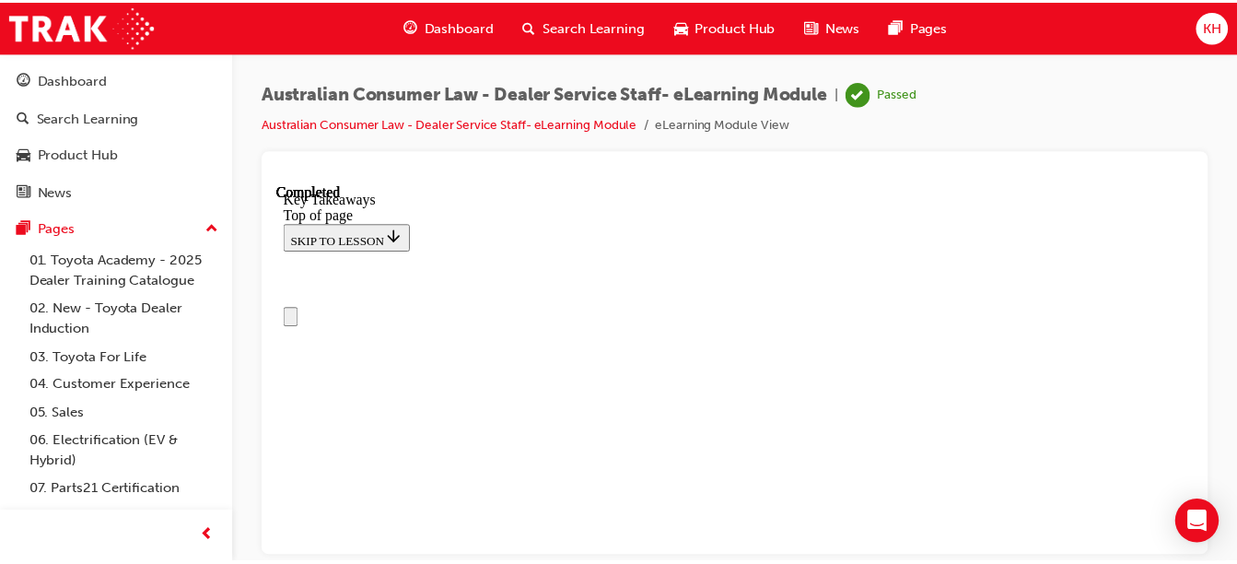
scroll to position [0, 0]
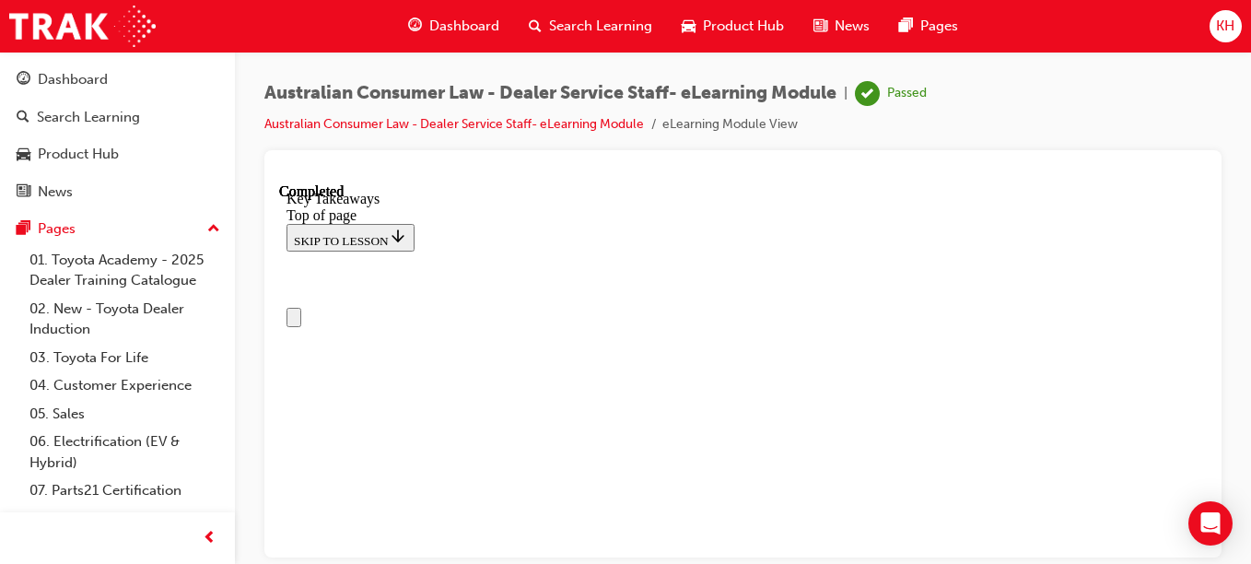
click at [610, 14] on div "Search Learning" at bounding box center [590, 26] width 153 height 38
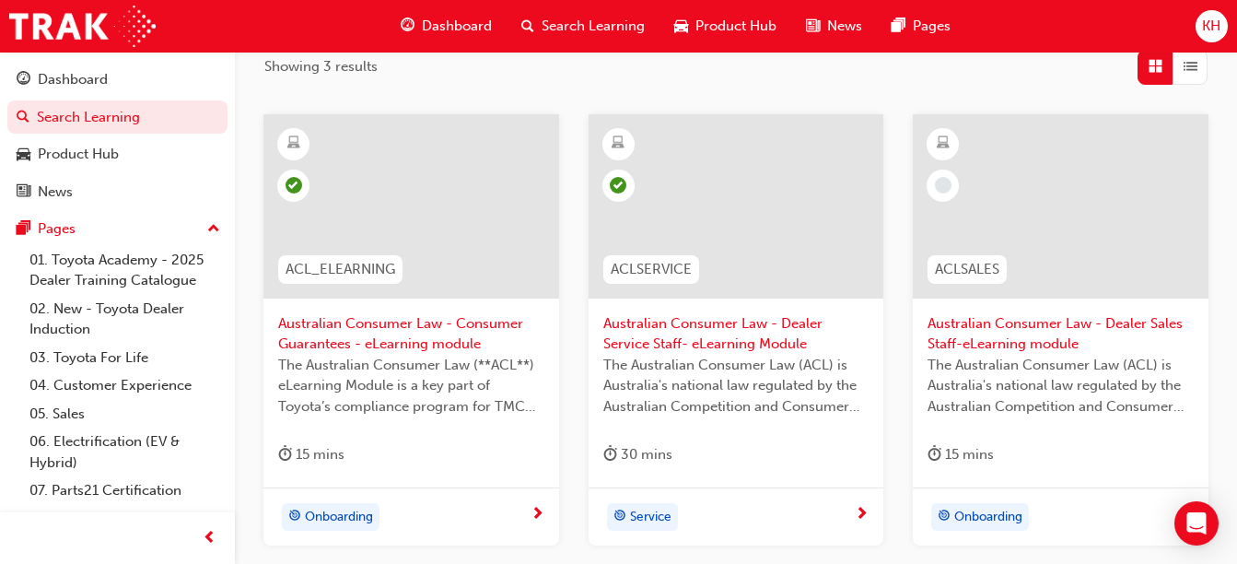
scroll to position [313, 0]
click at [1009, 332] on span "Australian Consumer Law - Dealer Sales Staff-eLearning module" at bounding box center [1060, 332] width 266 height 41
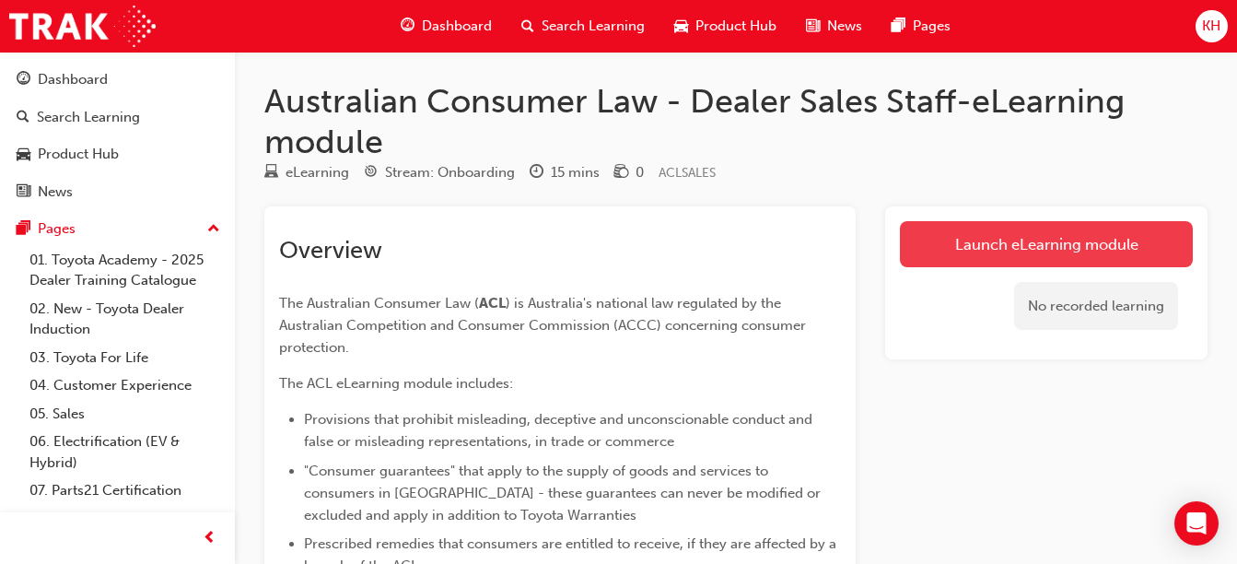
click at [978, 234] on link "Launch eLearning module" at bounding box center [1046, 244] width 293 height 46
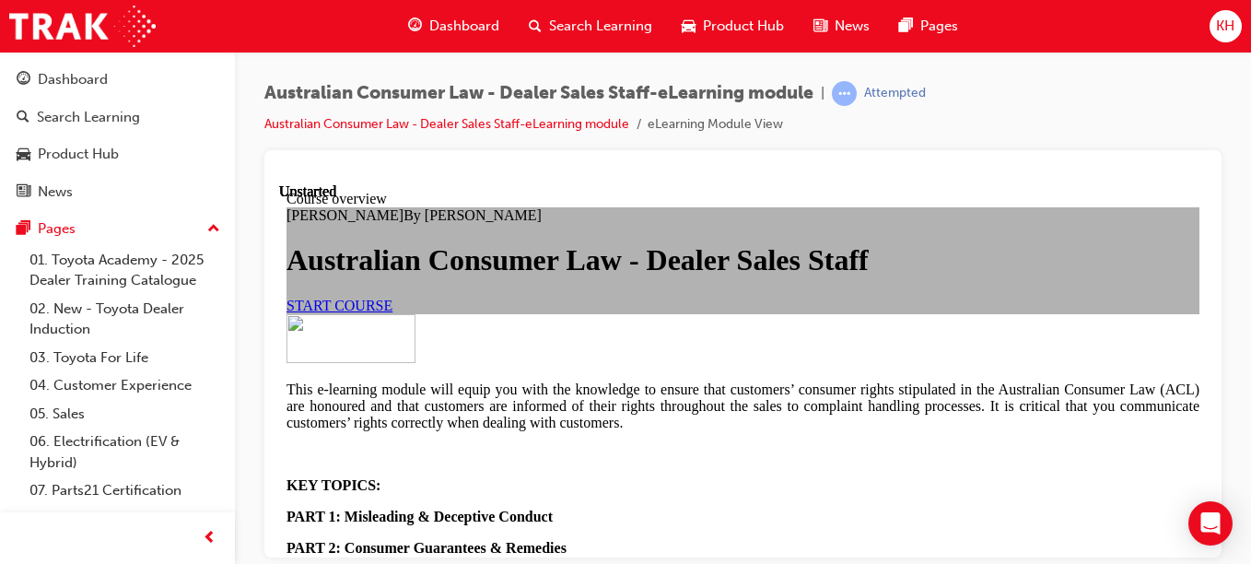
scroll to position [80, 0]
click at [392, 312] on span "START COURSE" at bounding box center [339, 305] width 106 height 16
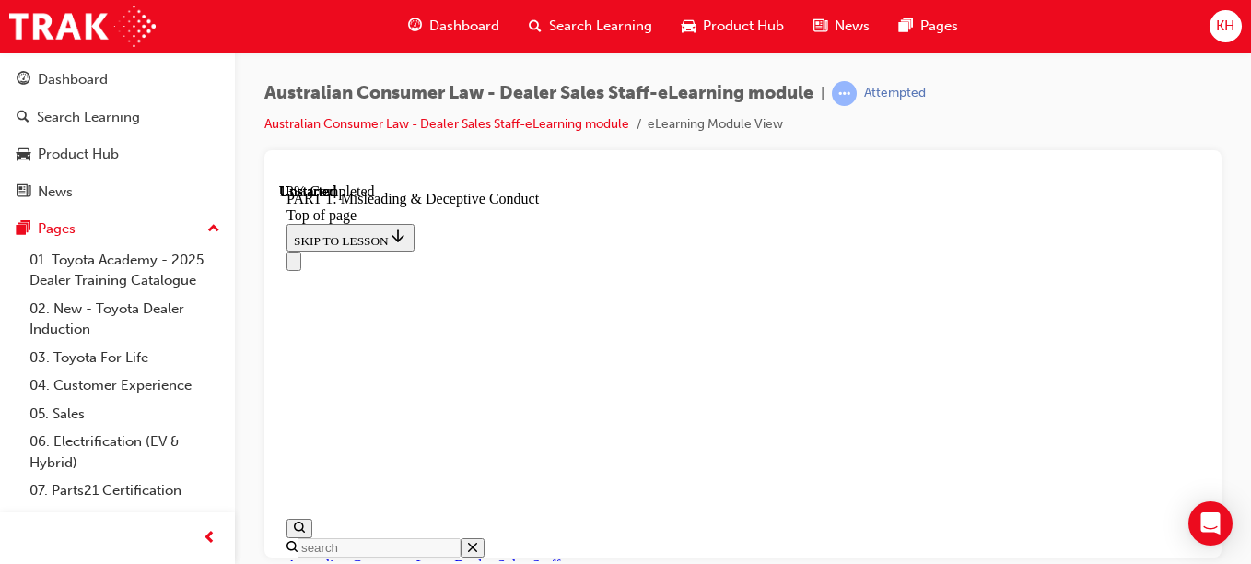
scroll to position [1545, 0]
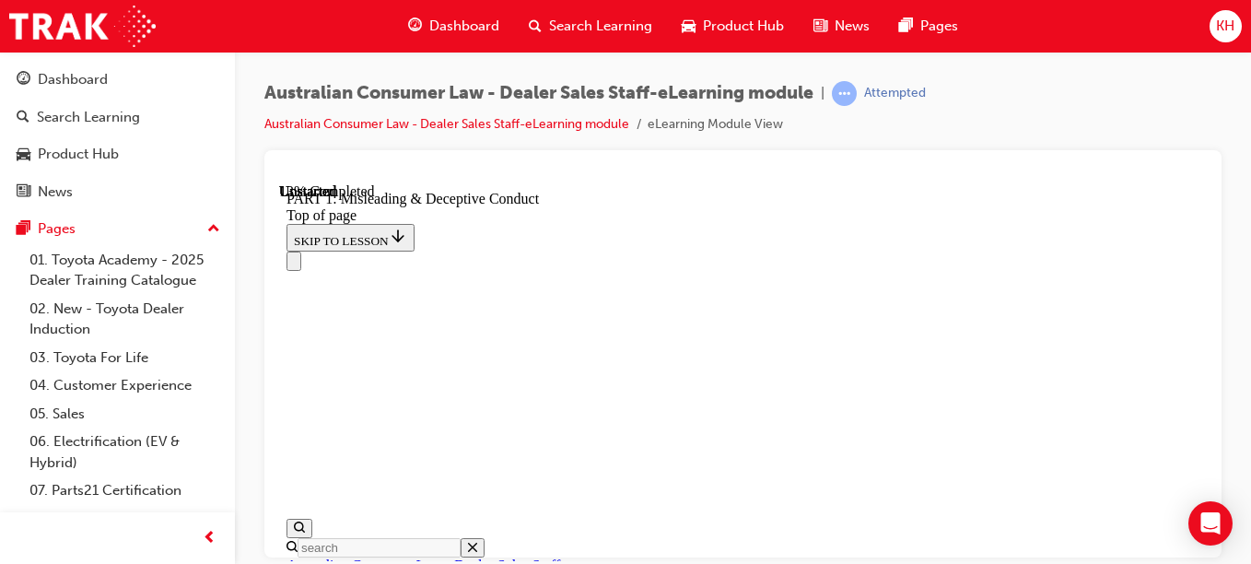
scroll to position [1483, 0]
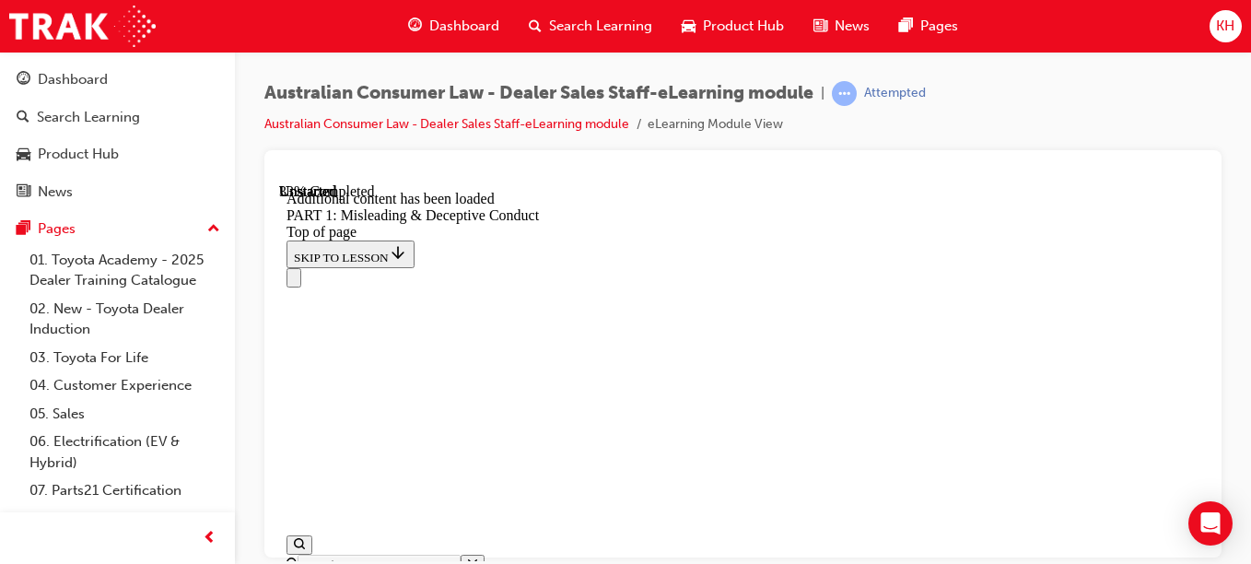
scroll to position [2727, 0]
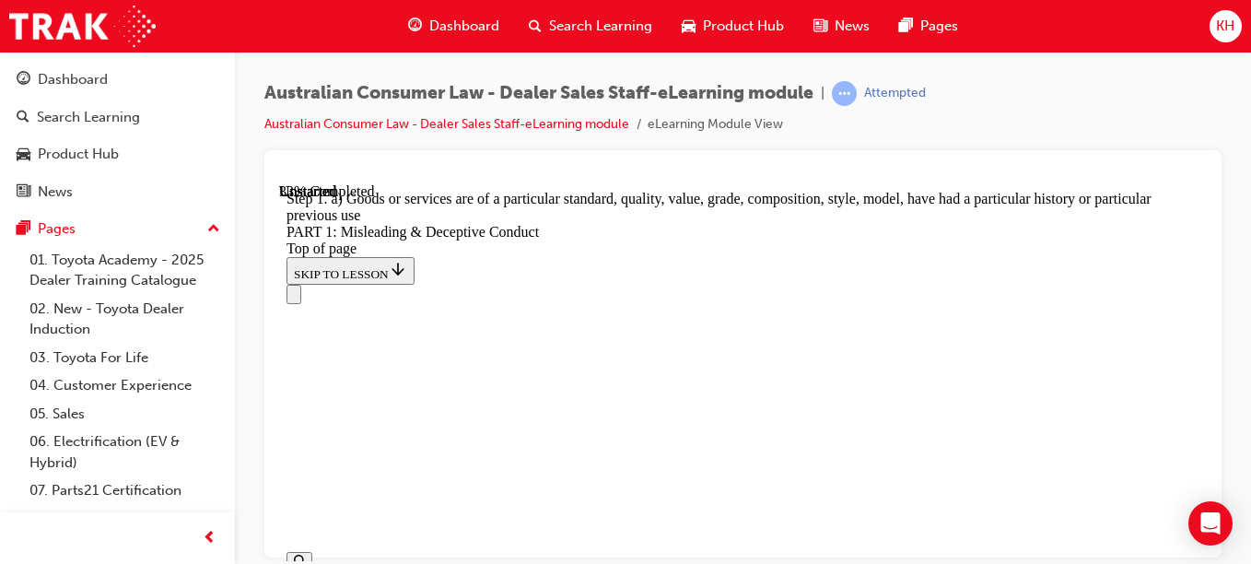
scroll to position [2617, 0]
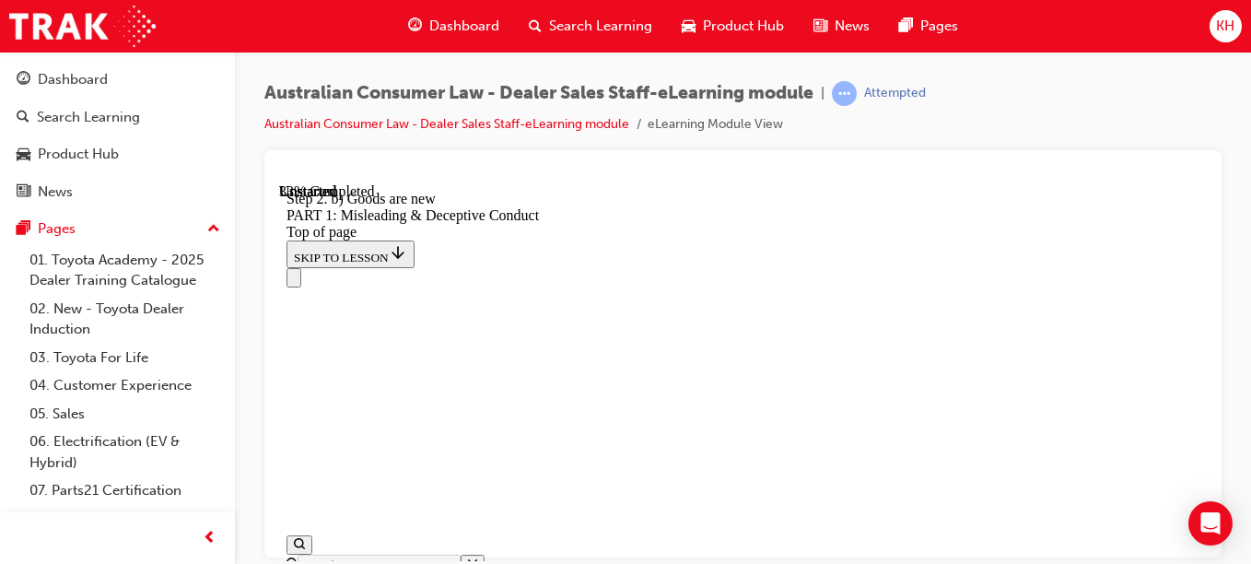
scroll to position [2477, 0]
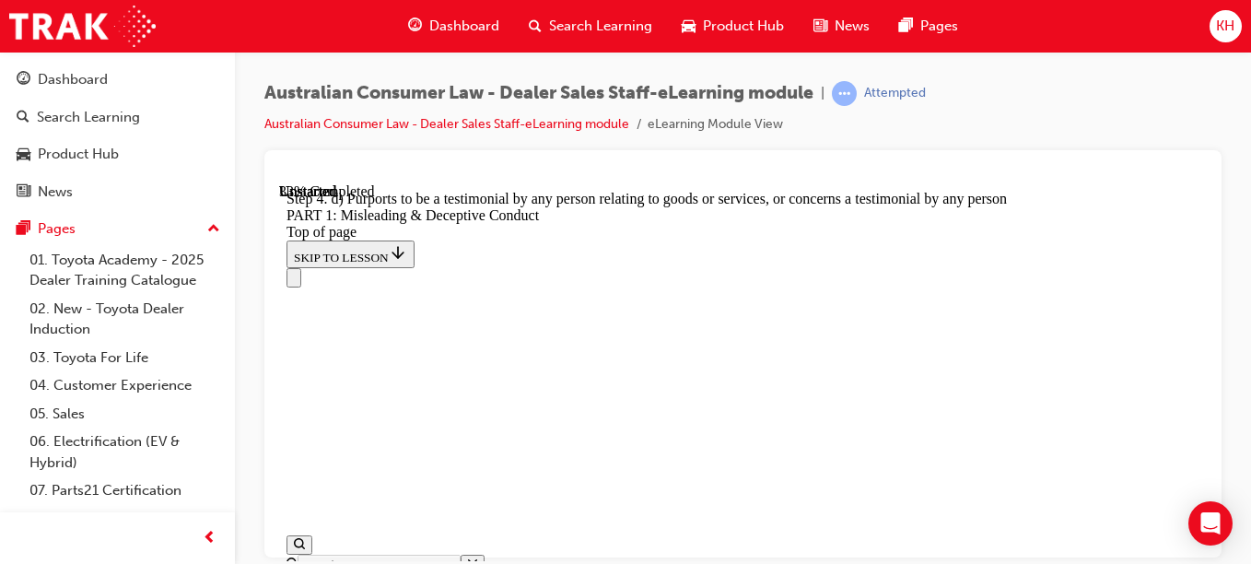
scroll to position [2534, 0]
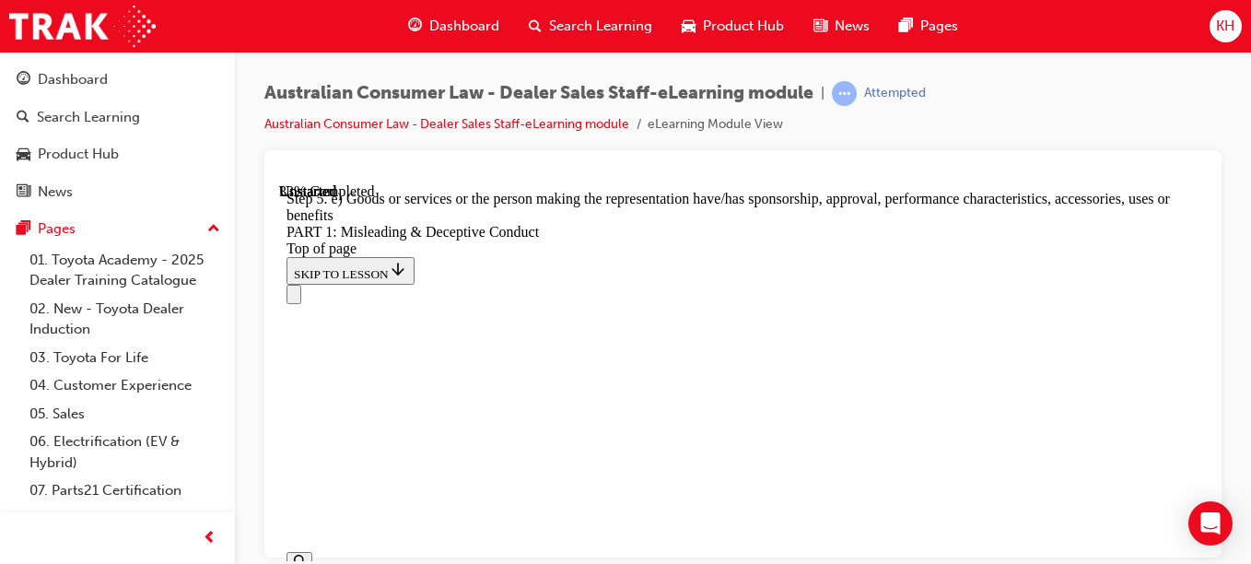
scroll to position [2538, 0]
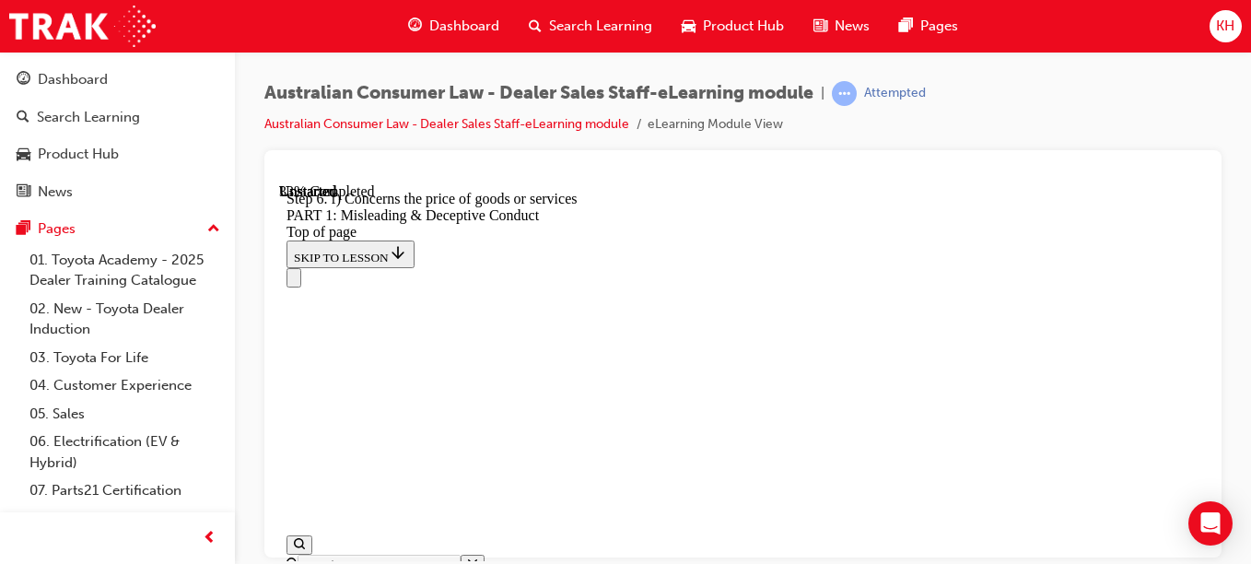
scroll to position [2570, 0]
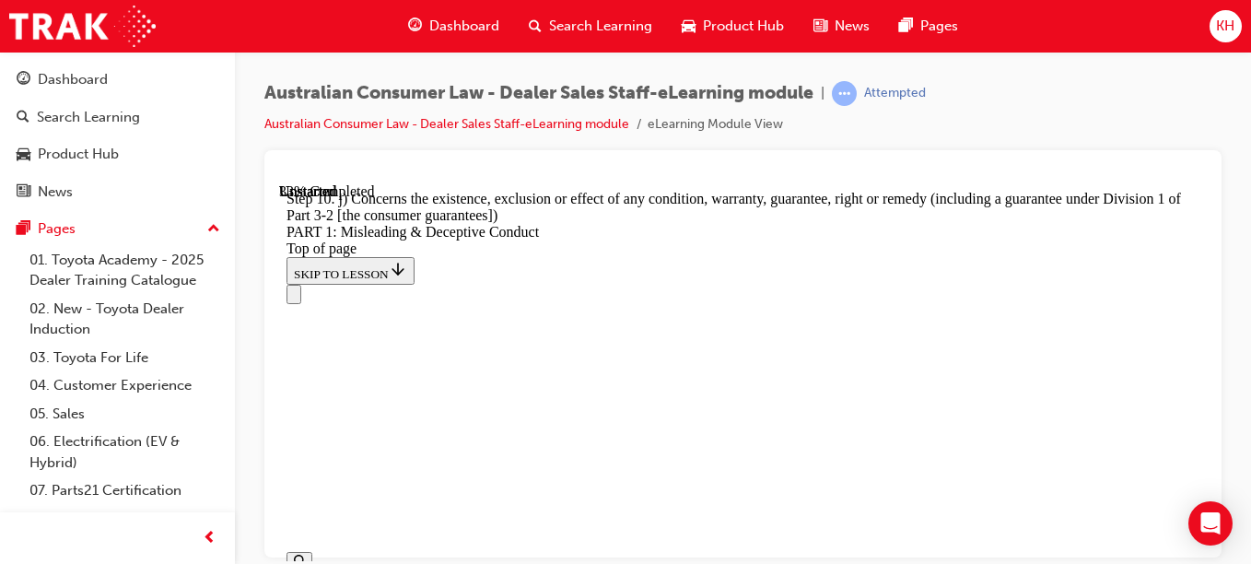
scroll to position [2657, 0]
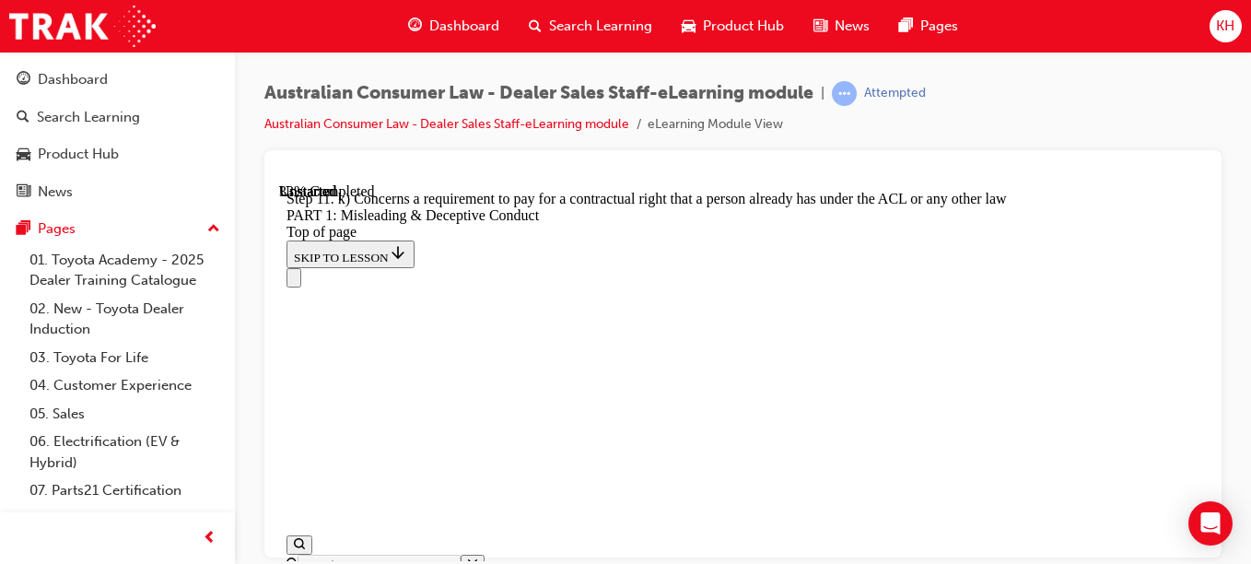
scroll to position [2658, 0]
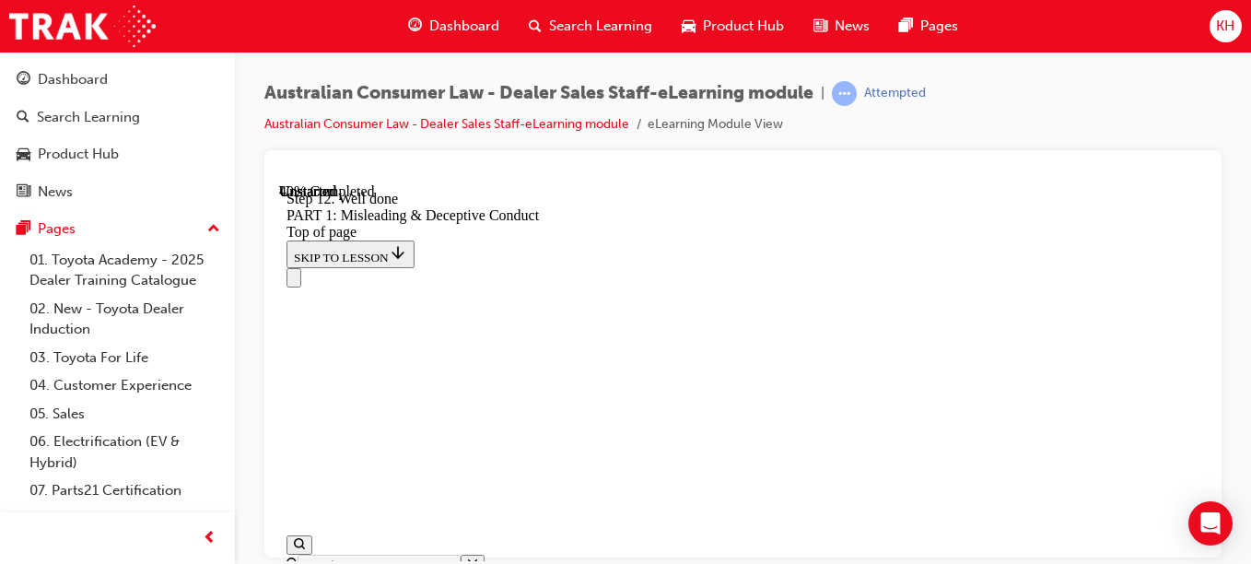
scroll to position [2794, 0]
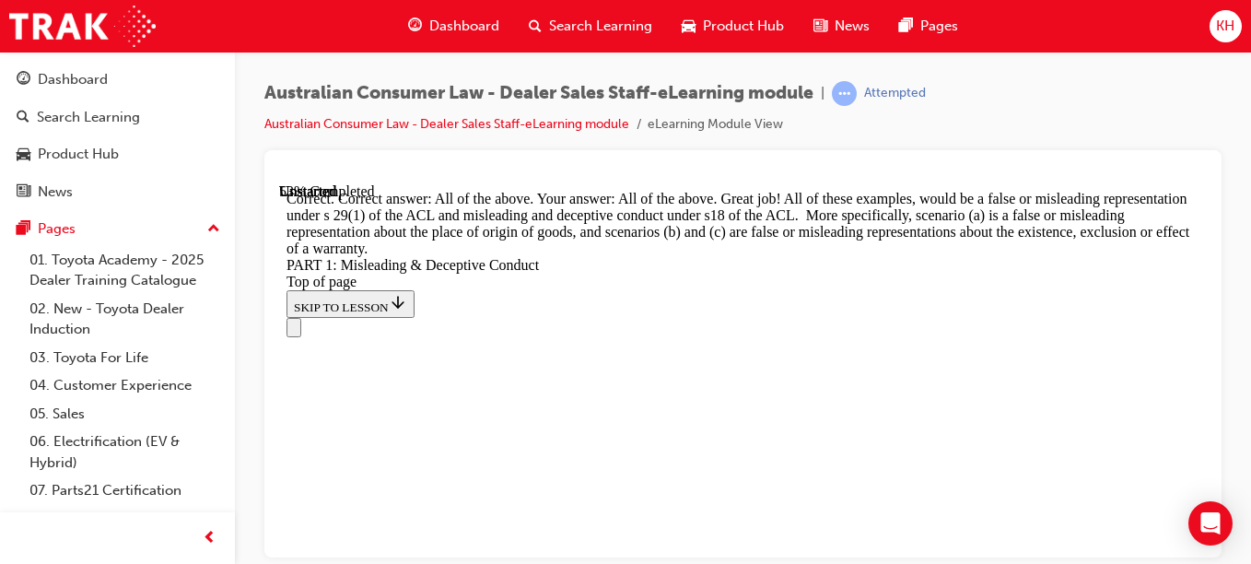
scroll to position [4034, 0]
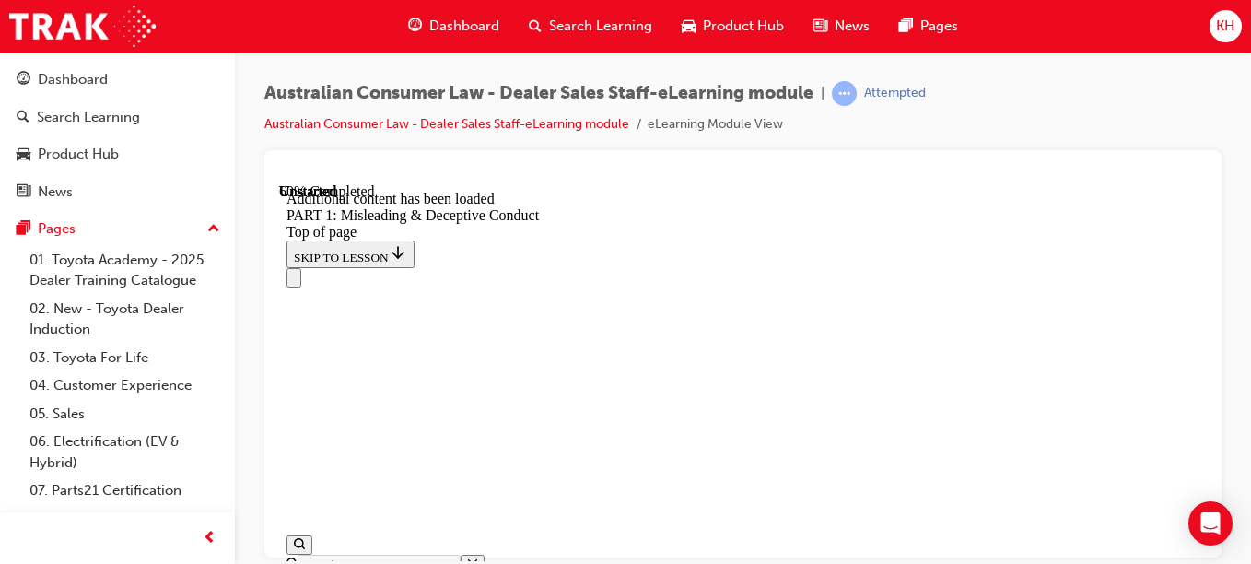
scroll to position [4426, 0]
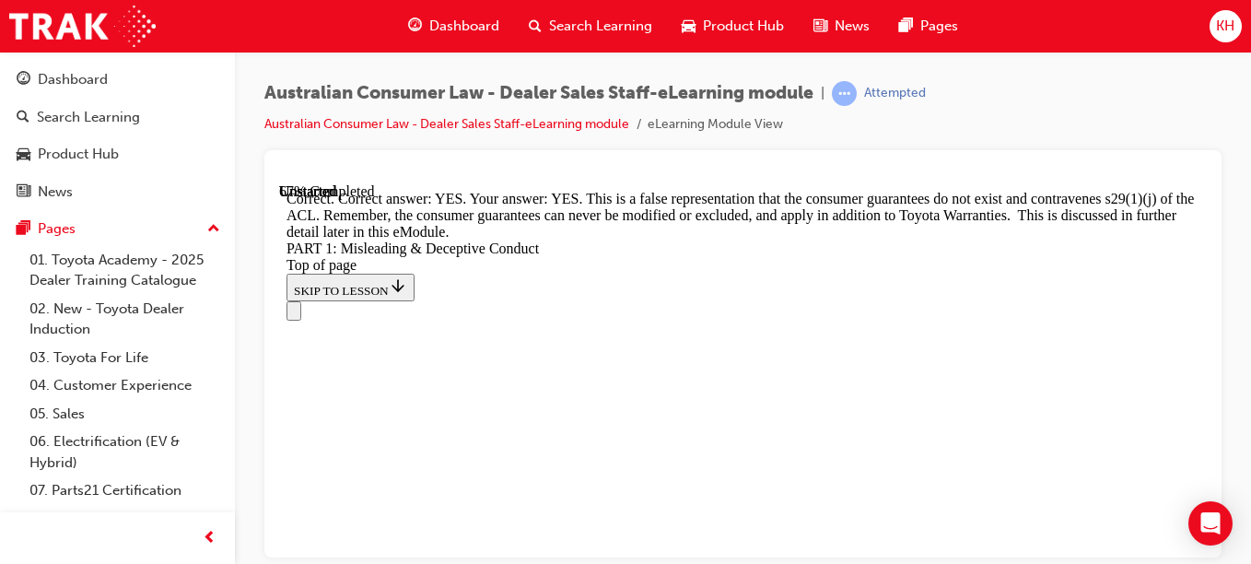
scroll to position [5082, 0]
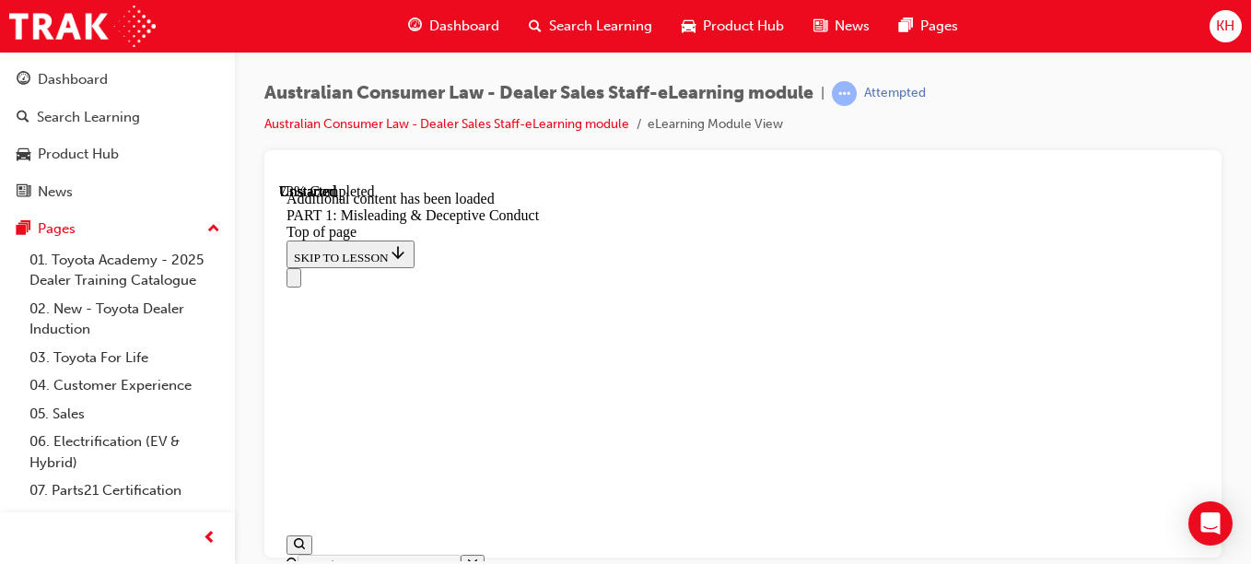
scroll to position [5336, 0]
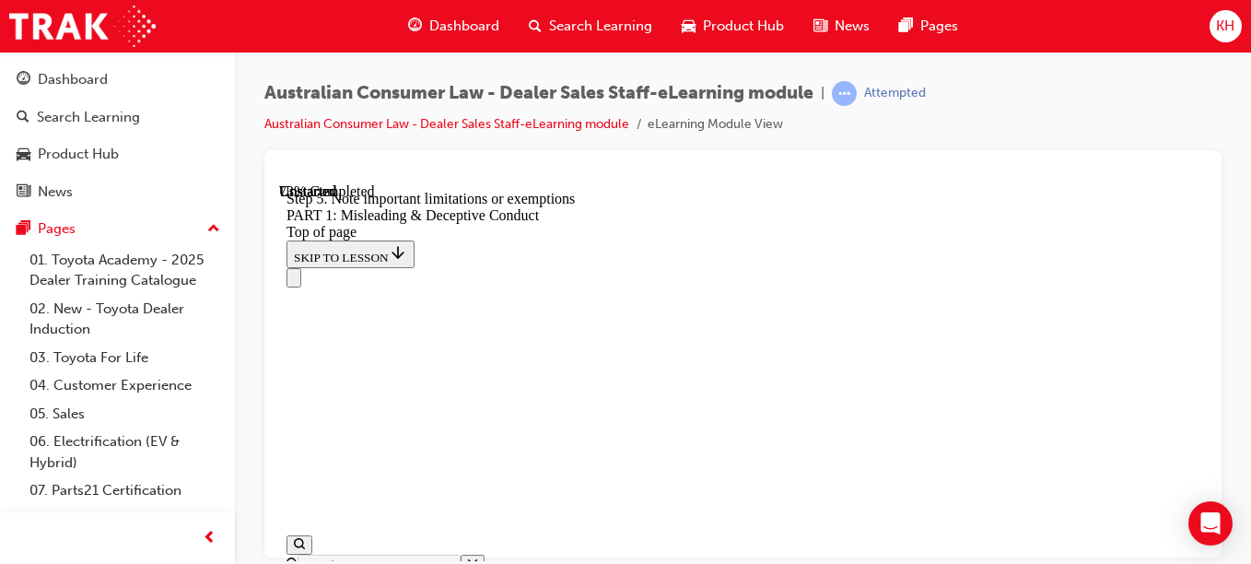
scroll to position [5336, 0]
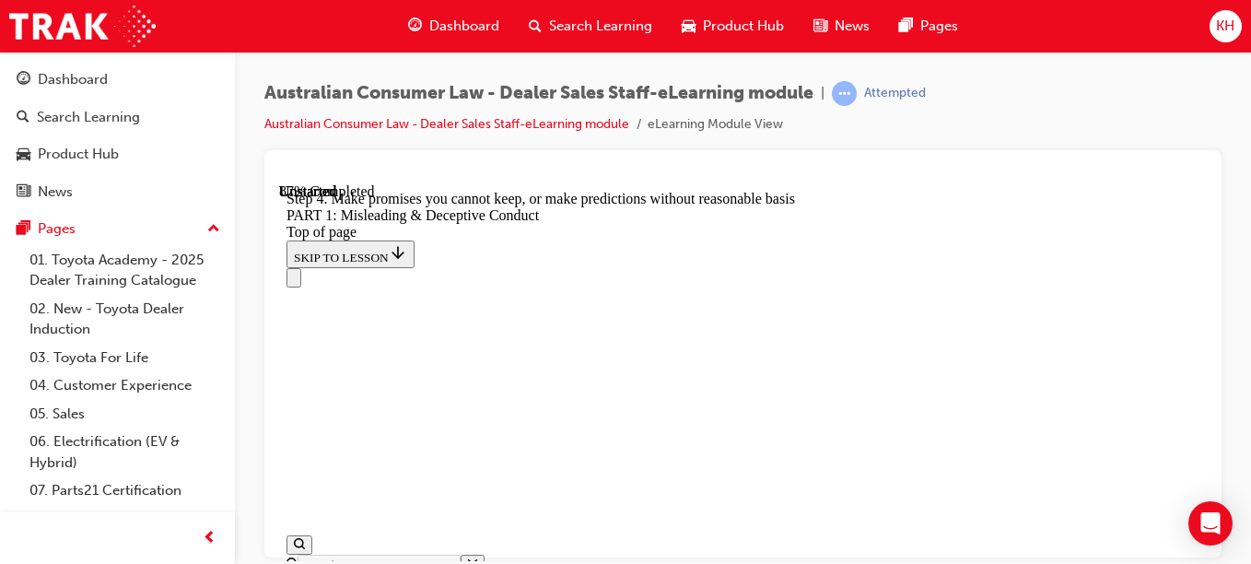
scroll to position [5841, 0]
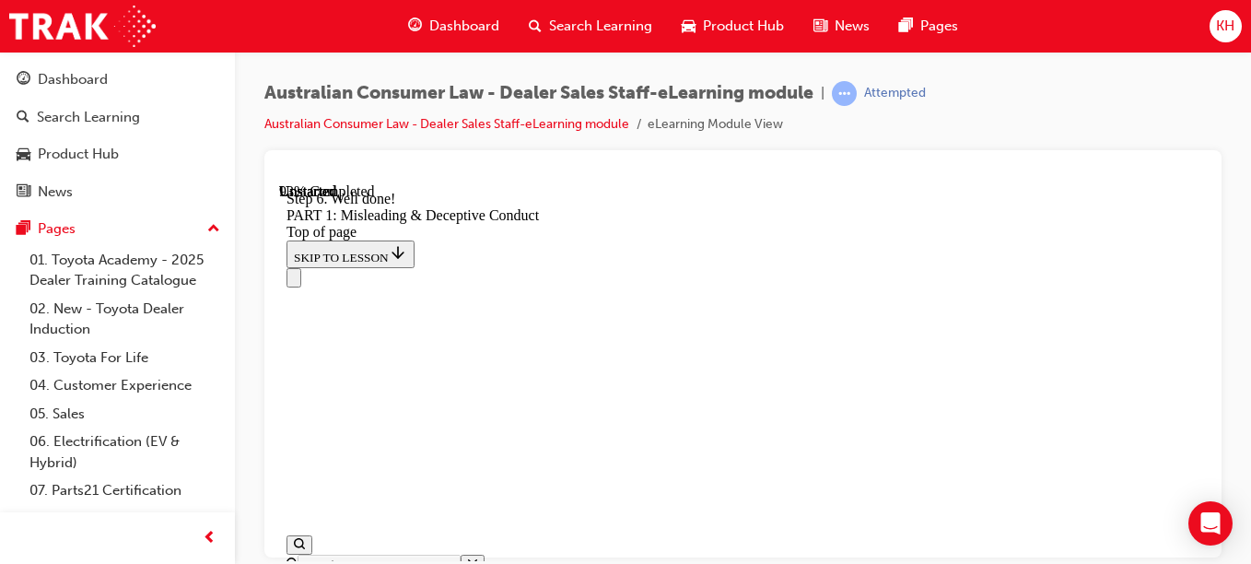
scroll to position [6077, 0]
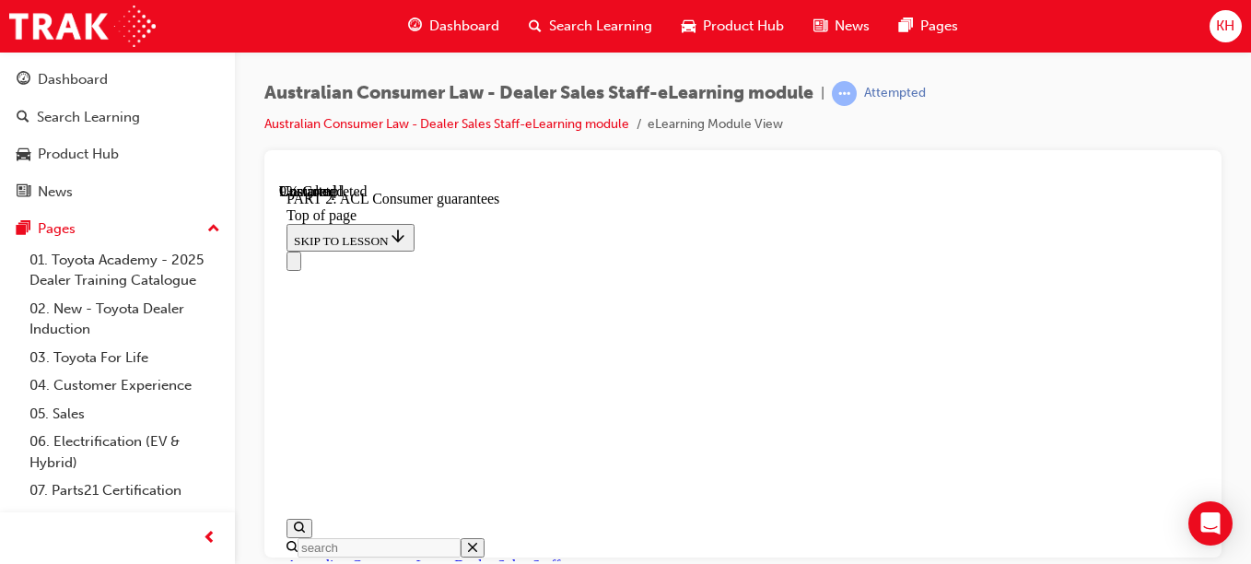
scroll to position [3564, 0]
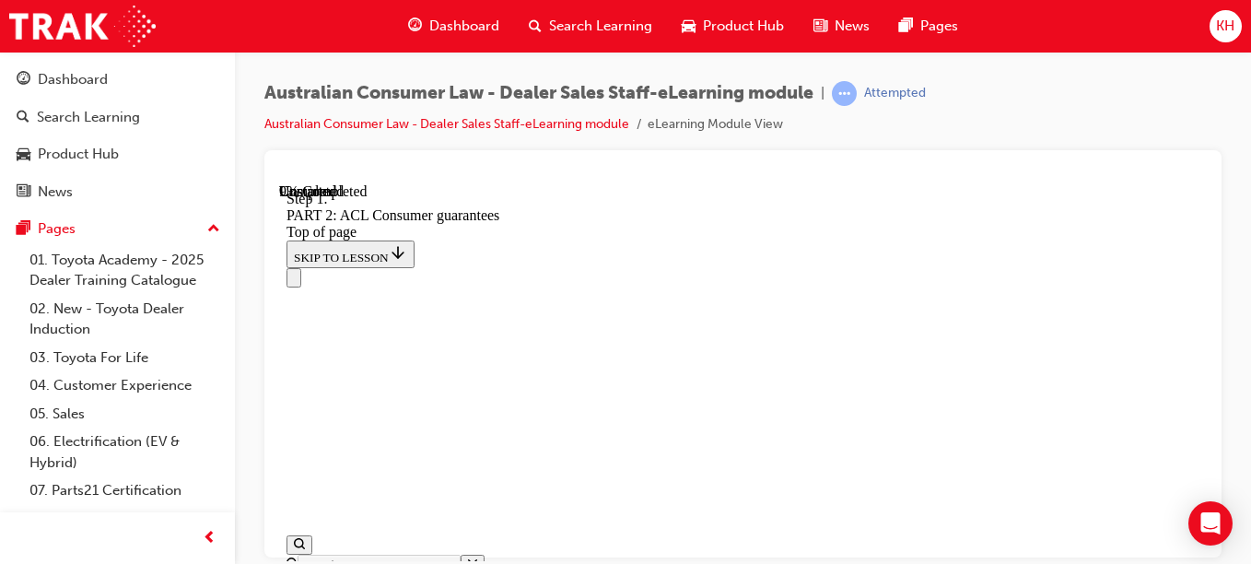
scroll to position [3478, 0]
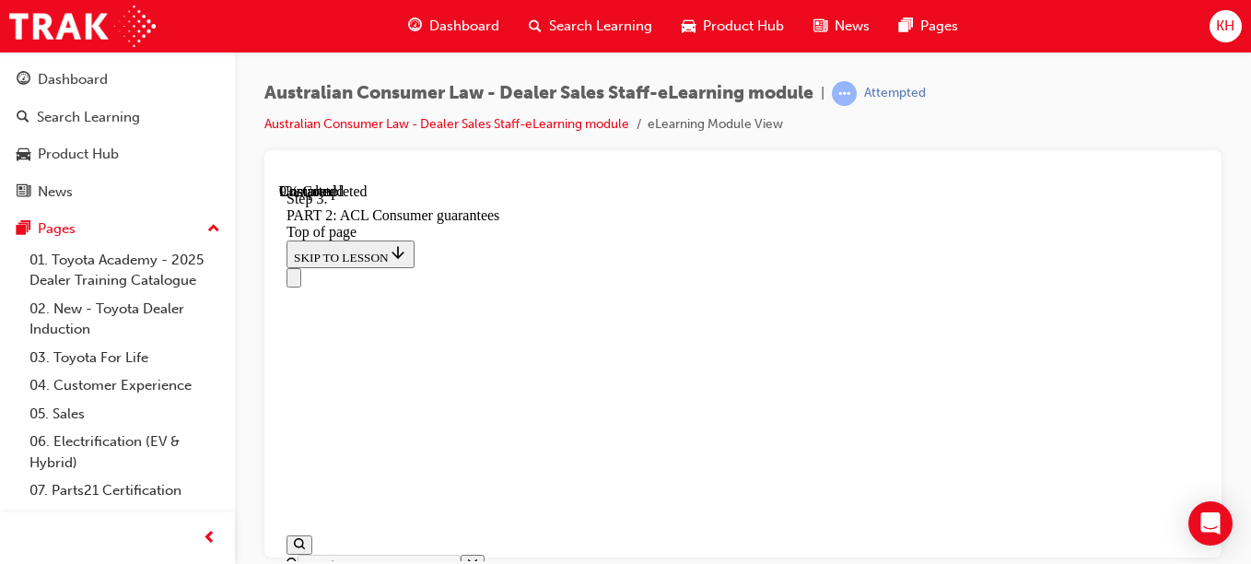
drag, startPoint x: 869, startPoint y: 496, endPoint x: 851, endPoint y: 512, distance: 24.2
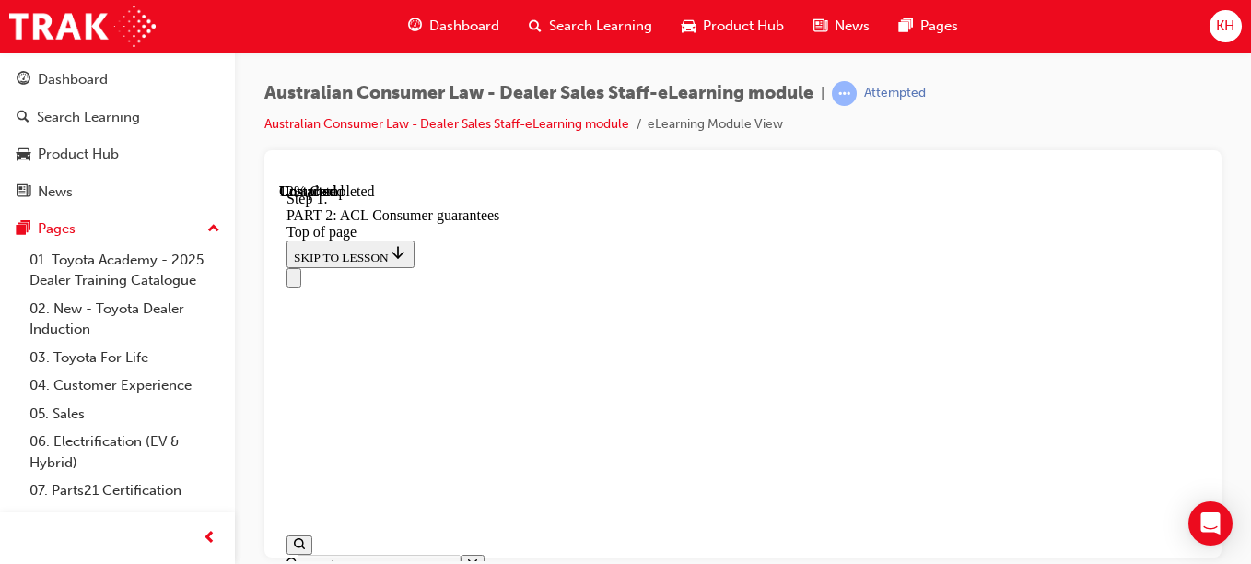
scroll to position [3934, 0]
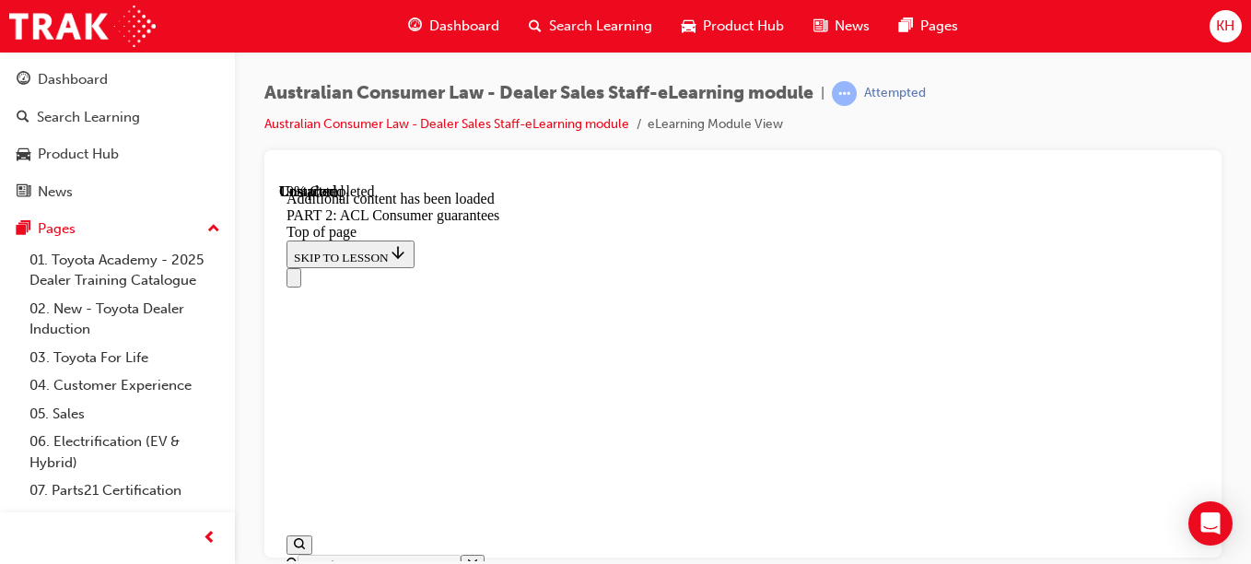
scroll to position [5123, 0]
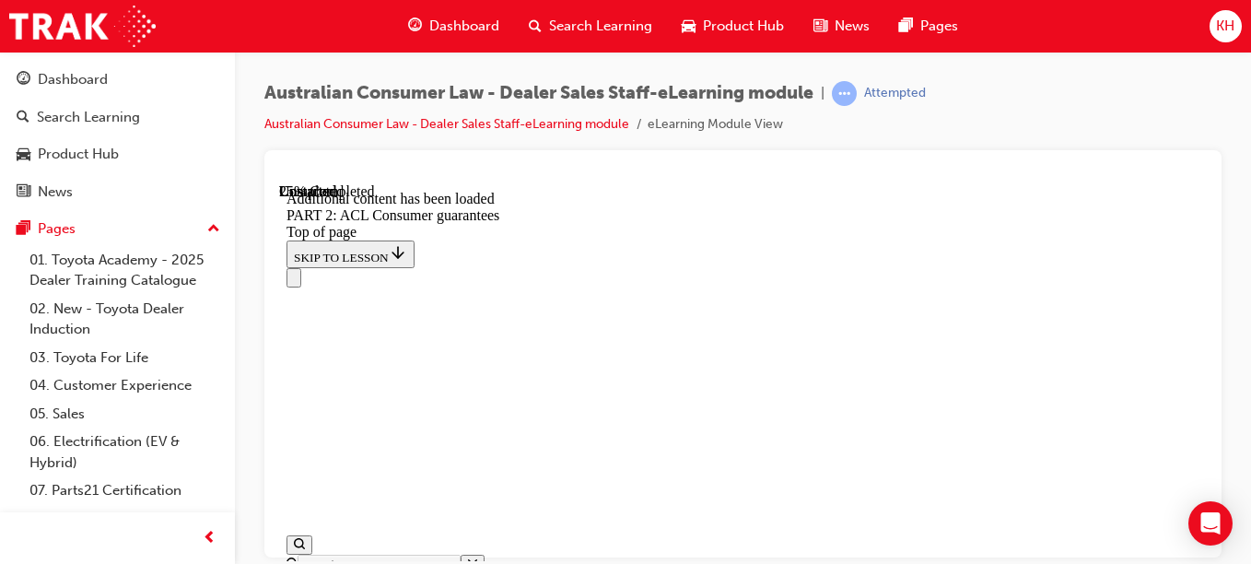
scroll to position [6301, 0]
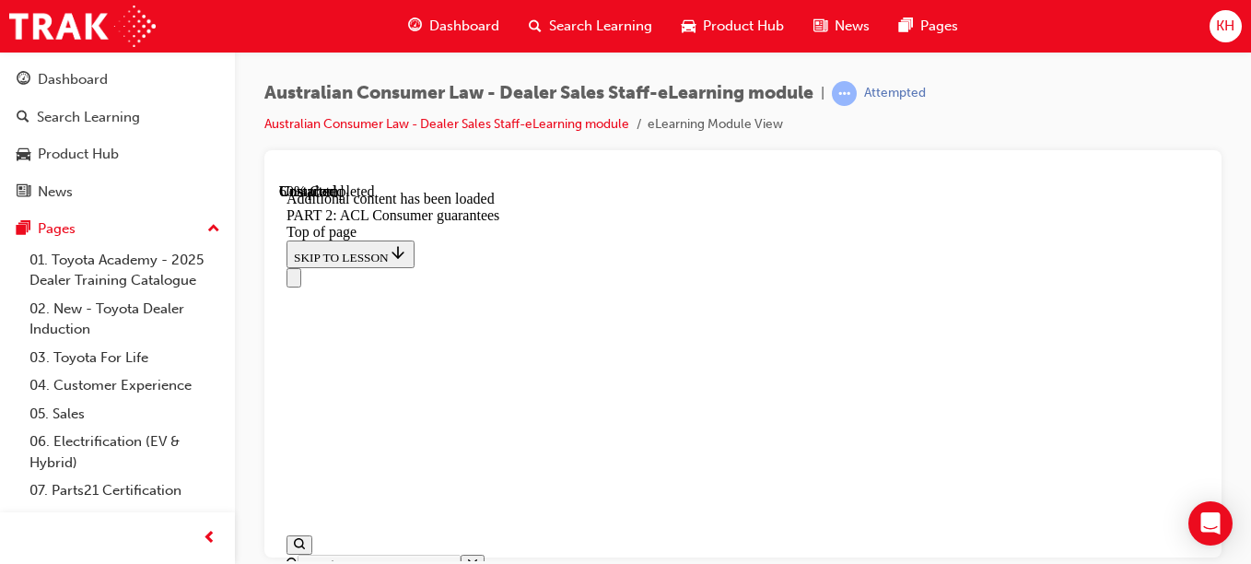
scroll to position [13901, 0]
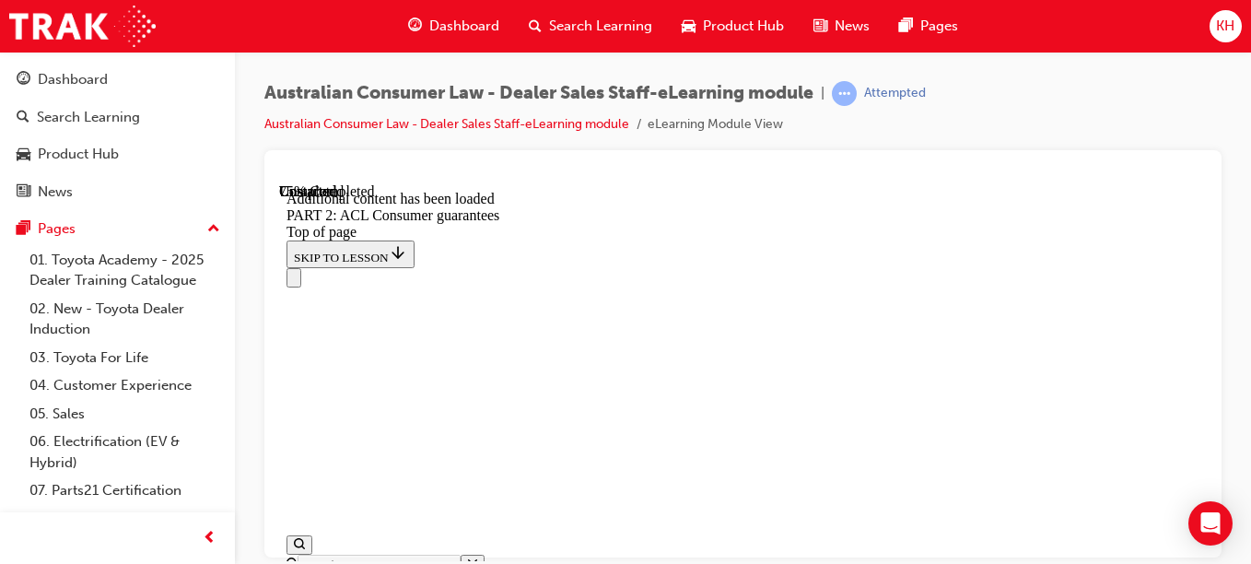
drag, startPoint x: 955, startPoint y: 433, endPoint x: 855, endPoint y: 419, distance: 101.3
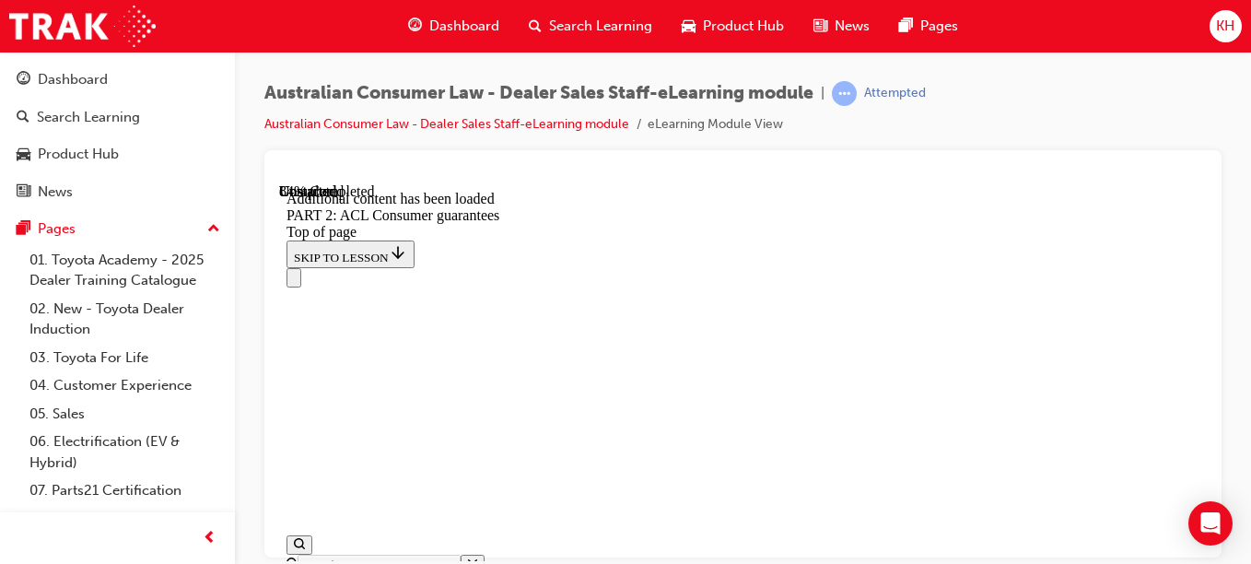
scroll to position [22014, 0]
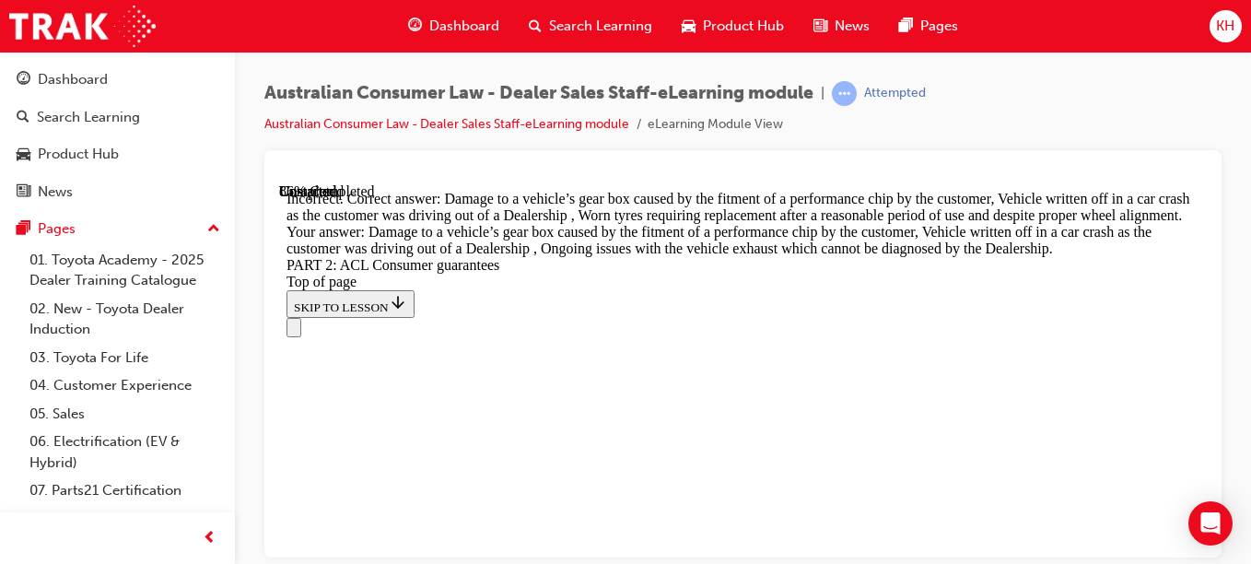
scroll to position [22627, 0]
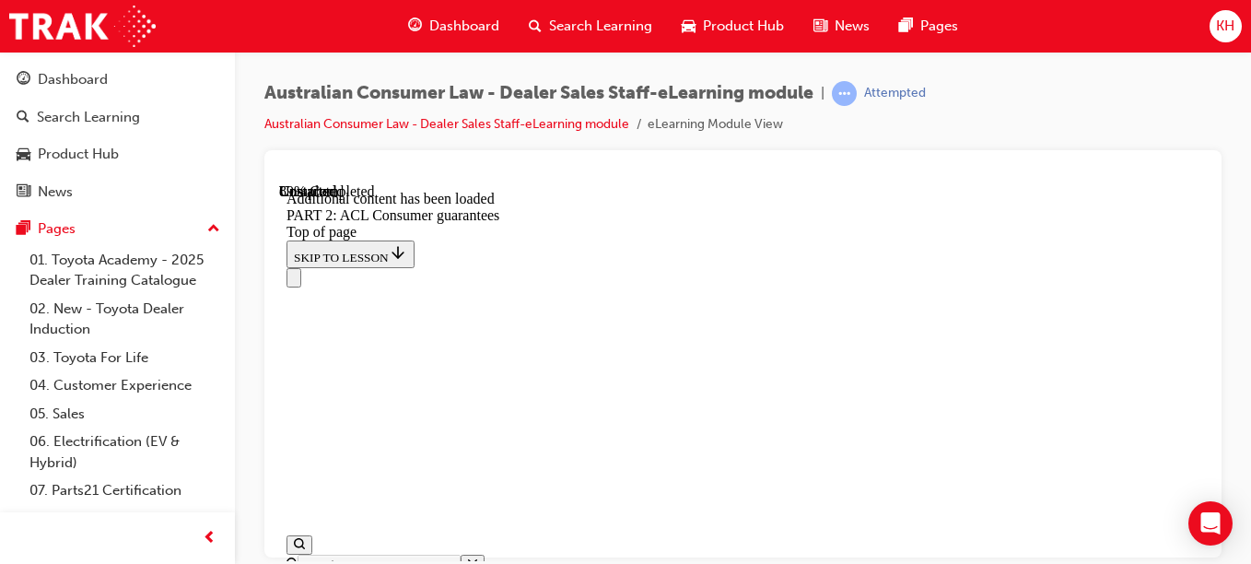
scroll to position [24540, 0]
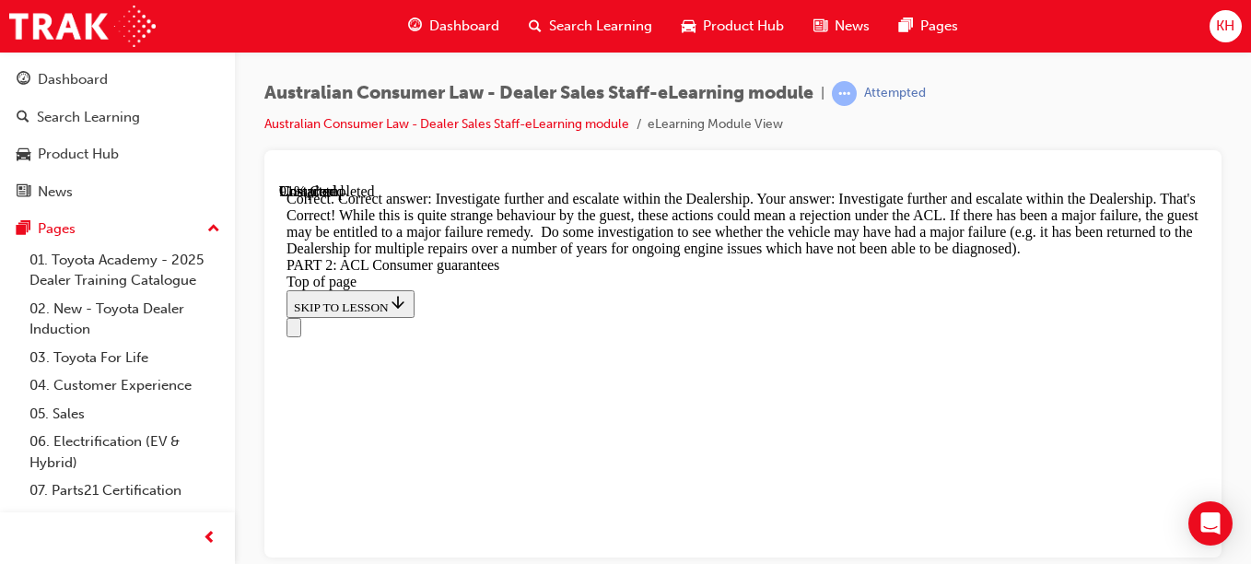
scroll to position [25285, 0]
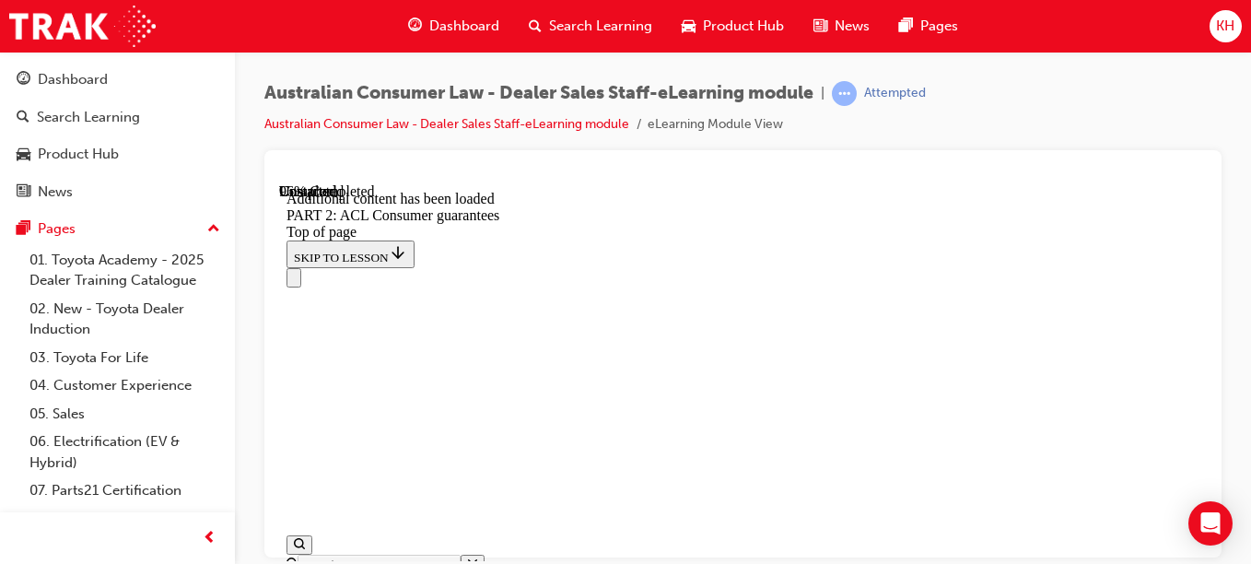
scroll to position [27125, 0]
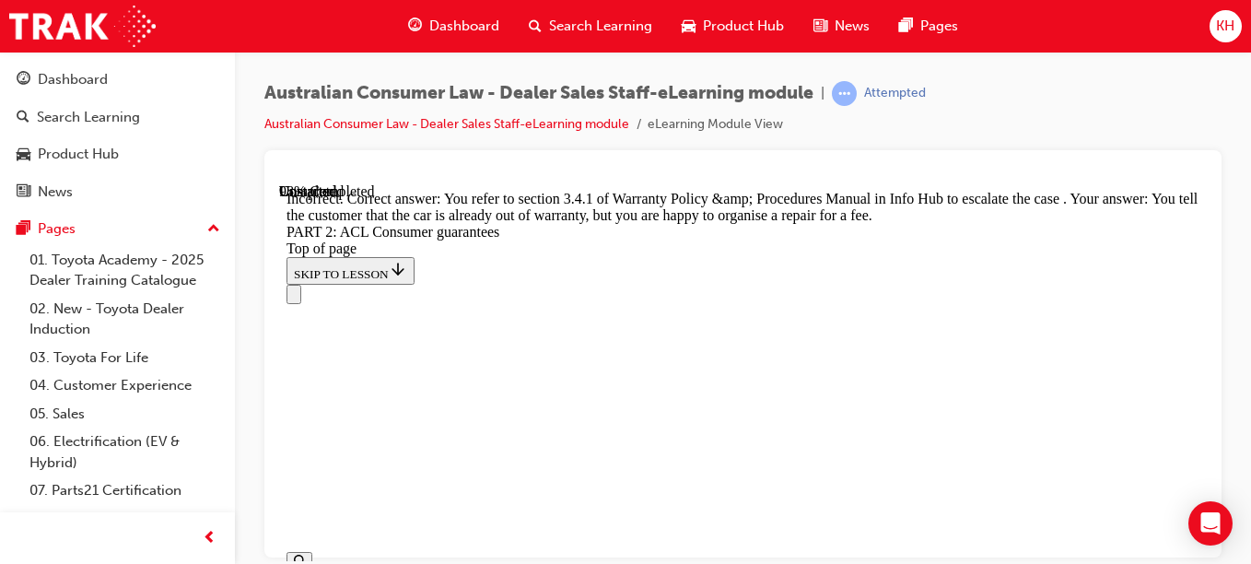
scroll to position [28400, 0]
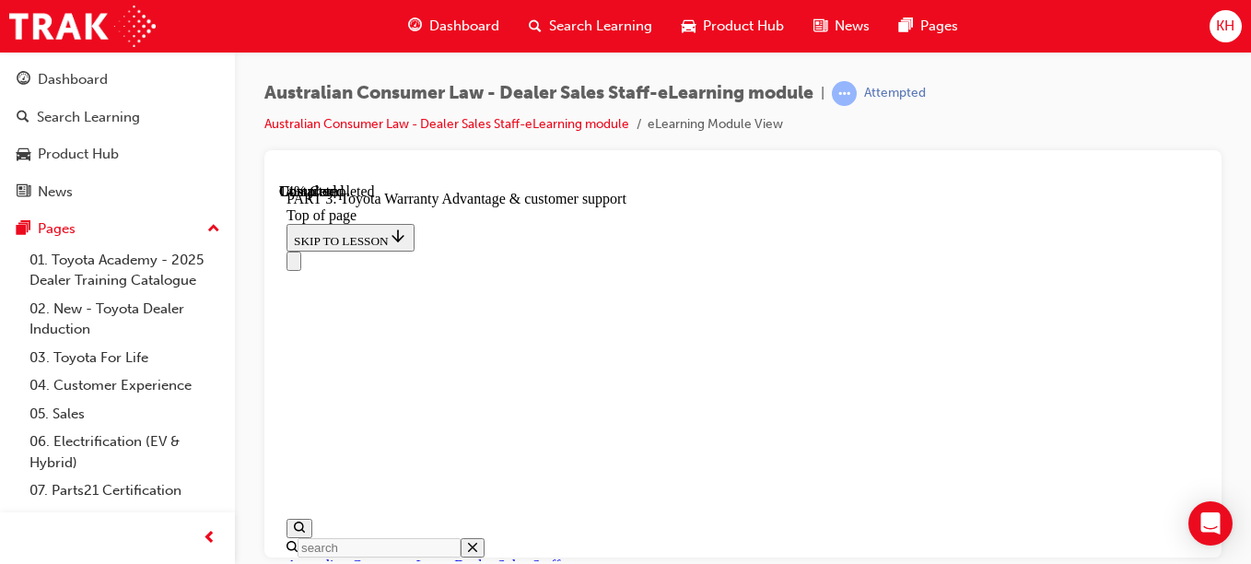
scroll to position [1684, 0]
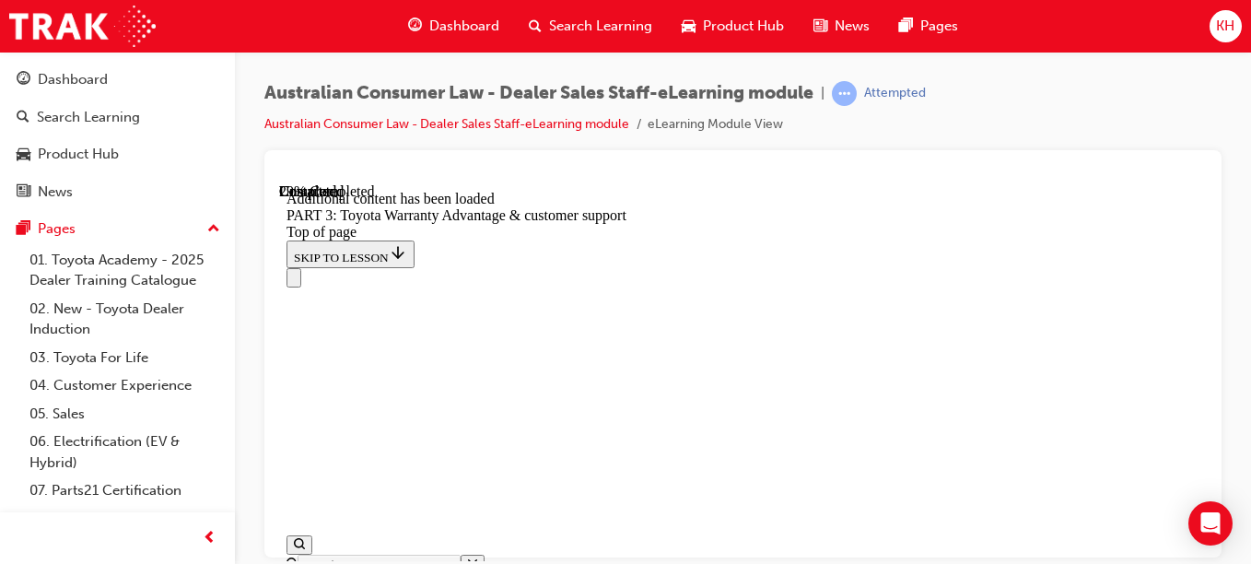
scroll to position [3101, 0]
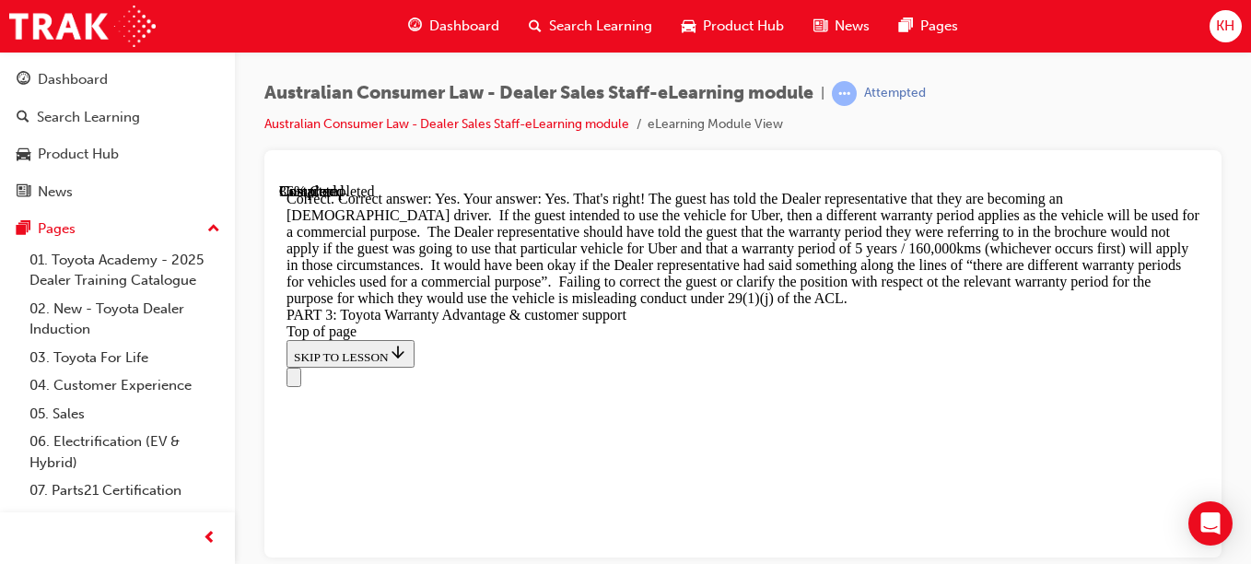
scroll to position [4146, 0]
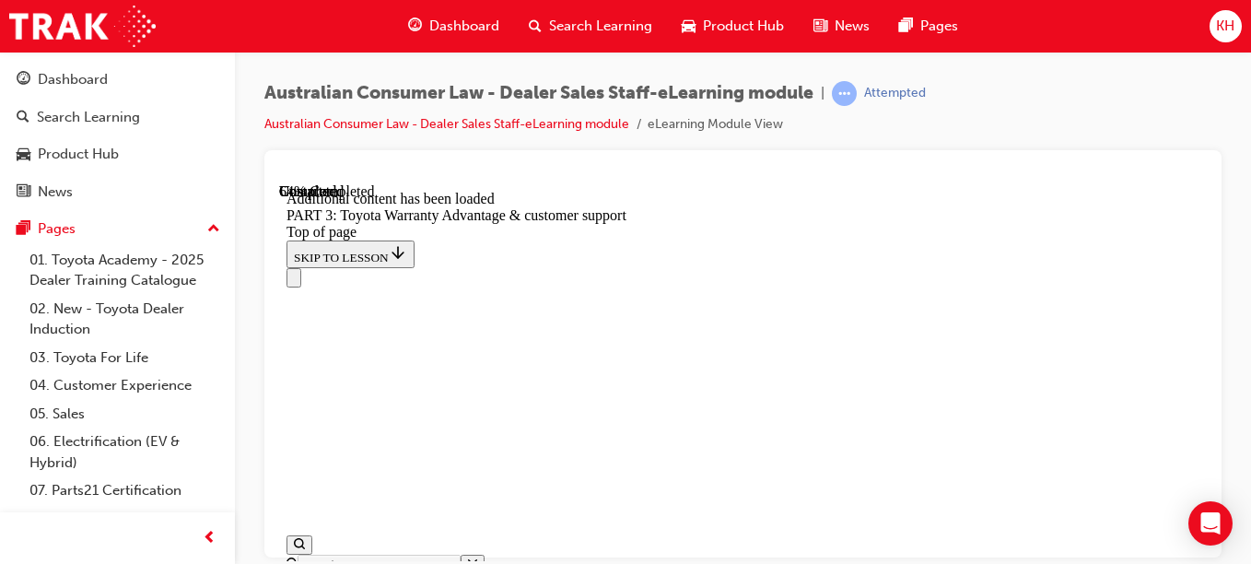
scroll to position [6202, 0]
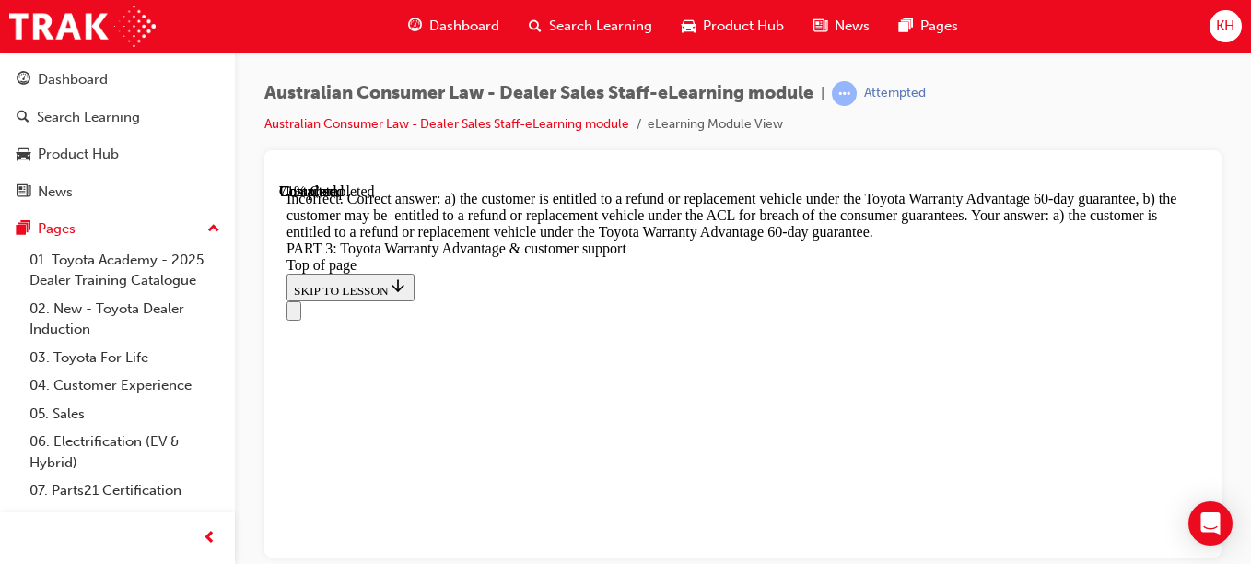
scroll to position [6962, 0]
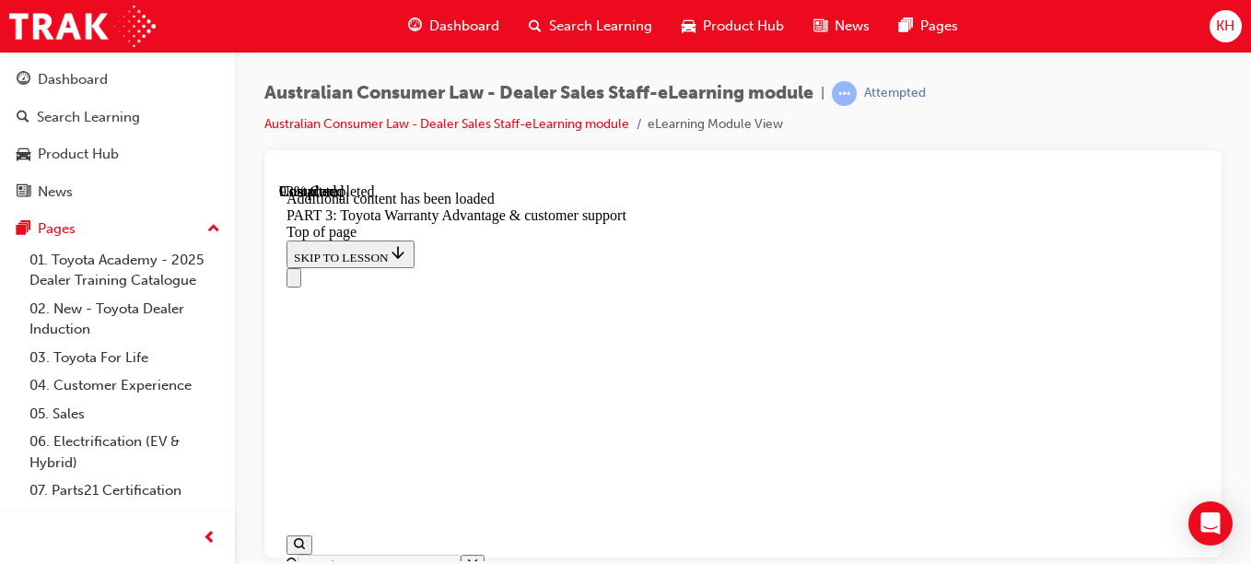
scroll to position [7349, 0]
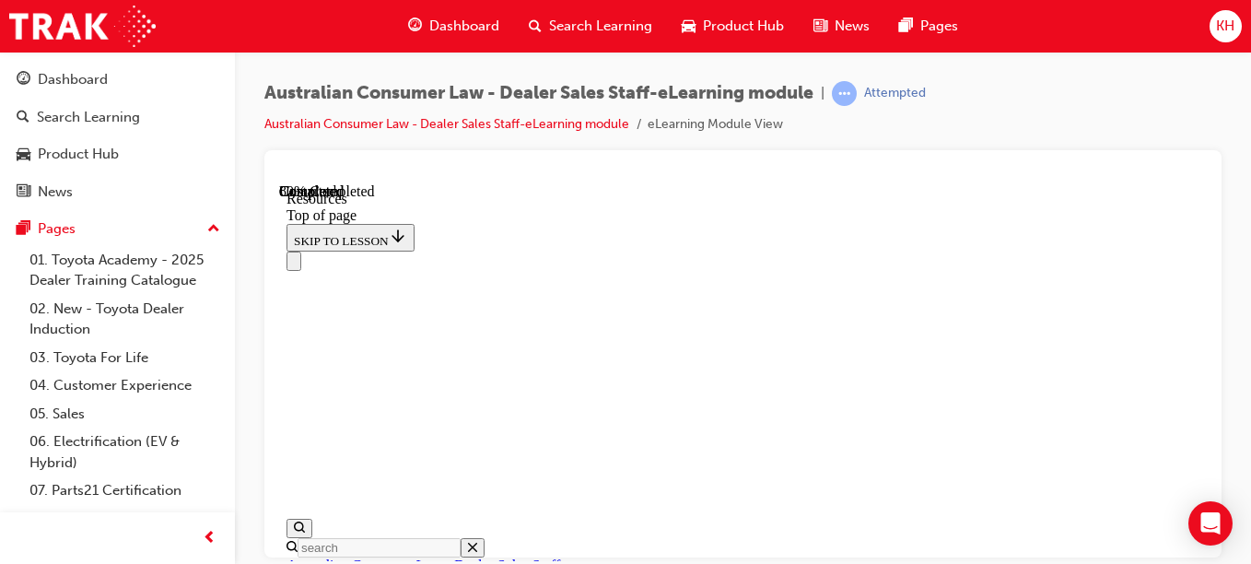
scroll to position [1457, 0]
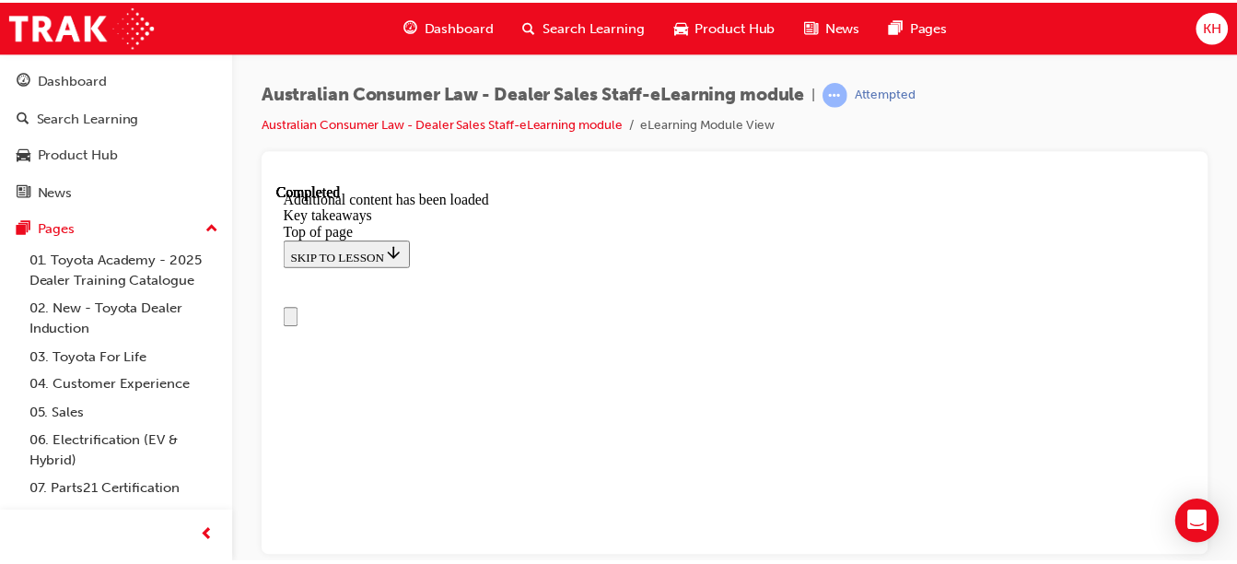
scroll to position [0, 0]
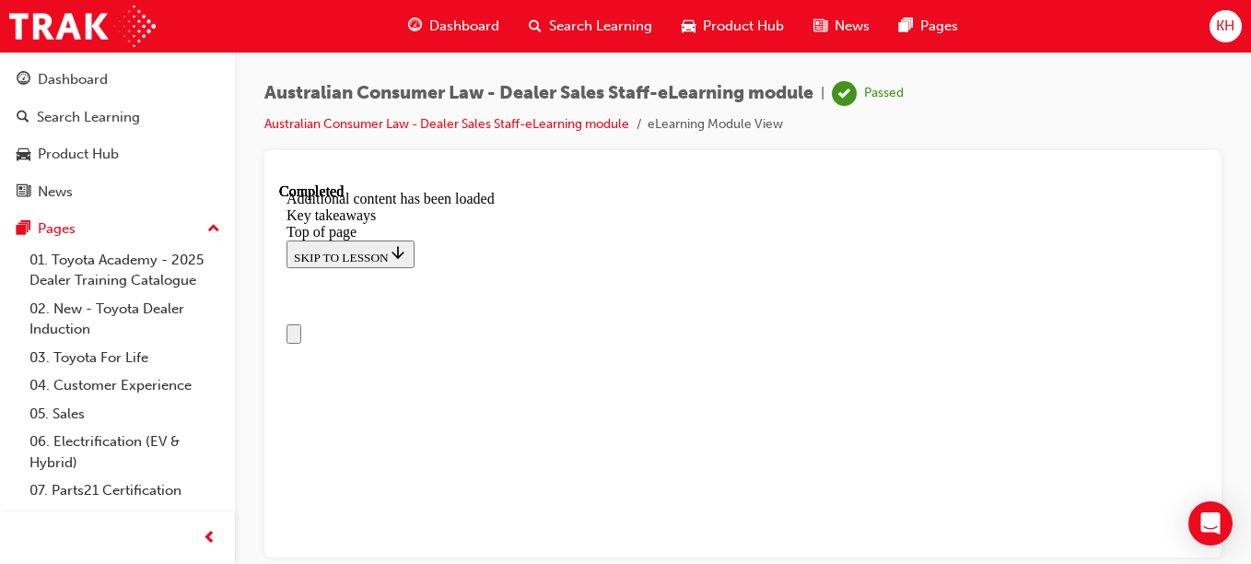
click at [444, 23] on span "Dashboard" at bounding box center [464, 26] width 70 height 21
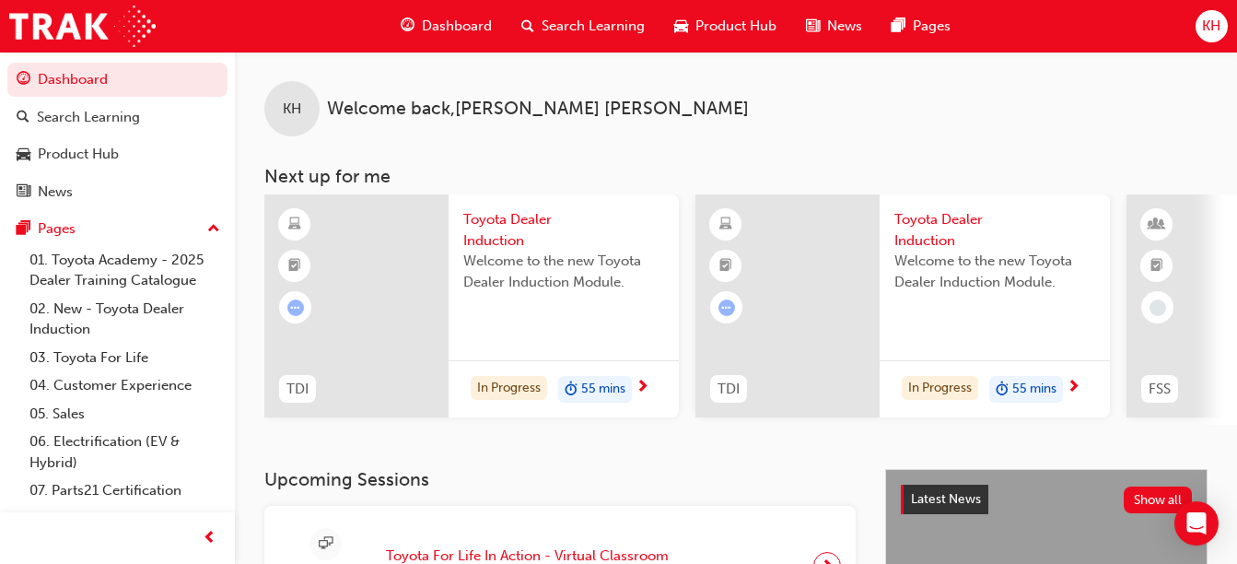
click at [577, 27] on span "Search Learning" at bounding box center [593, 26] width 103 height 21
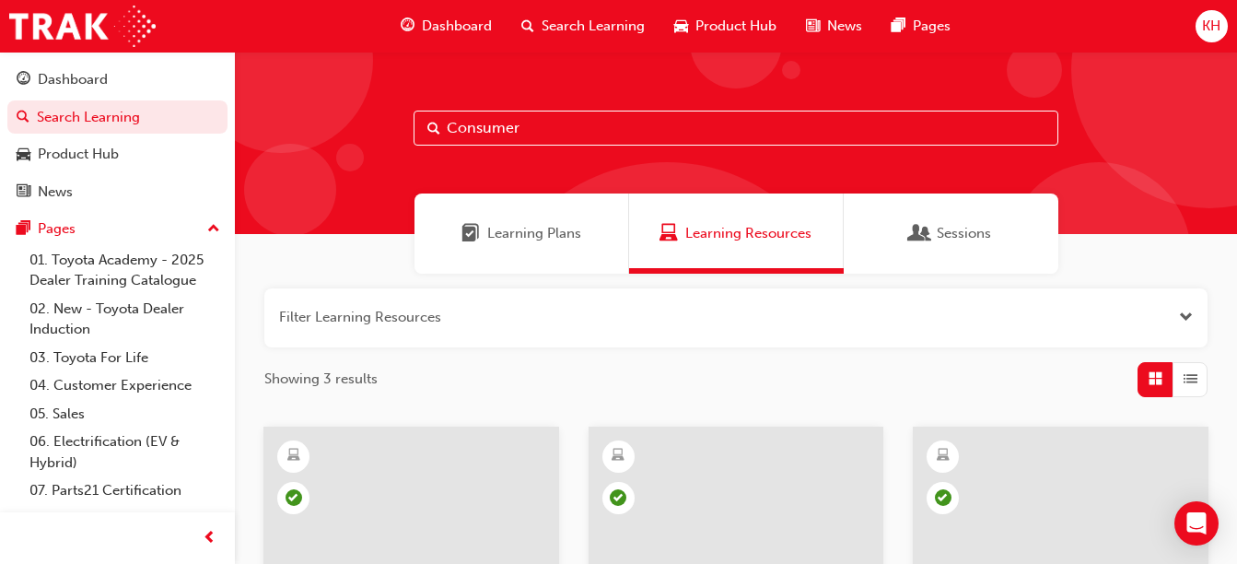
click at [461, 27] on span "Dashboard" at bounding box center [457, 26] width 70 height 21
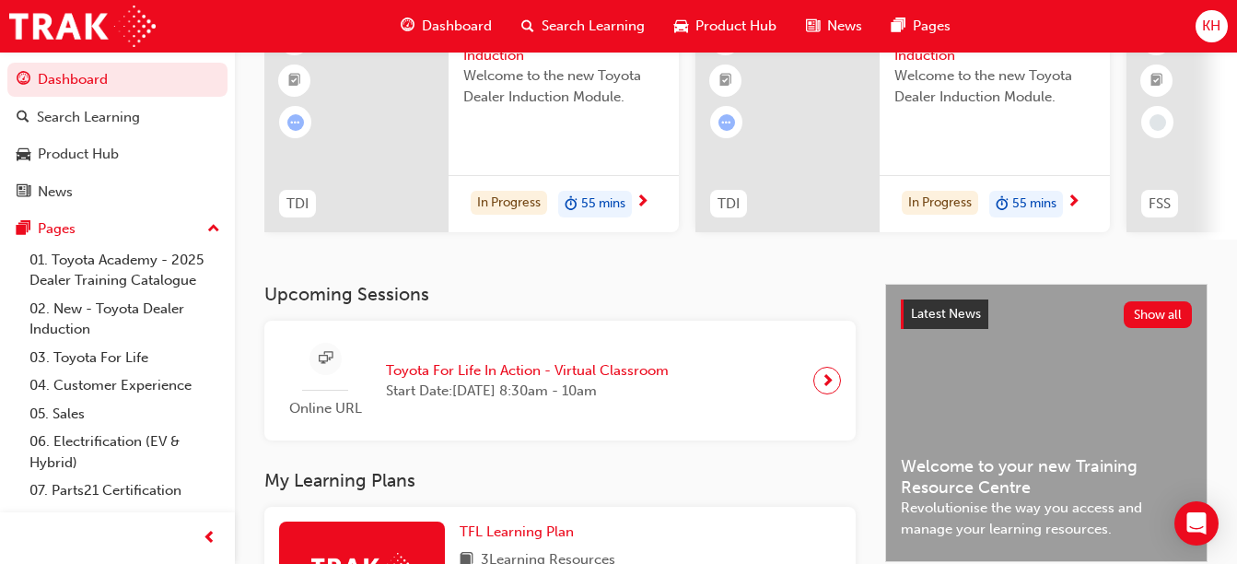
scroll to position [194, 0]
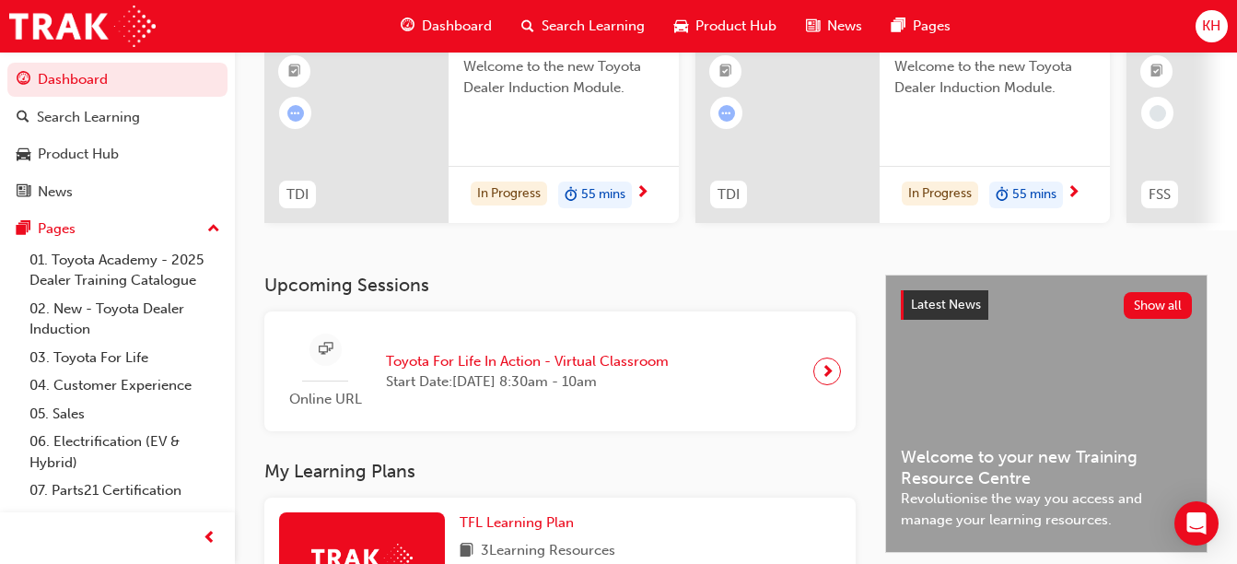
click at [639, 482] on h3 "My Learning Plans" at bounding box center [559, 471] width 591 height 21
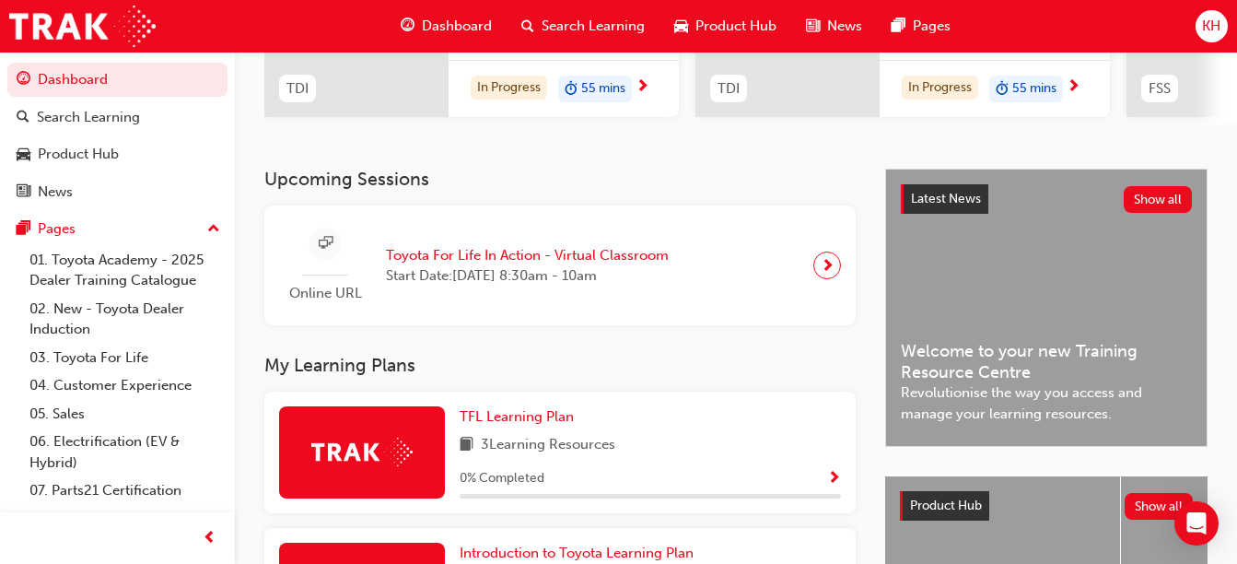
scroll to position [0, 851]
